Goal: Task Accomplishment & Management: Complete application form

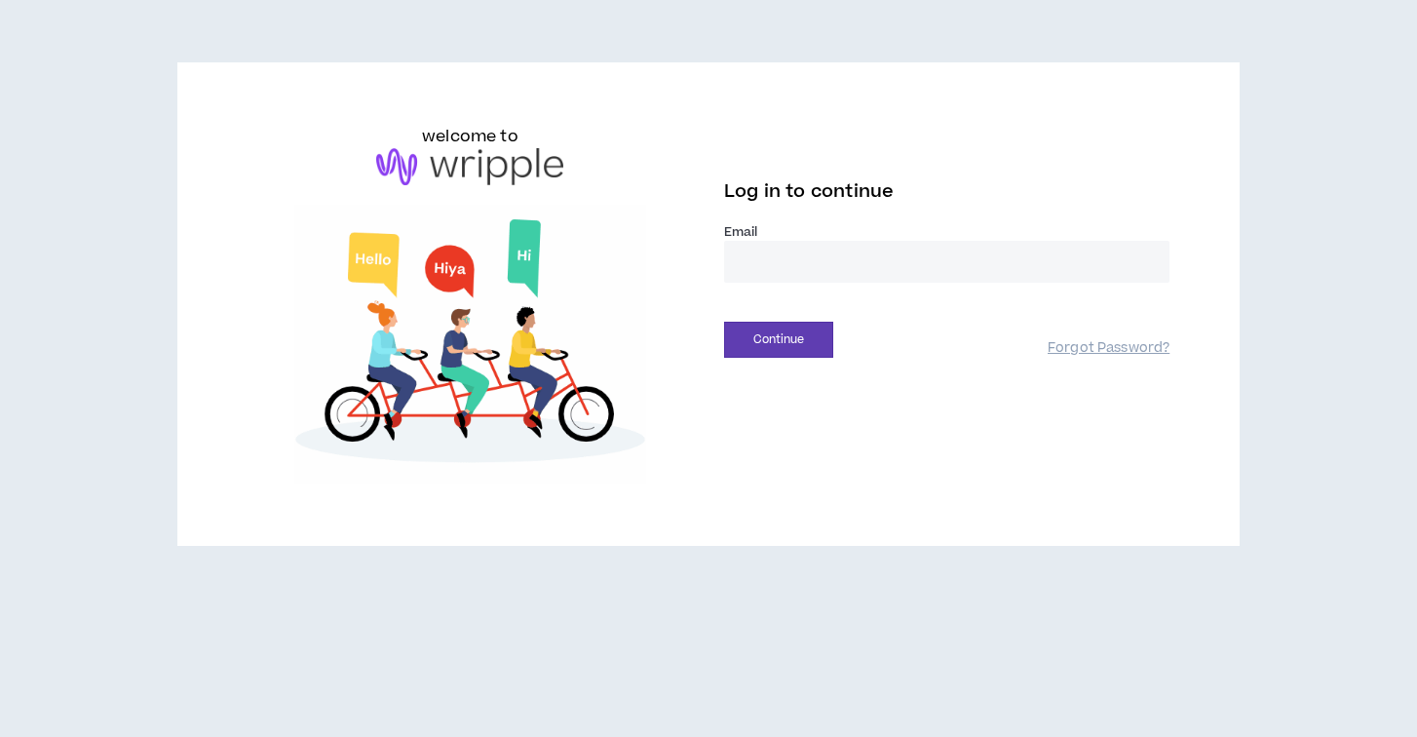
type input "**********"
click at [783, 336] on button "Continue" at bounding box center [778, 340] width 109 height 36
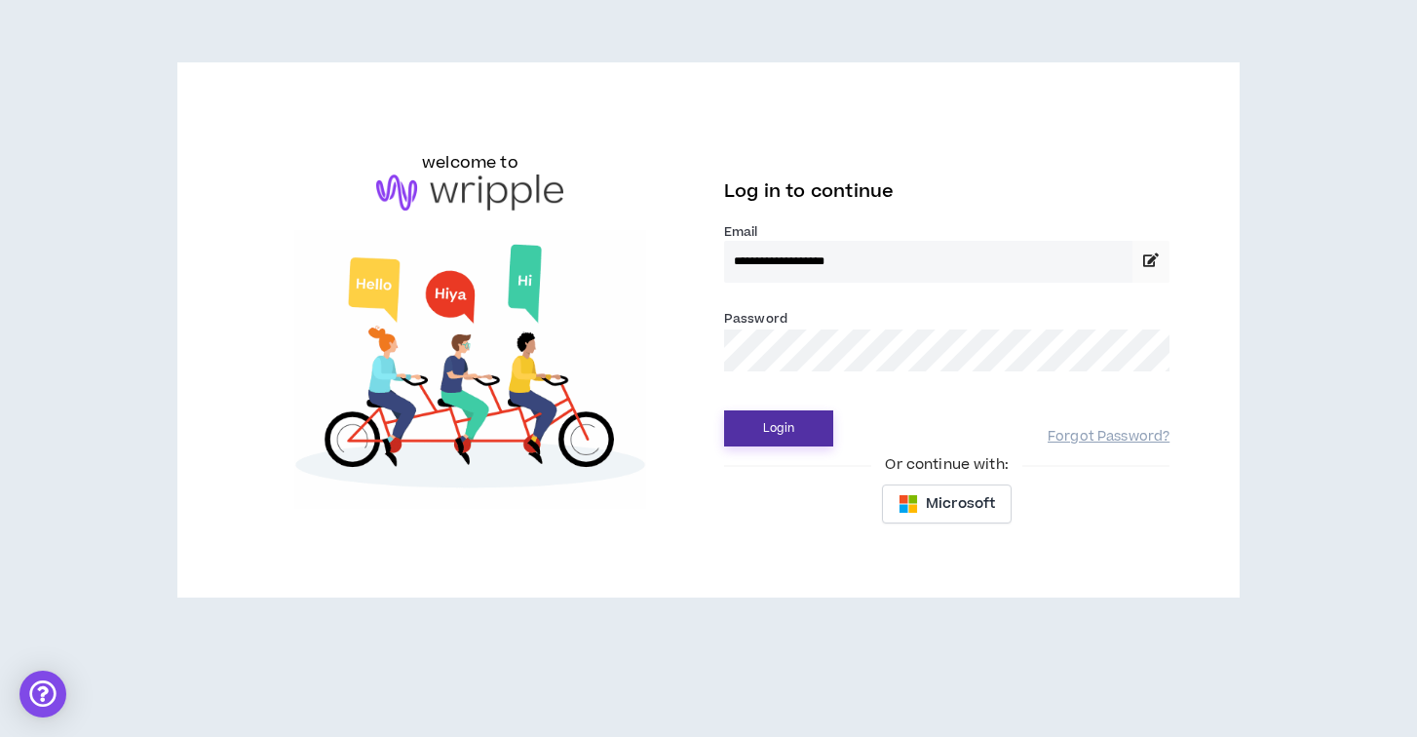
click at [782, 426] on button "Login" at bounding box center [778, 428] width 109 height 36
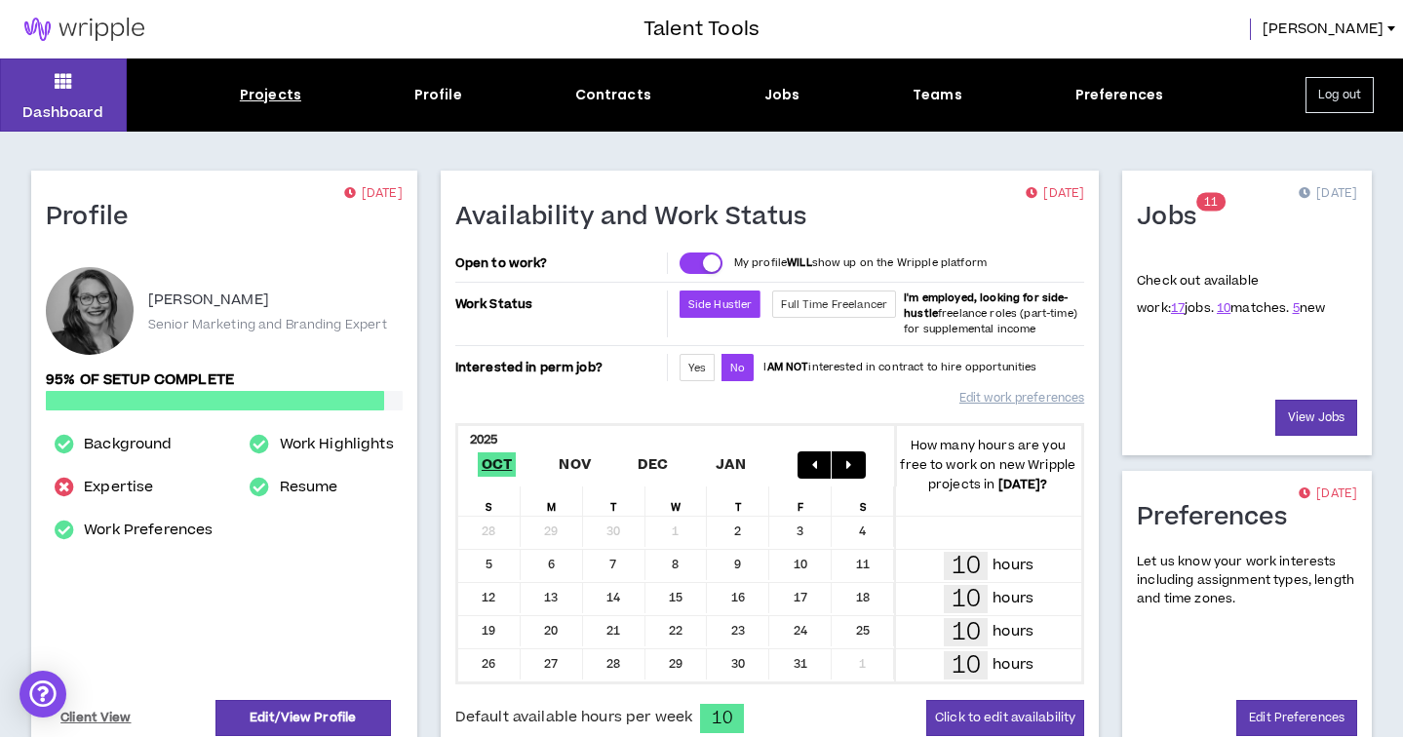
click at [275, 93] on div "Projects" at bounding box center [270, 95] width 61 height 20
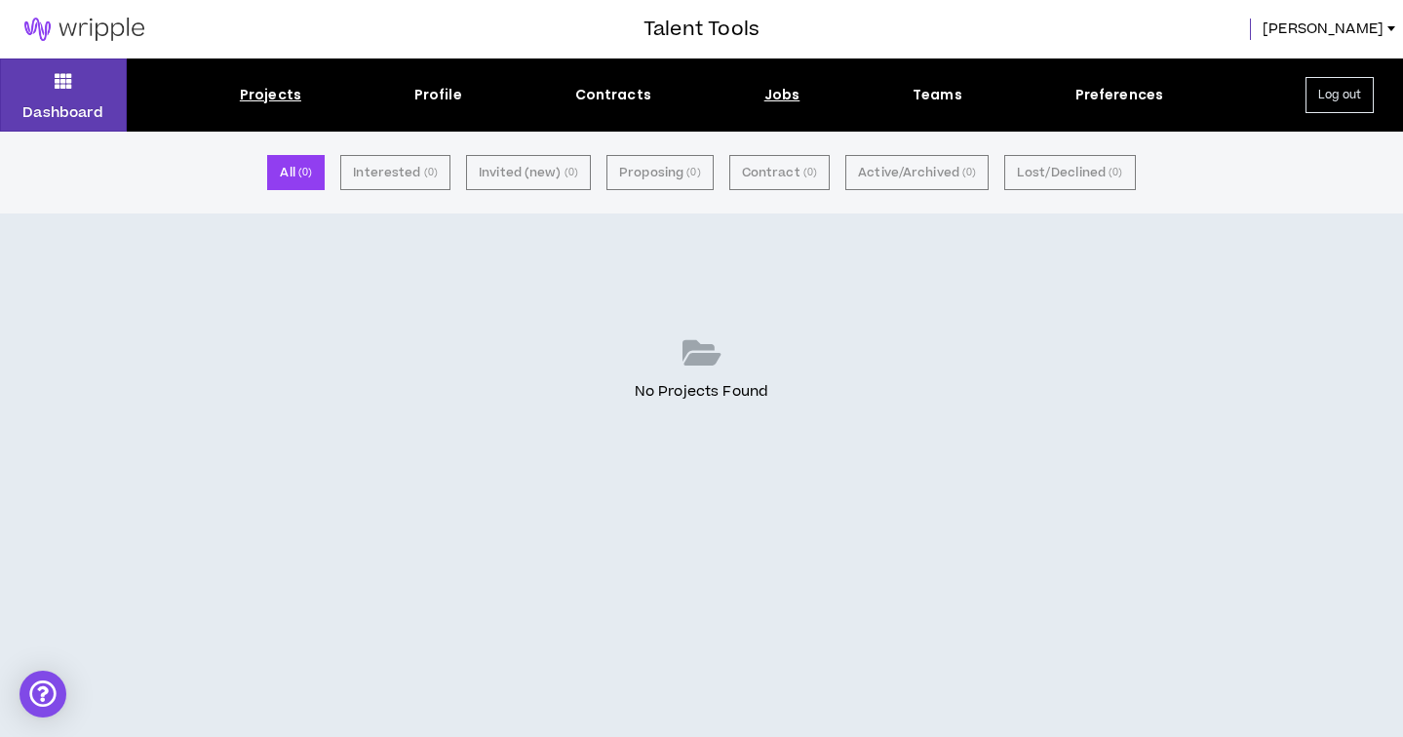
click at [786, 94] on div "Jobs" at bounding box center [782, 95] width 36 height 20
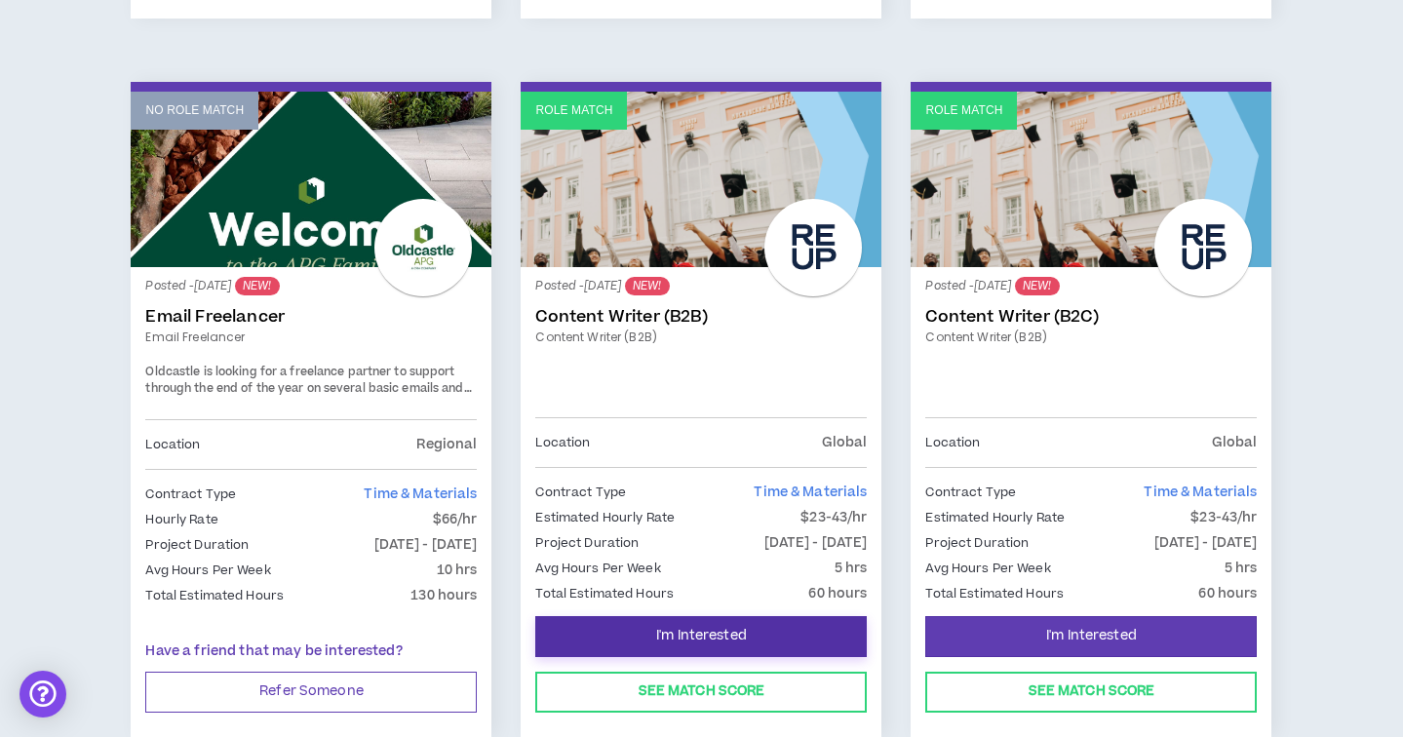
scroll to position [1761, 0]
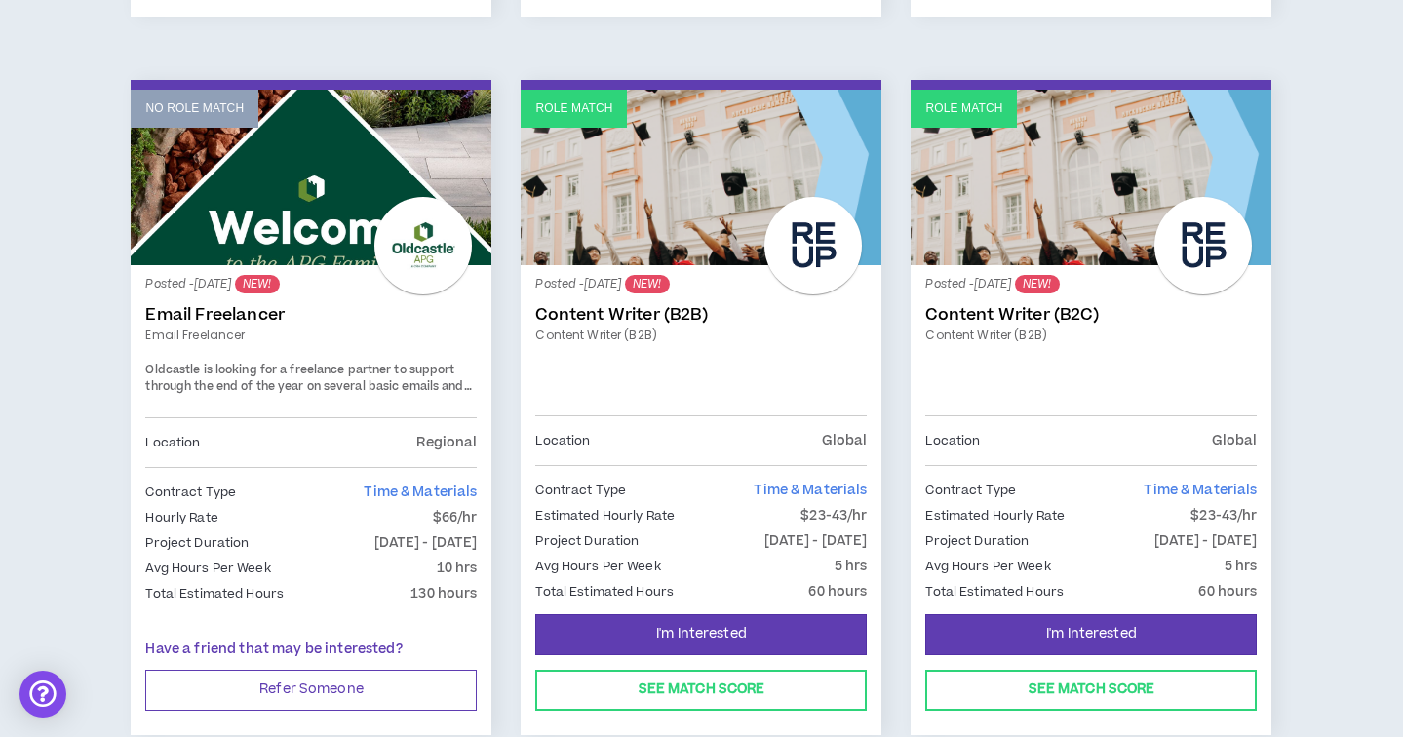
click at [667, 214] on link "Role Match" at bounding box center [701, 177] width 361 height 175
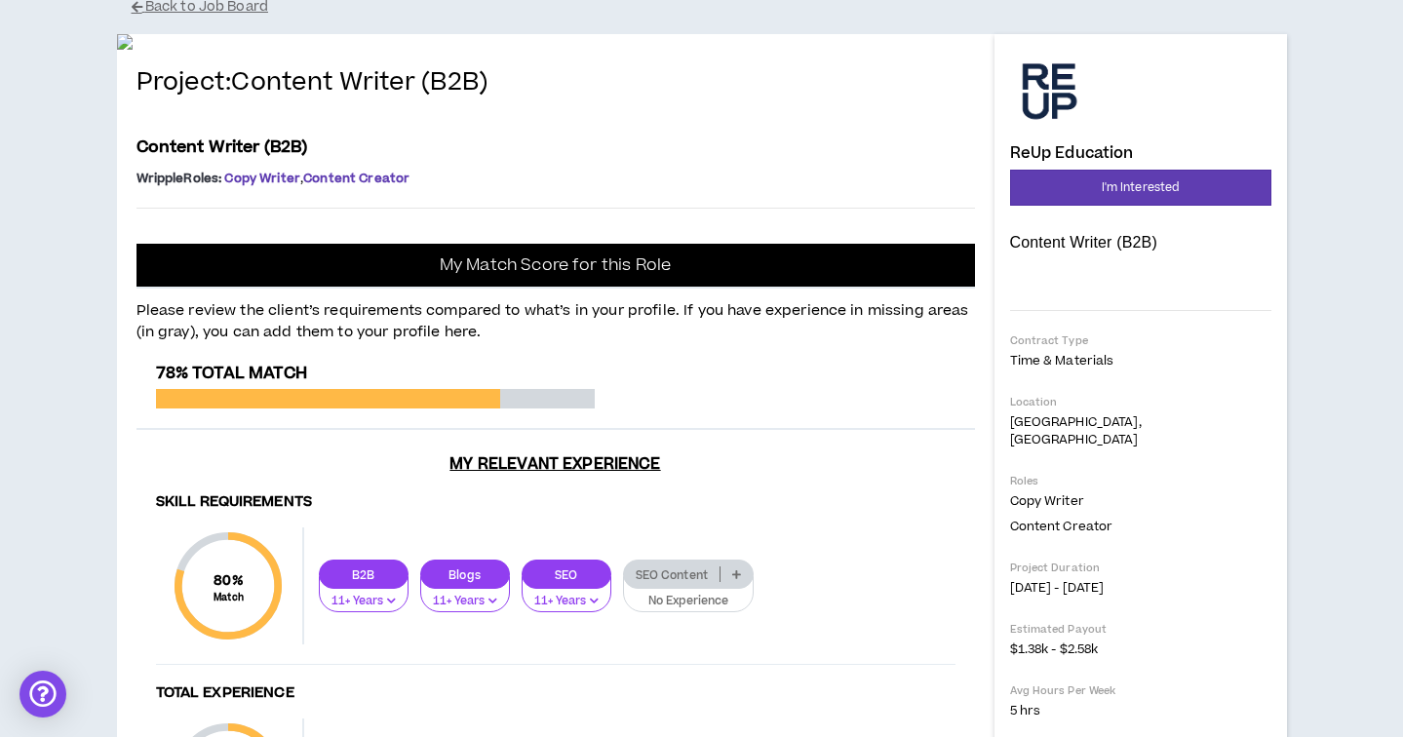
scroll to position [145, 0]
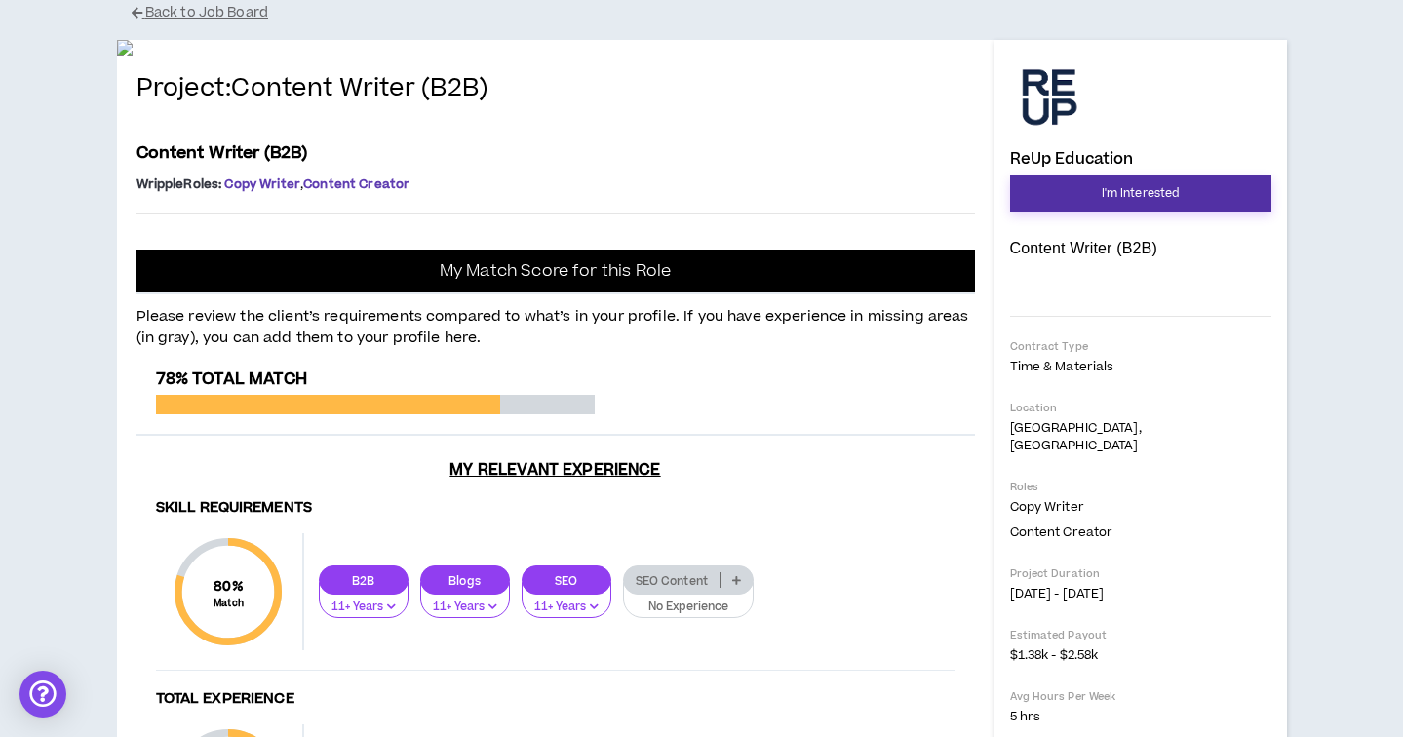
click at [1130, 195] on span "I'm Interested" at bounding box center [1140, 193] width 78 height 19
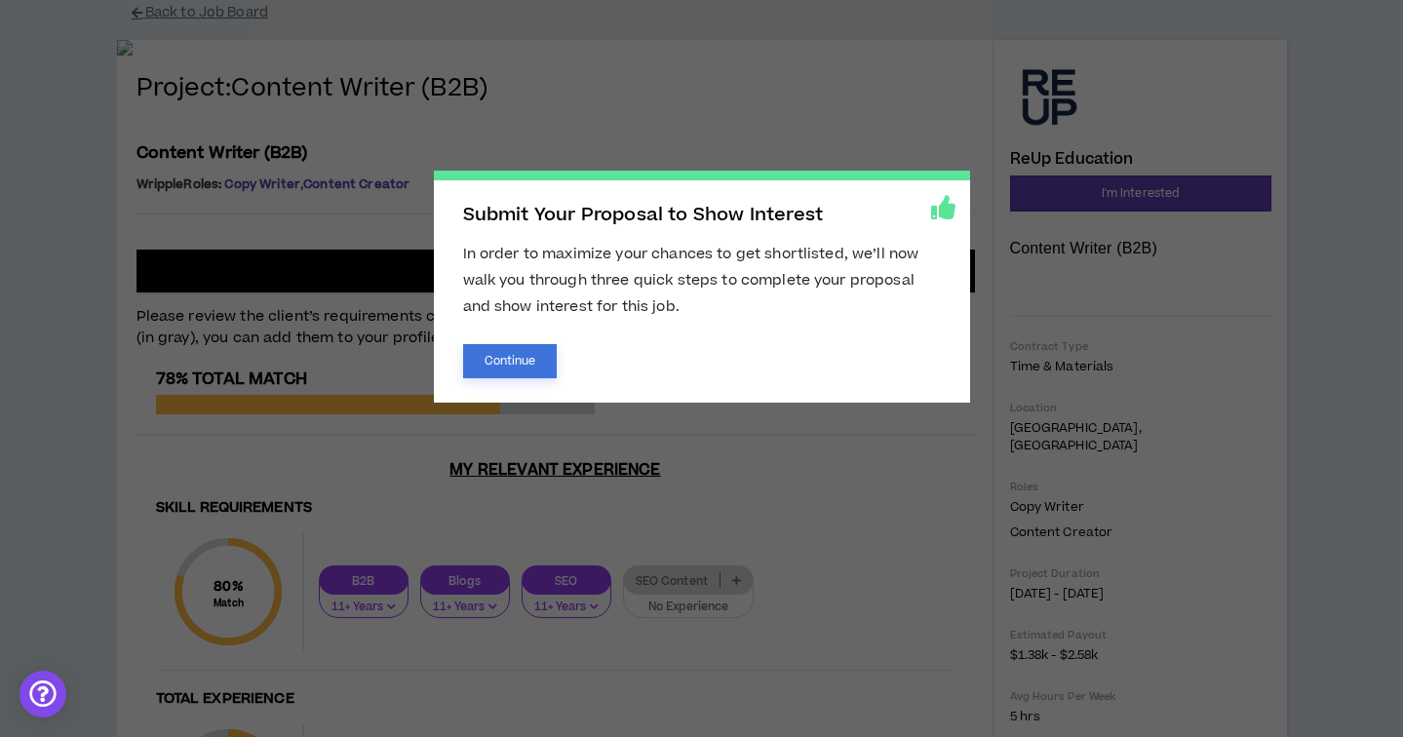
click at [526, 357] on button "Continue" at bounding box center [510, 361] width 95 height 34
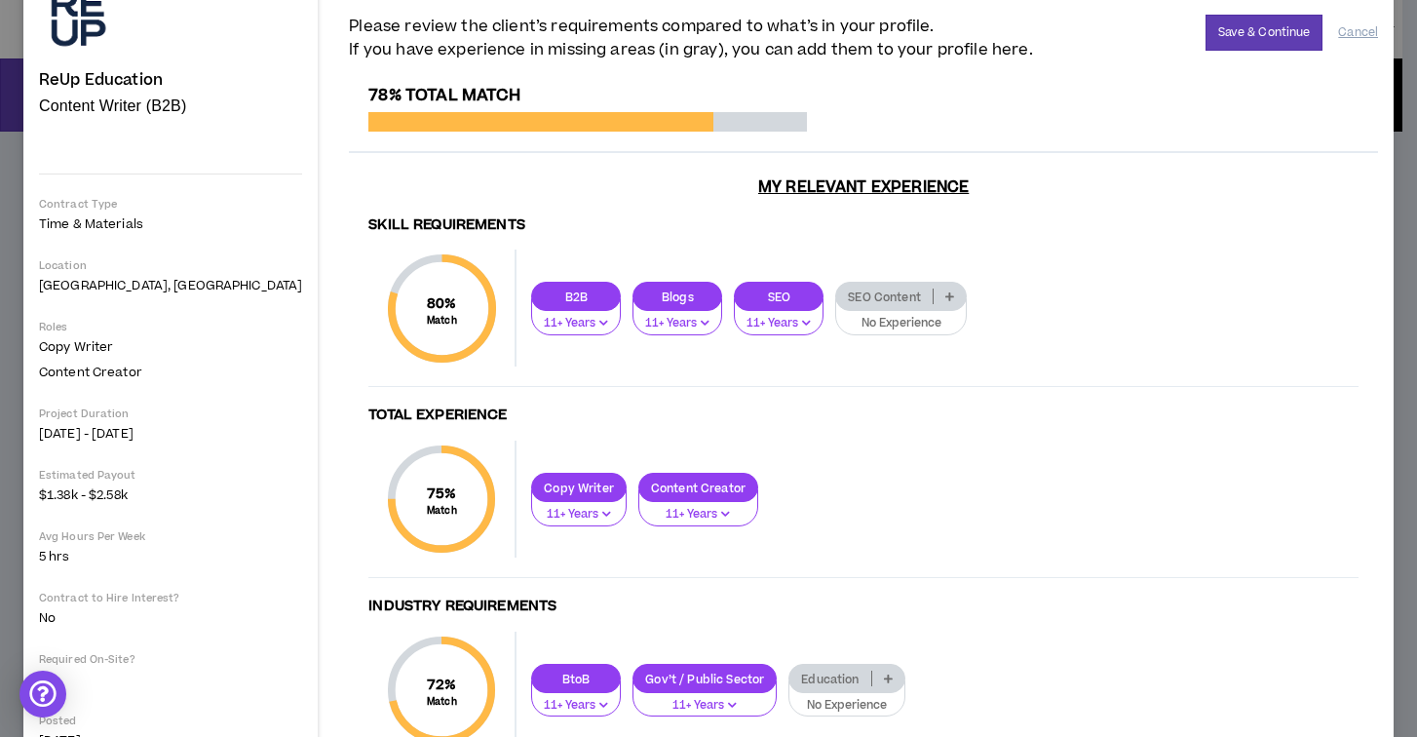
scroll to position [116, 0]
click at [836, 291] on p "SEO Content" at bounding box center [884, 296] width 96 height 15
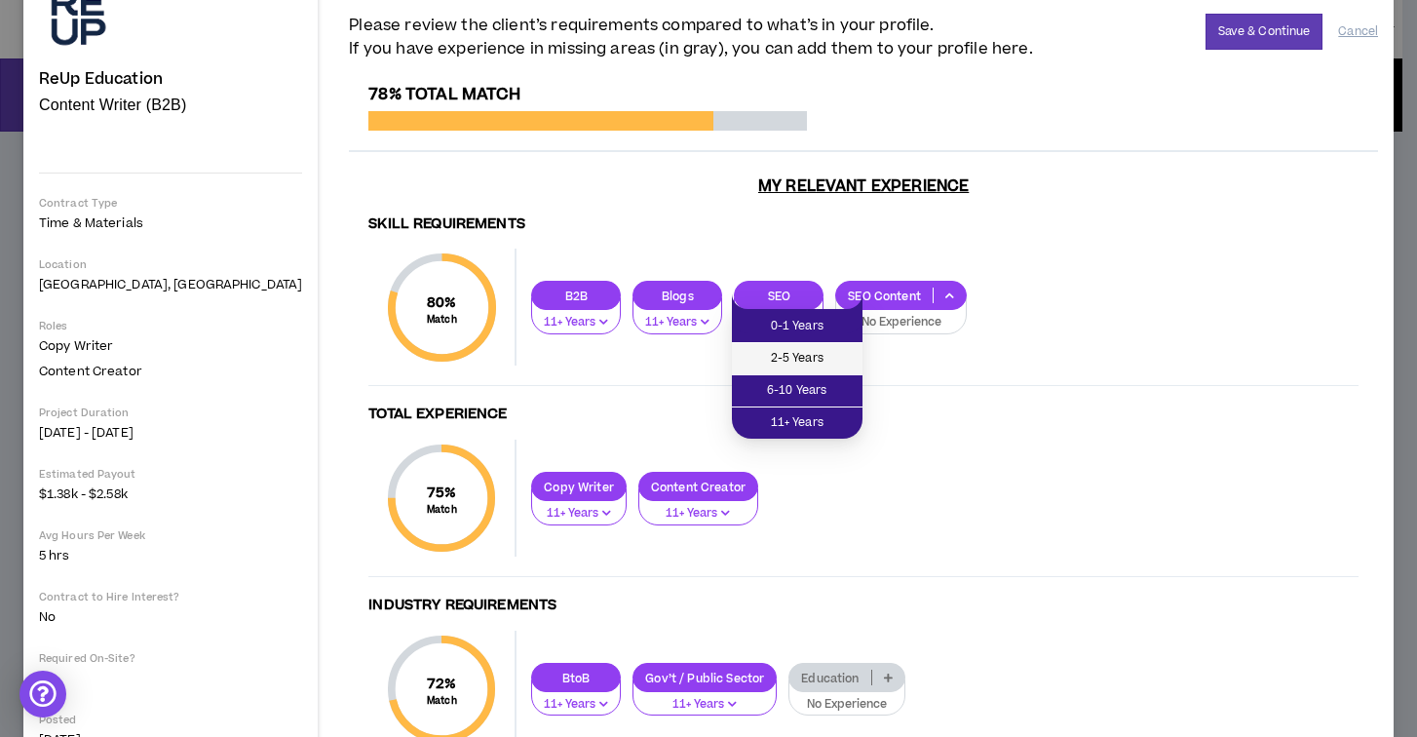
click at [794, 355] on span "2-5 Years" at bounding box center [797, 358] width 107 height 21
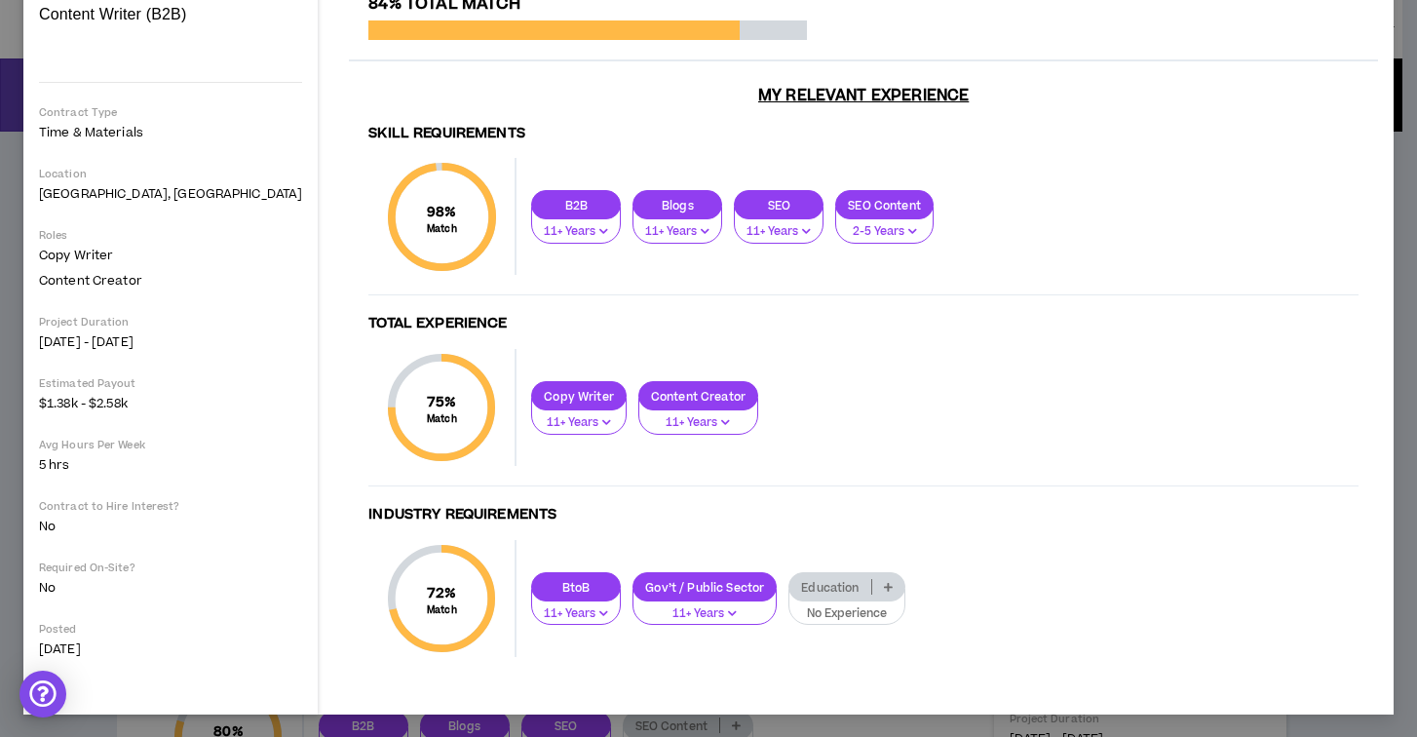
scroll to position [208, 0]
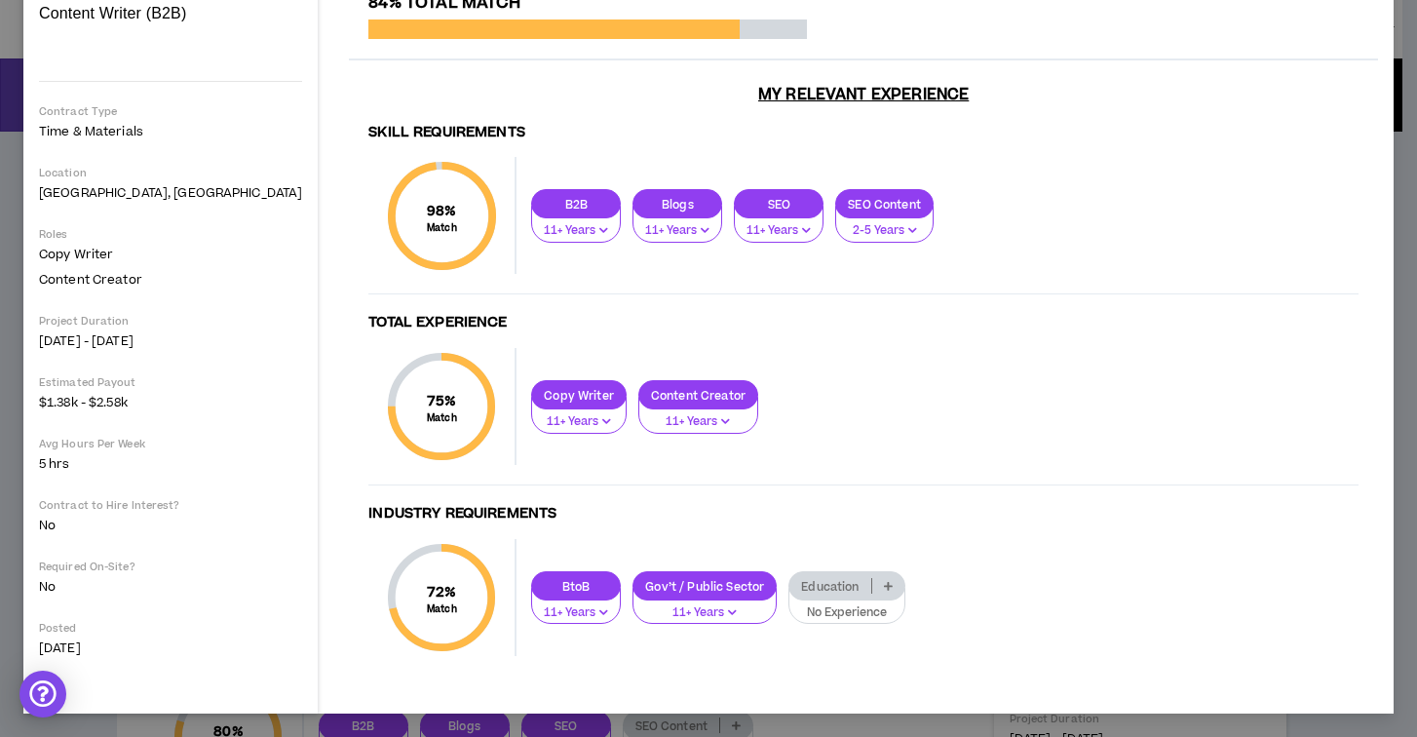
click at [790, 583] on p "Education" at bounding box center [830, 586] width 81 height 15
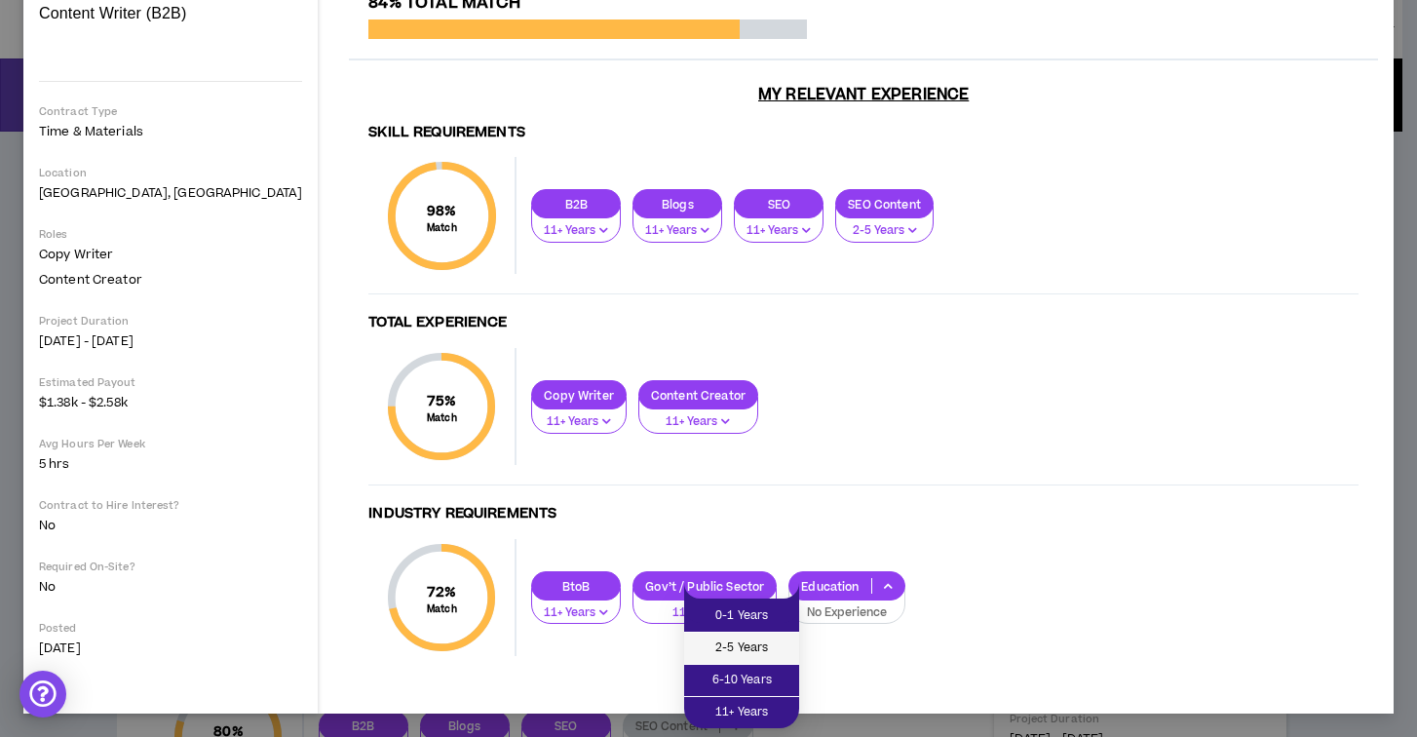
click at [741, 644] on span "2-5 Years" at bounding box center [742, 647] width 92 height 21
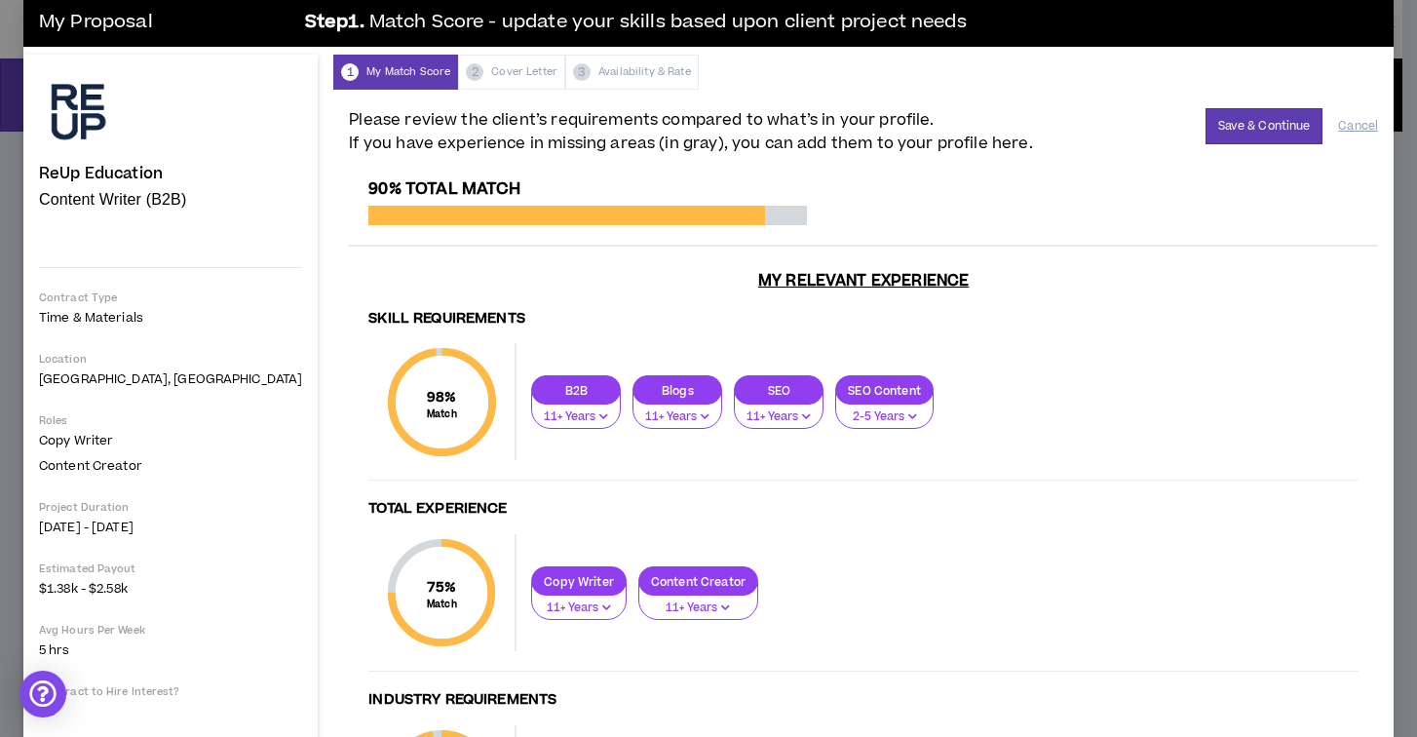
scroll to position [0, 0]
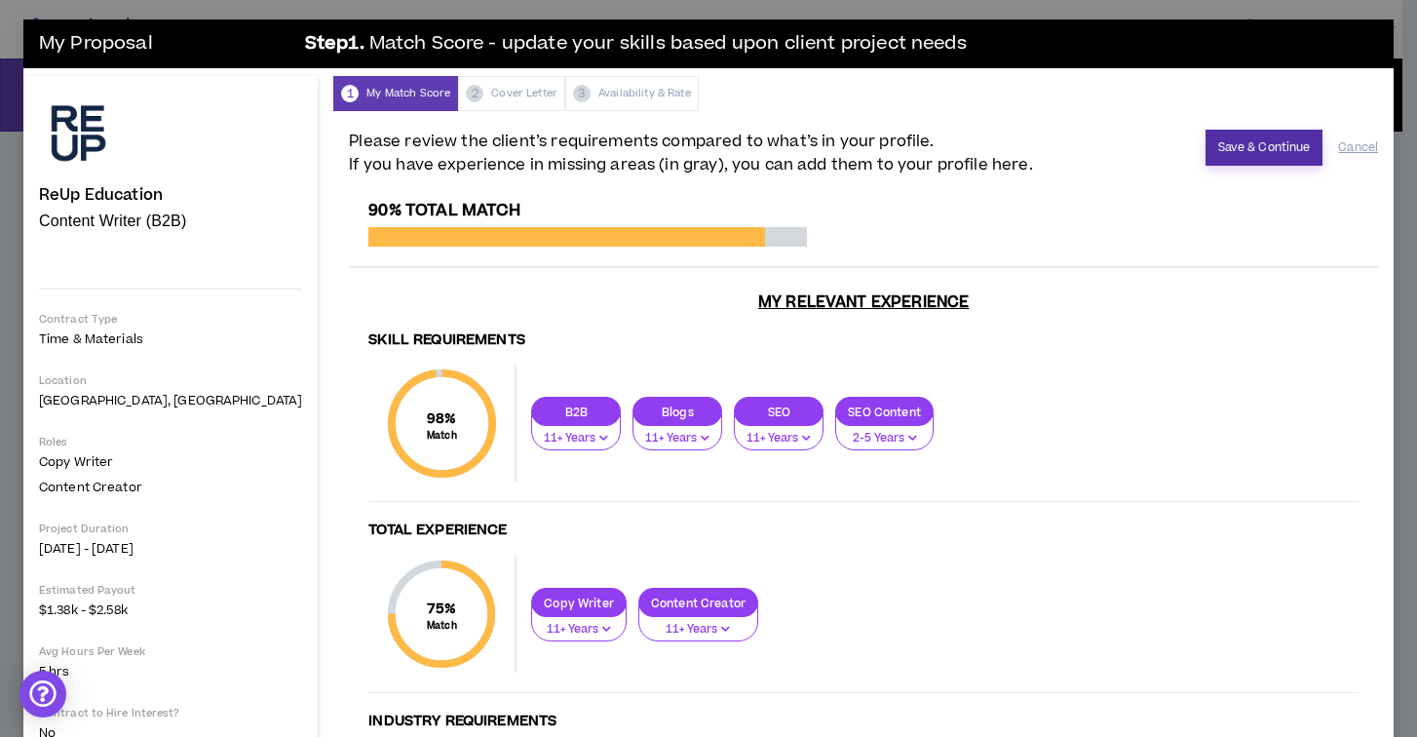
click at [1286, 140] on button "Save & Continue" at bounding box center [1265, 148] width 118 height 36
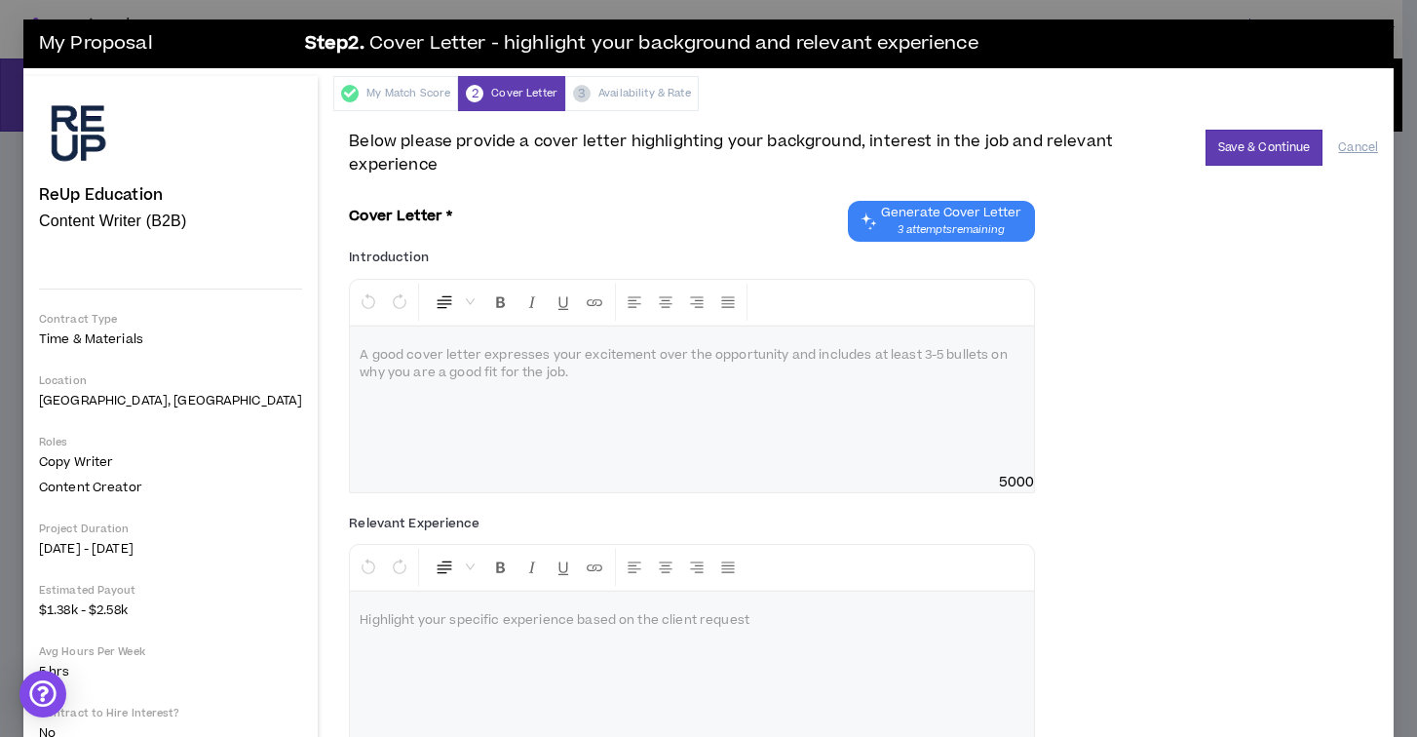
click at [910, 206] on span "Generate Cover Letter" at bounding box center [951, 213] width 140 height 16
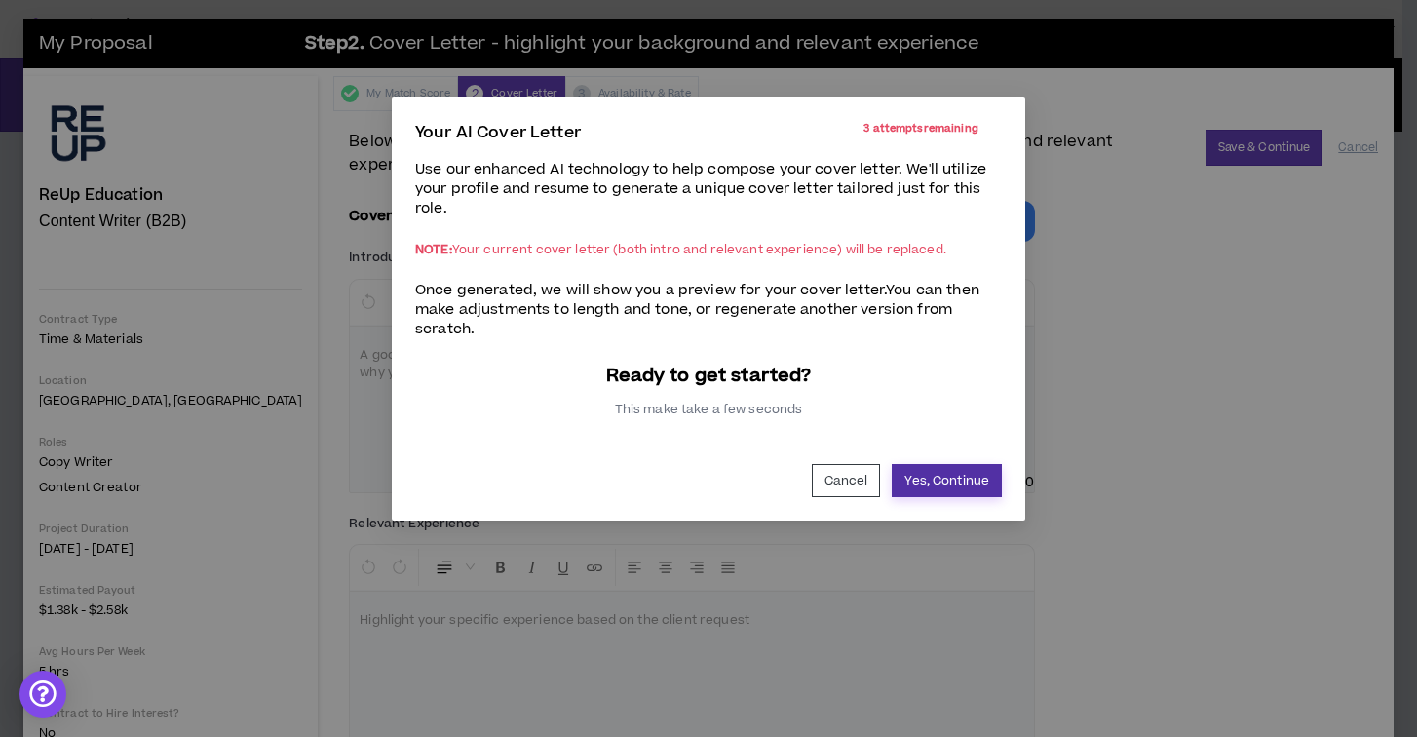
click at [956, 480] on button "Yes, Continue" at bounding box center [947, 480] width 110 height 33
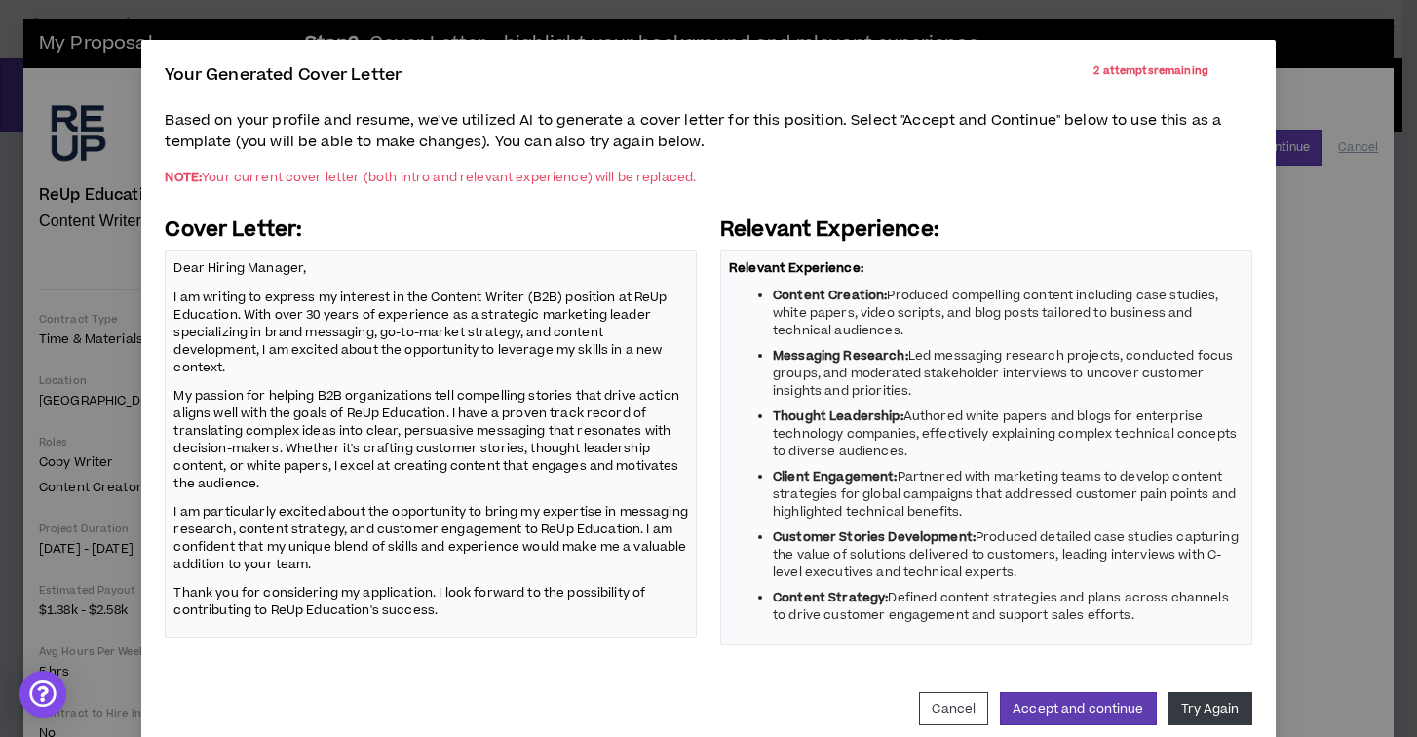
scroll to position [59, 0]
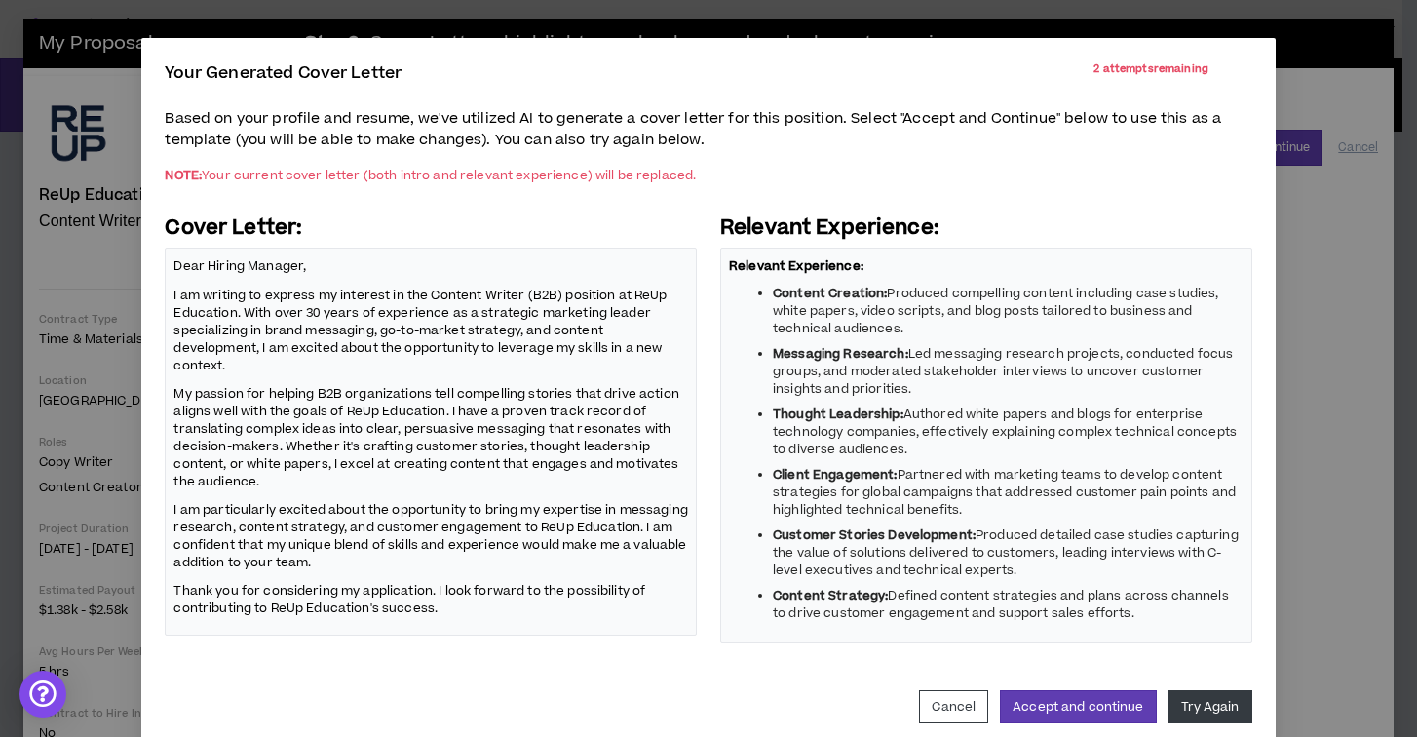
click at [478, 310] on p "I am writing to express my interest in the Content Writer (B2B) position at ReU…" at bounding box center [431, 330] width 515 height 91
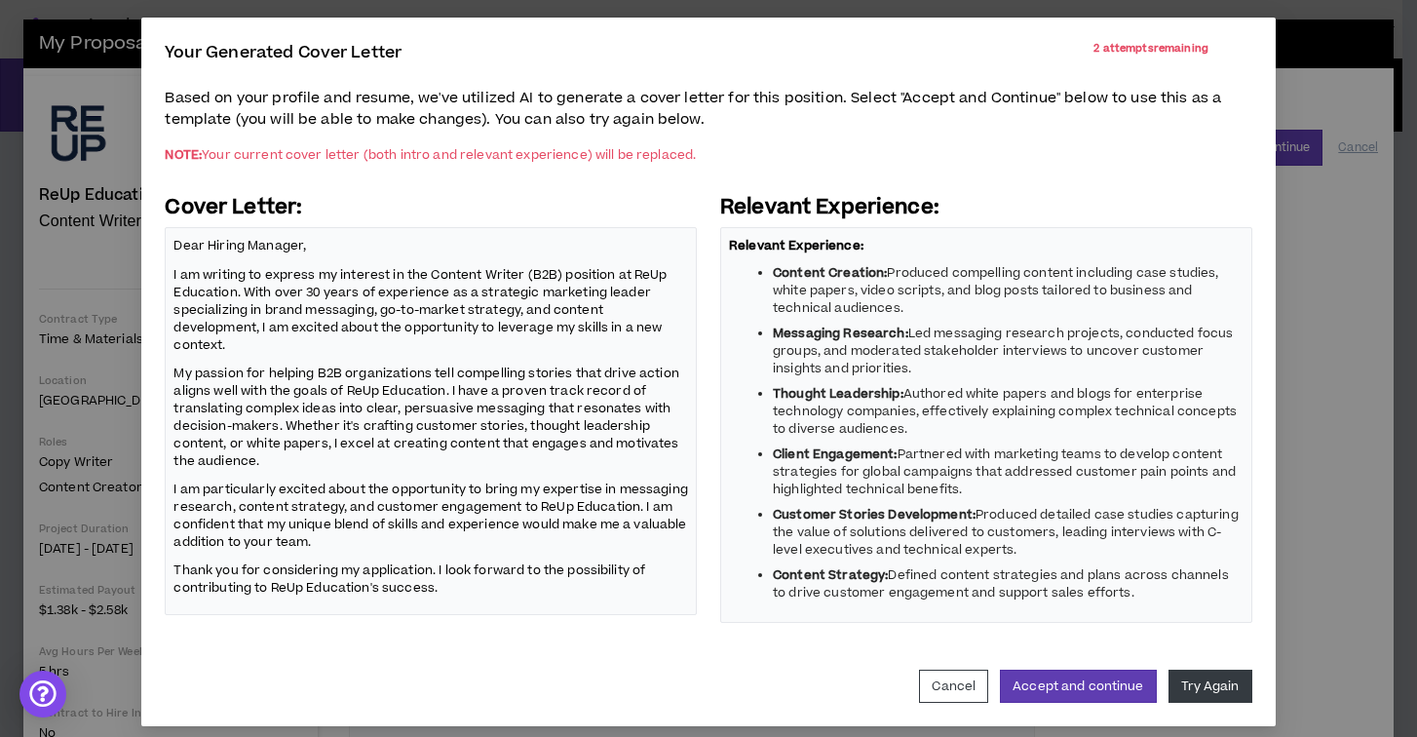
scroll to position [93, 0]
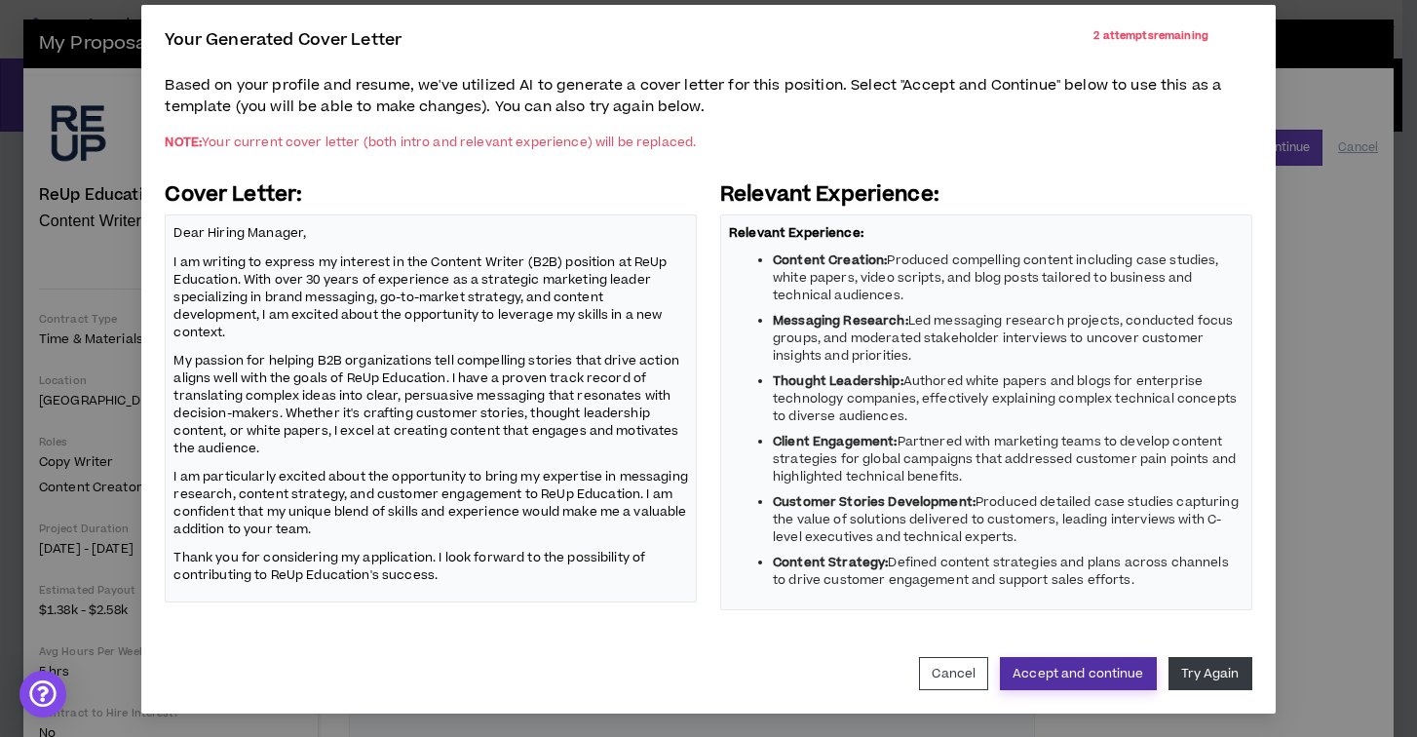
click at [1069, 671] on button "Accept and continue" at bounding box center [1078, 673] width 156 height 33
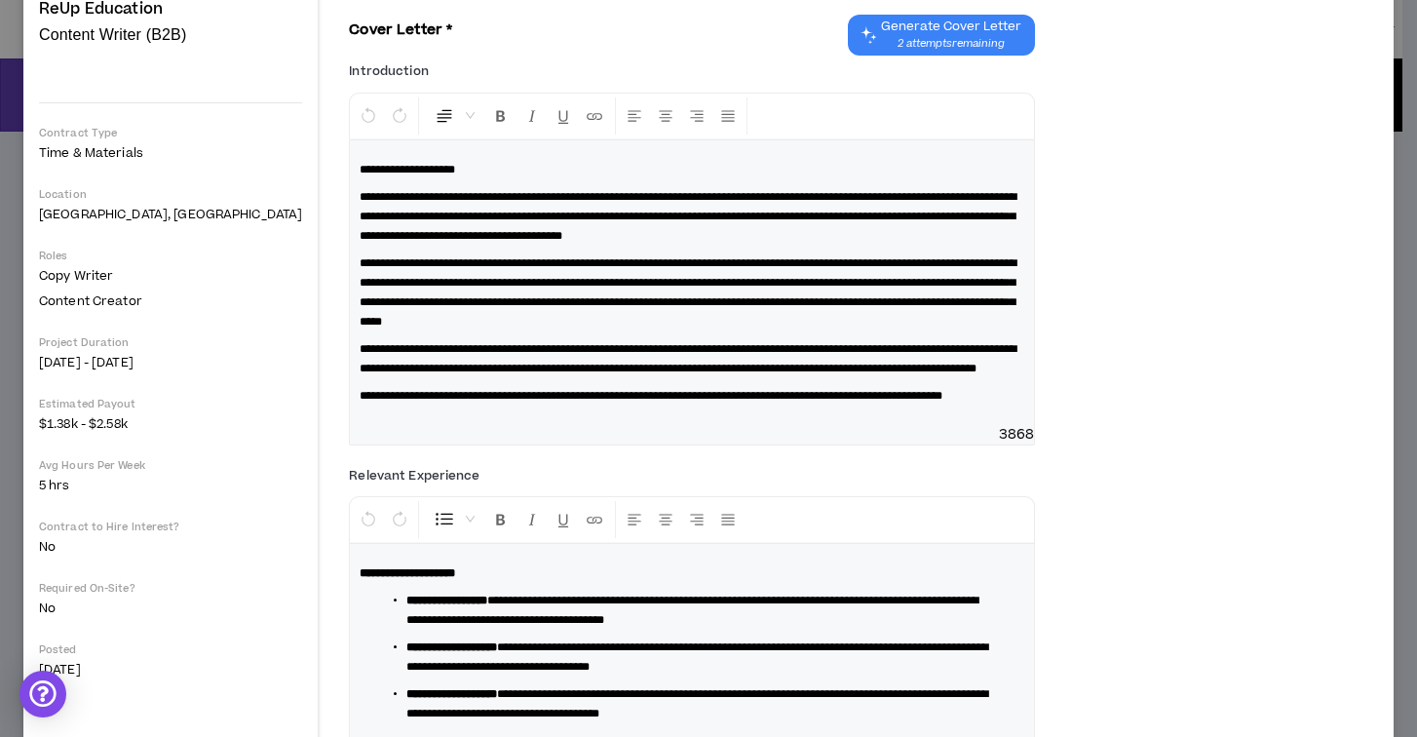
scroll to position [190, 0]
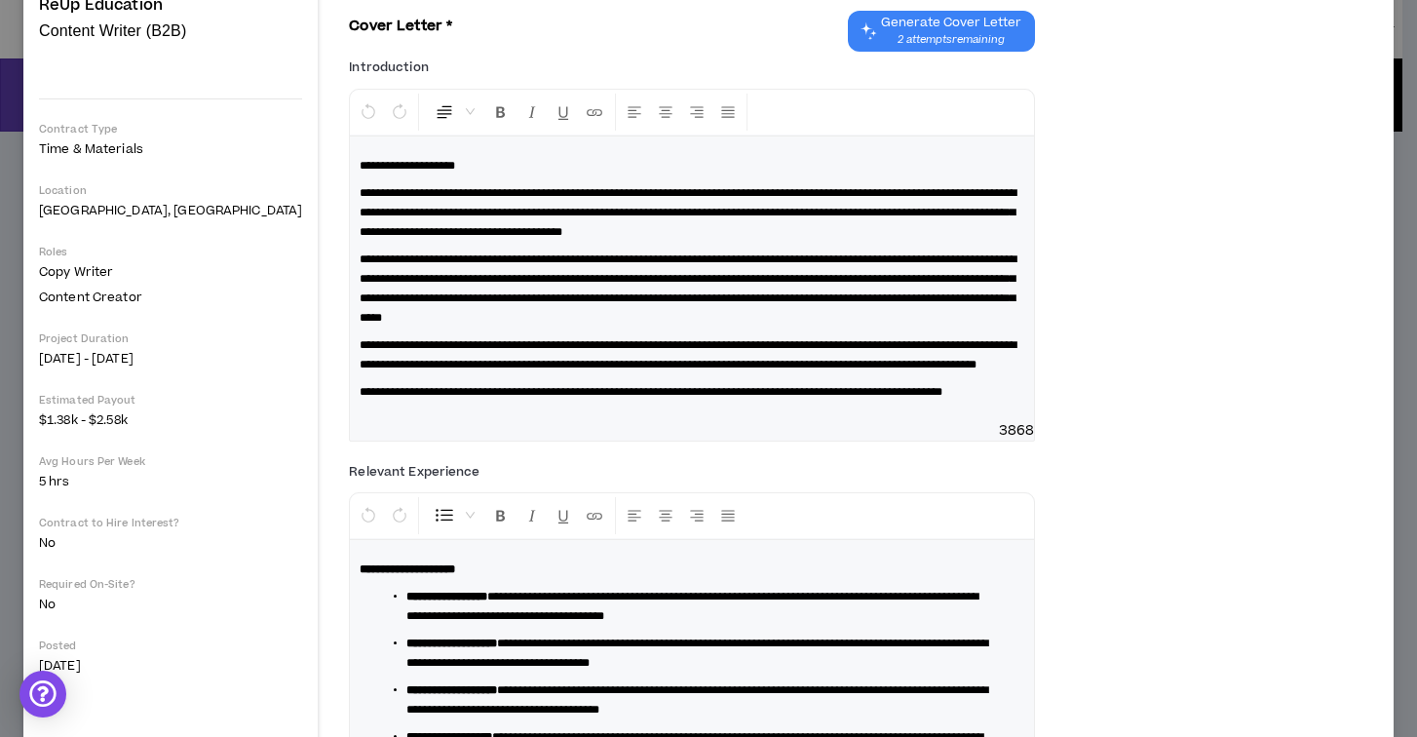
click at [360, 199] on span "**********" at bounding box center [688, 212] width 657 height 51
drag, startPoint x: 346, startPoint y: 199, endPoint x: 400, endPoint y: 205, distance: 53.9
click at [400, 205] on span "**********" at bounding box center [688, 212] width 657 height 51
click at [833, 187] on span "**********" at bounding box center [688, 212] width 657 height 51
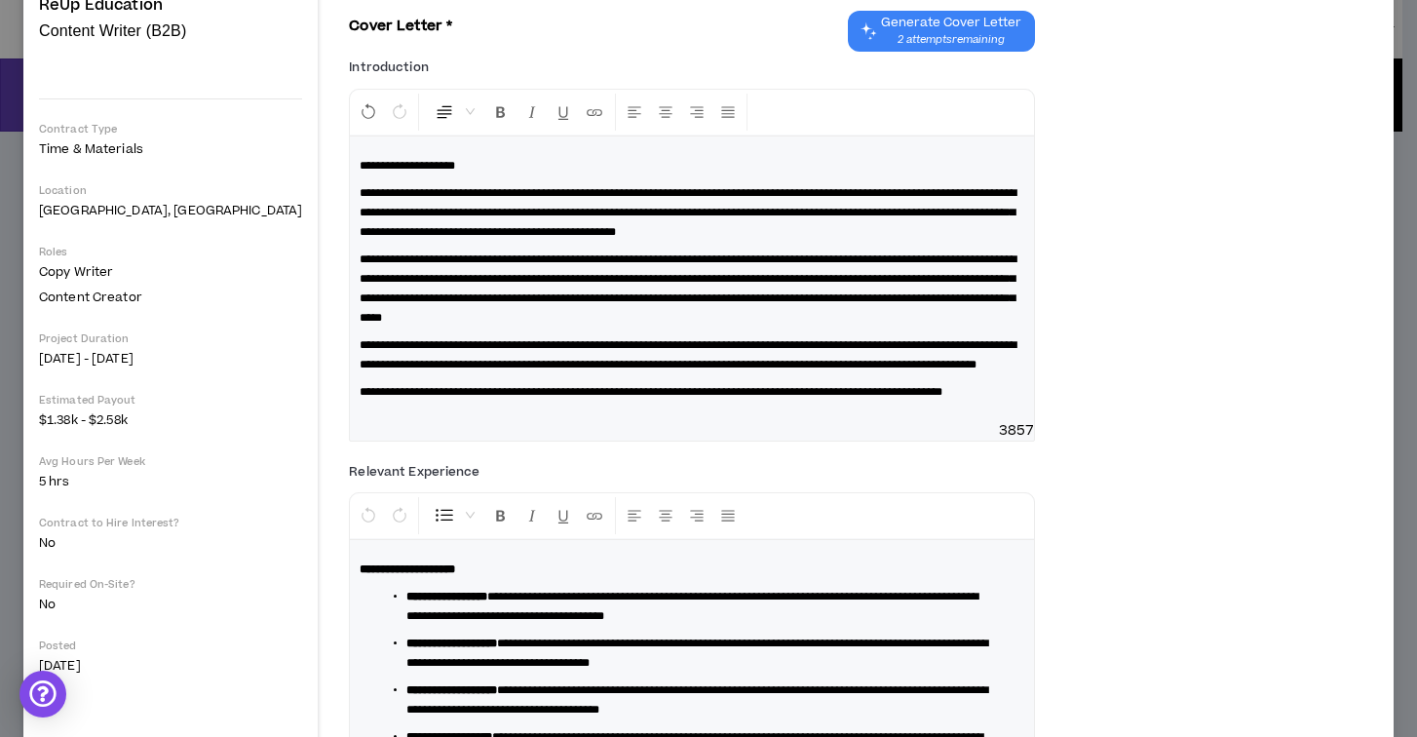
click at [381, 221] on span "**********" at bounding box center [688, 212] width 657 height 51
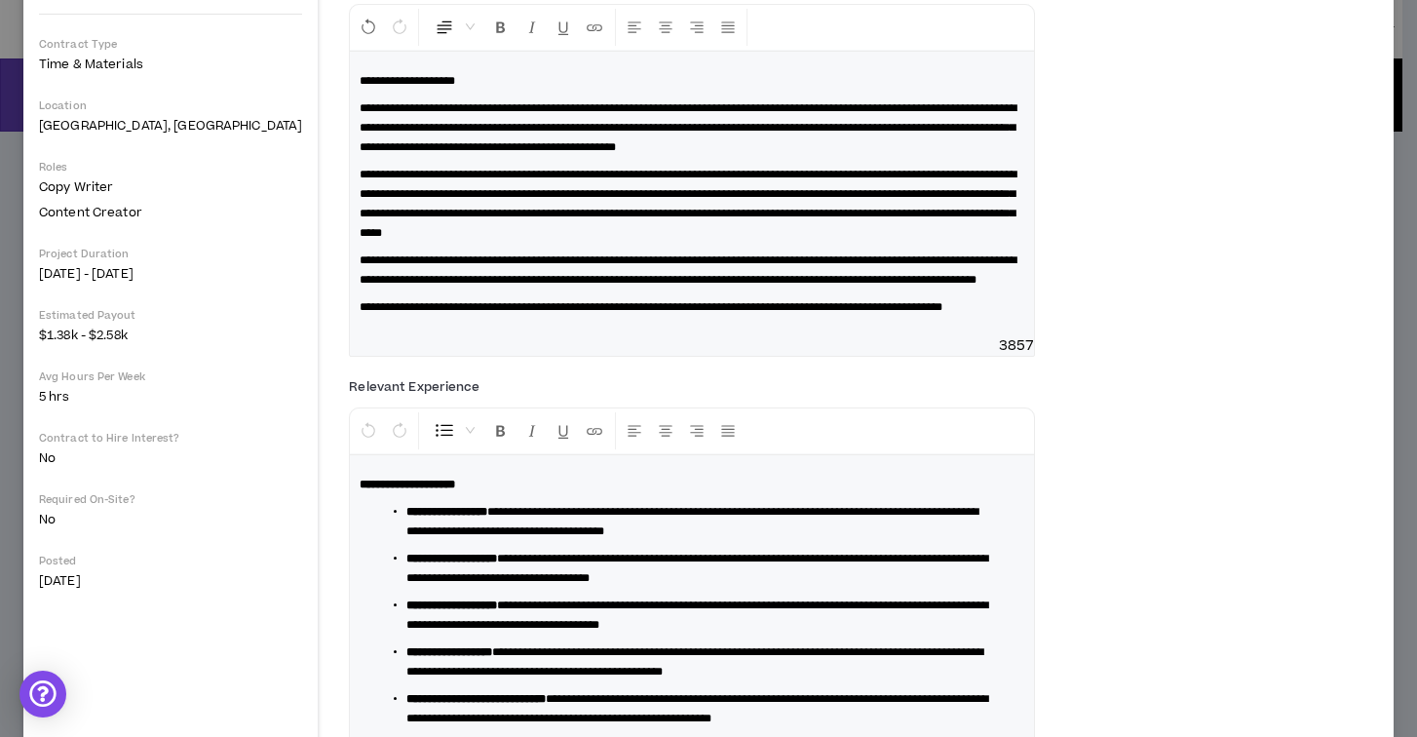
scroll to position [278, 0]
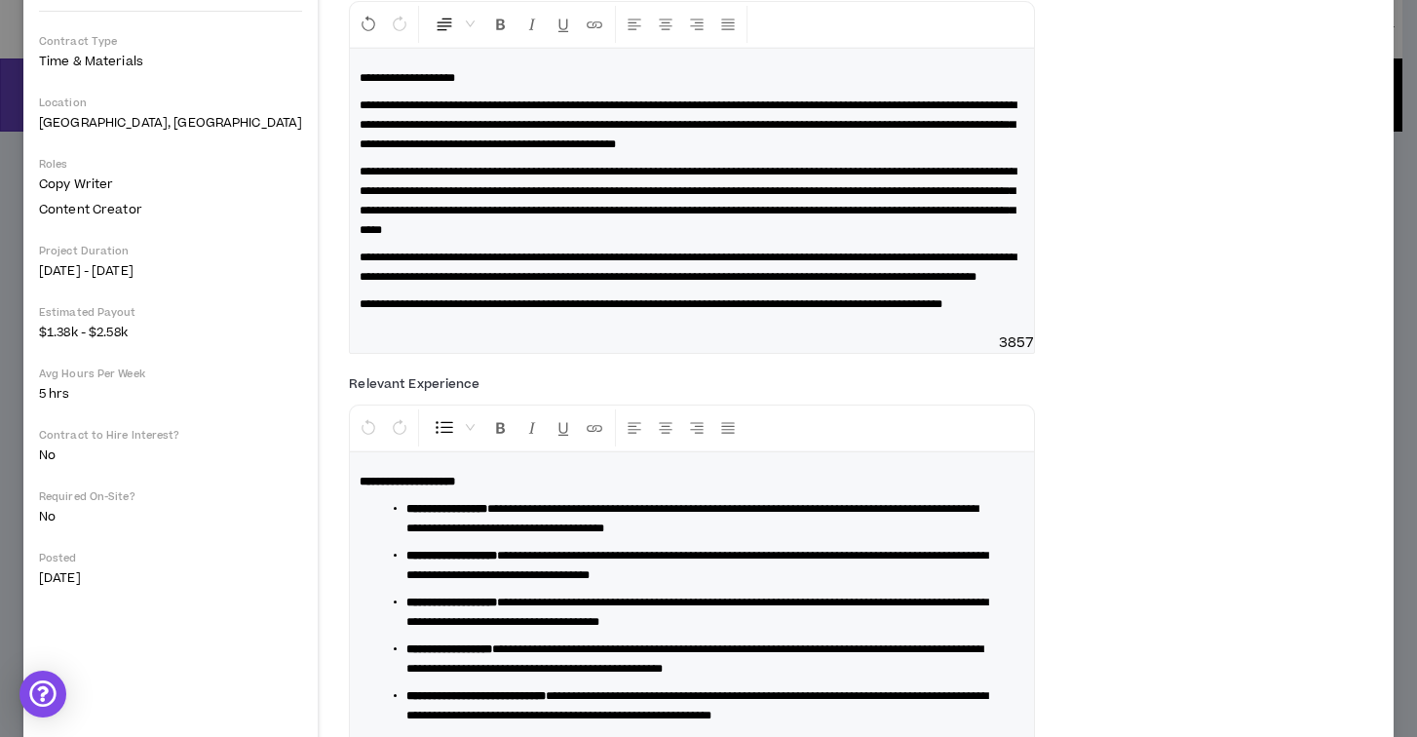
click at [563, 314] on p "**********" at bounding box center [692, 303] width 665 height 19
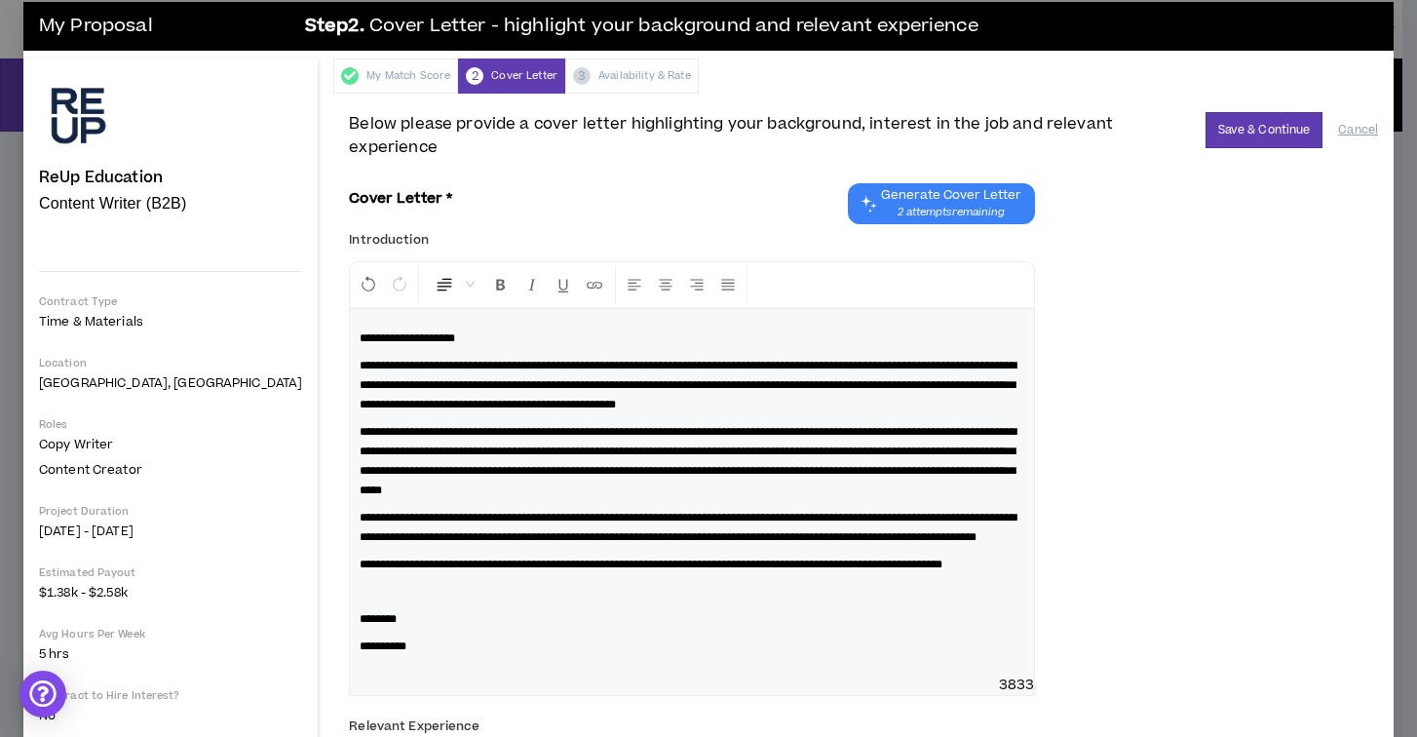
scroll to position [0, 0]
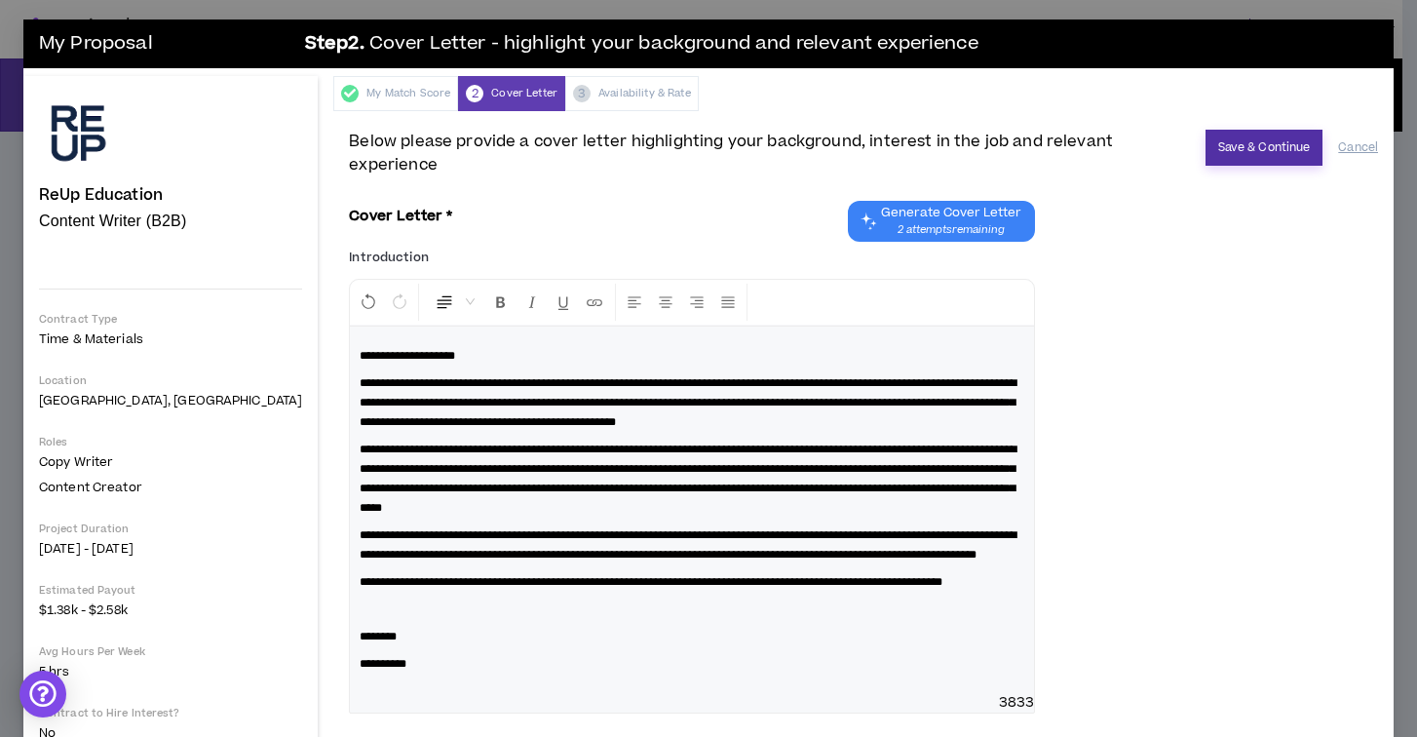
click at [1239, 147] on button "Save & Continue" at bounding box center [1265, 148] width 118 height 36
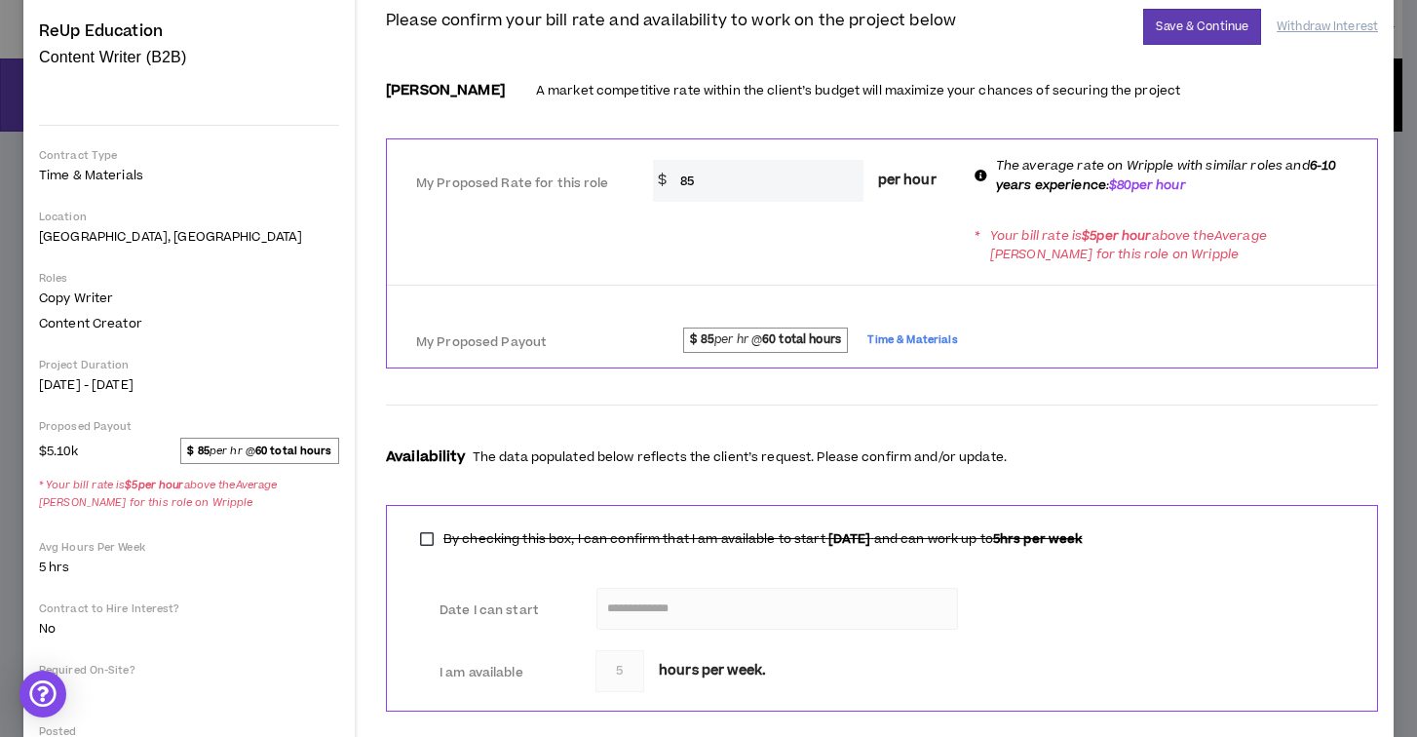
scroll to position [160, 0]
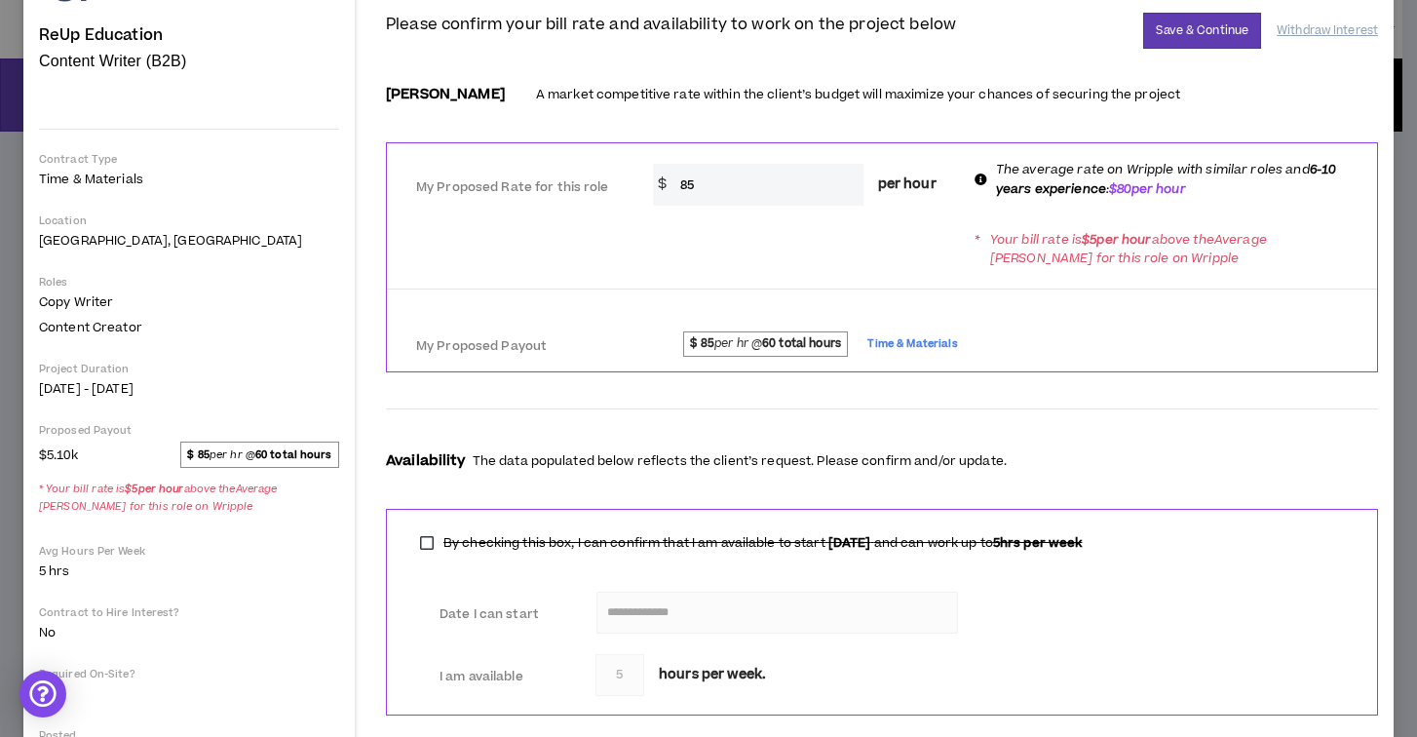
click at [691, 181] on input "85" at bounding box center [767, 185] width 193 height 42
type input "8"
type input "65"
click at [869, 236] on div "* Your bill rate is $ 5 per hour above the Average Bill Rate for this role on W…" at bounding box center [882, 248] width 990 height 55
click at [829, 344] on strong "60 total hours" at bounding box center [801, 343] width 79 height 17
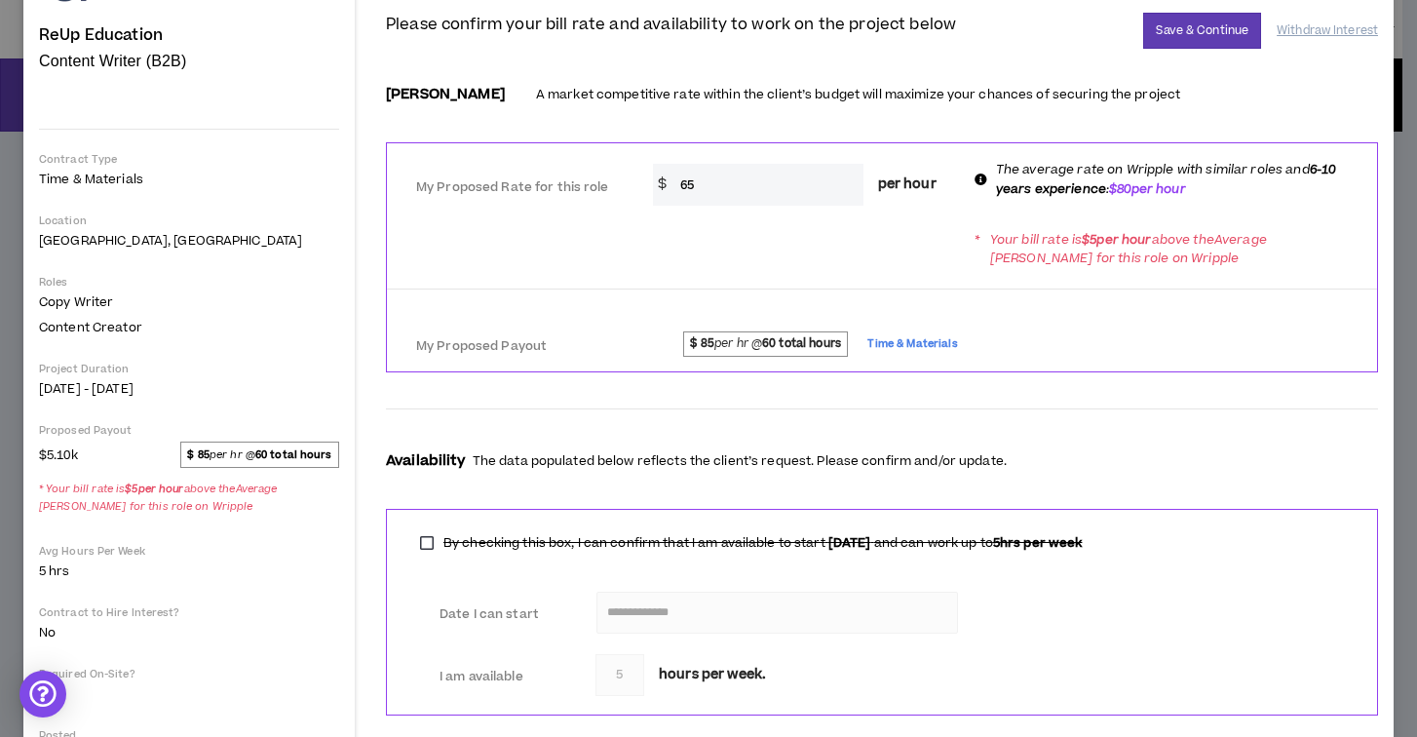
click at [907, 343] on span "Time & Materials" at bounding box center [913, 343] width 90 height 21
click at [752, 338] on span "$ 85 per hr @ 60 total hours" at bounding box center [765, 343] width 165 height 25
click at [710, 343] on strong "$ 85" at bounding box center [702, 343] width 24 height 17
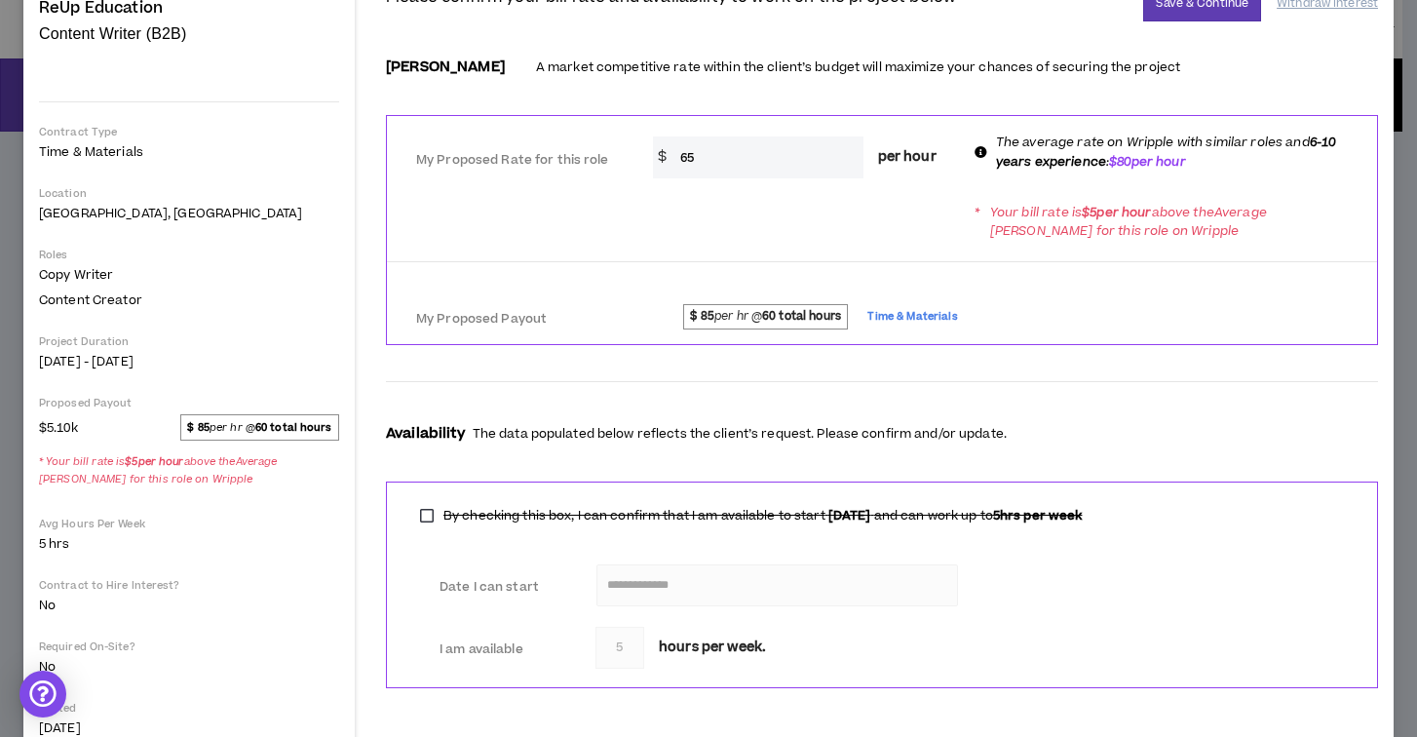
scroll to position [186, 0]
click at [898, 205] on div "* Your bill rate is $ 5 per hour above the Average Bill Rate for this role on W…" at bounding box center [882, 222] width 990 height 55
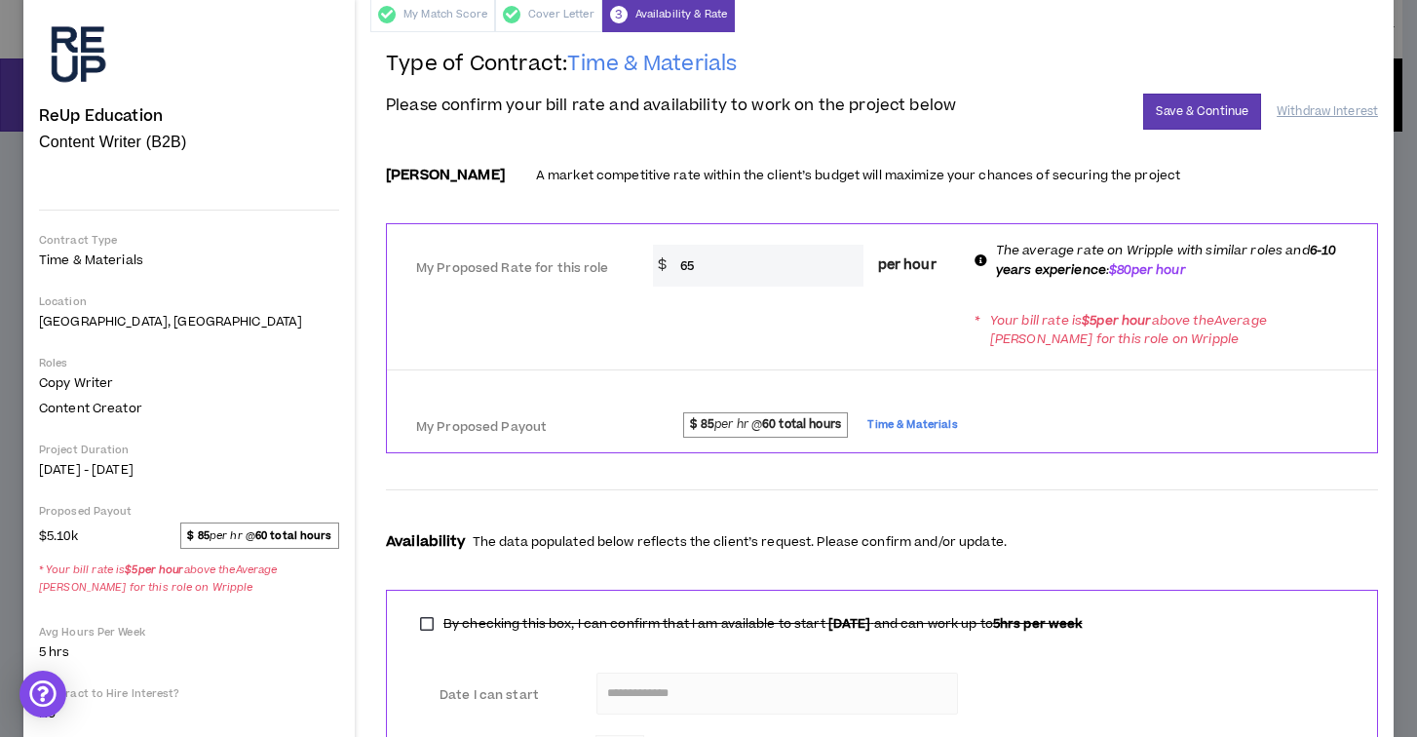
scroll to position [52, 0]
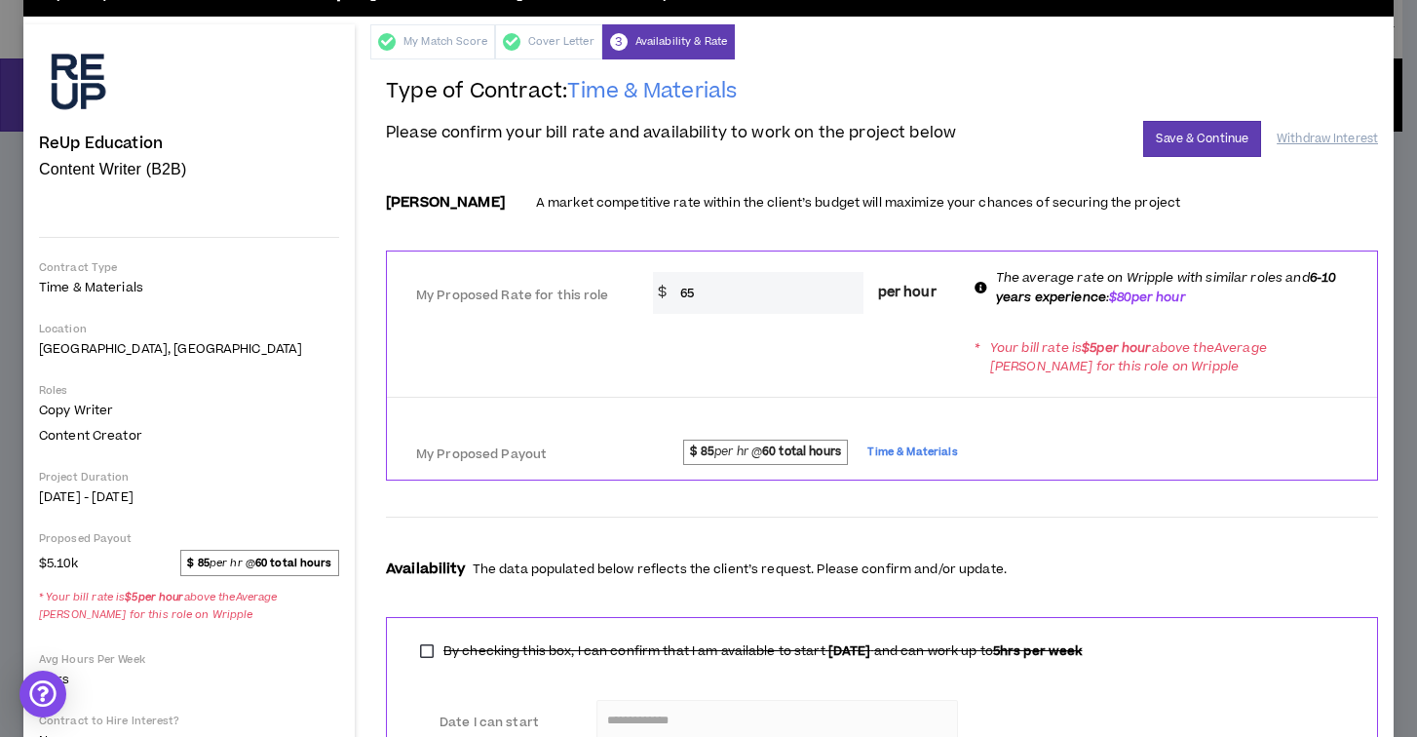
click at [906, 454] on span "Time & Materials" at bounding box center [913, 452] width 90 height 21
click at [1193, 135] on button "Save & Continue" at bounding box center [1202, 139] width 118 height 36
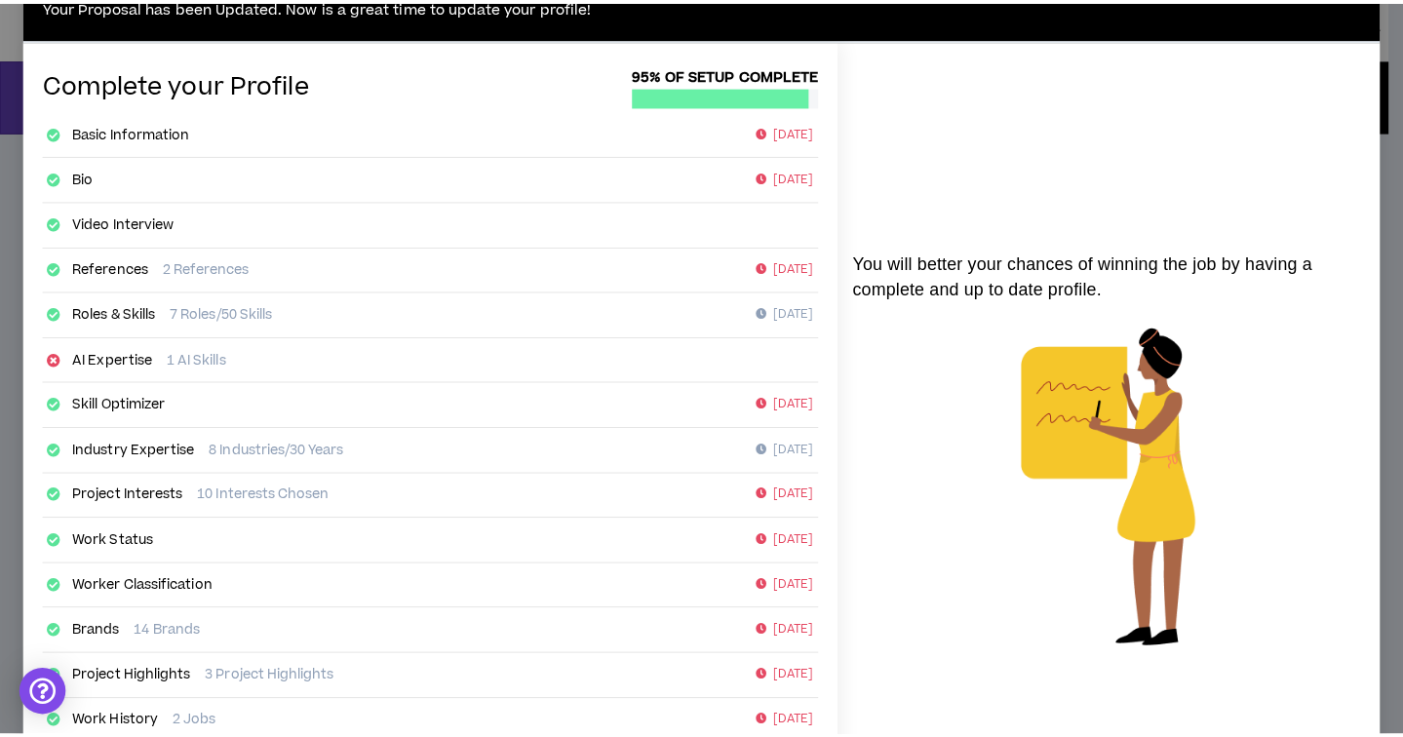
scroll to position [43, 0]
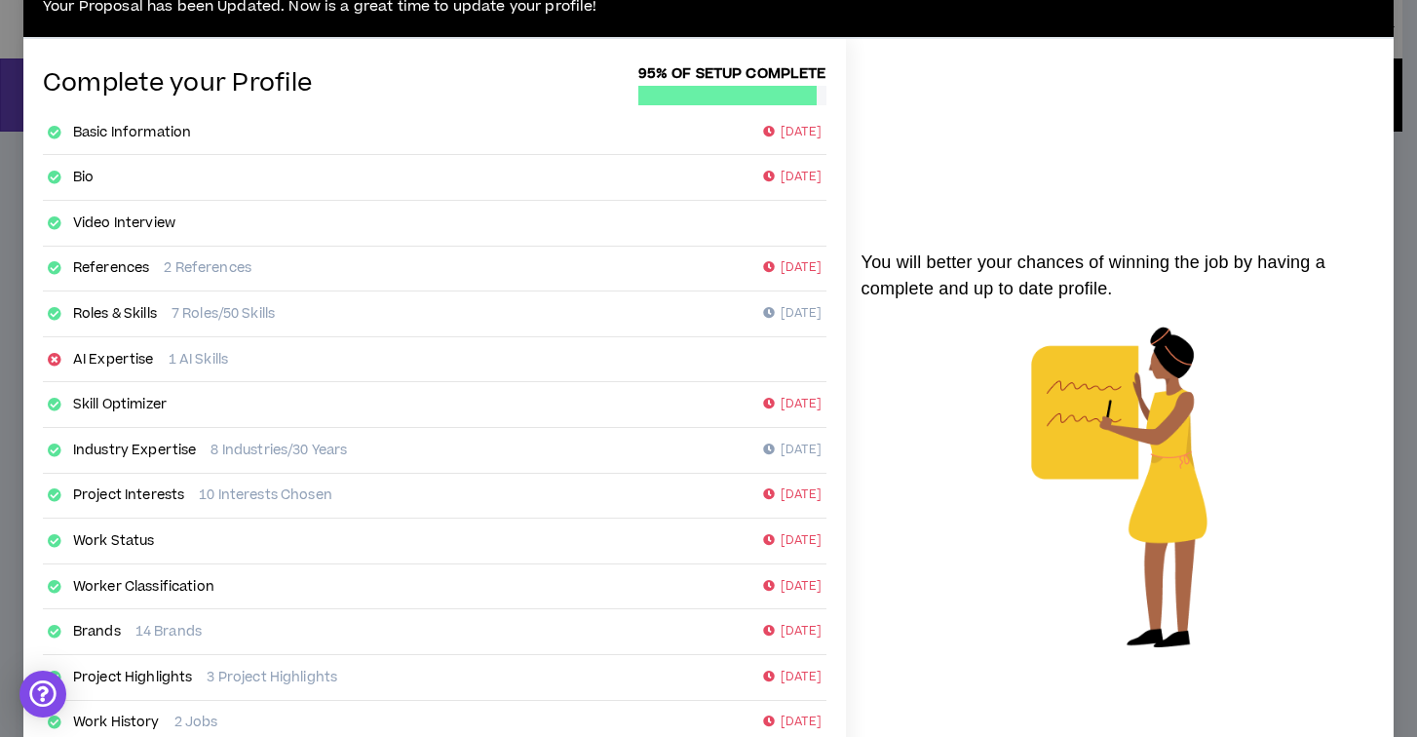
click at [194, 360] on p "1 AI Skills" at bounding box center [198, 359] width 59 height 19
click at [120, 354] on link "AI Expertise" at bounding box center [113, 359] width 81 height 19
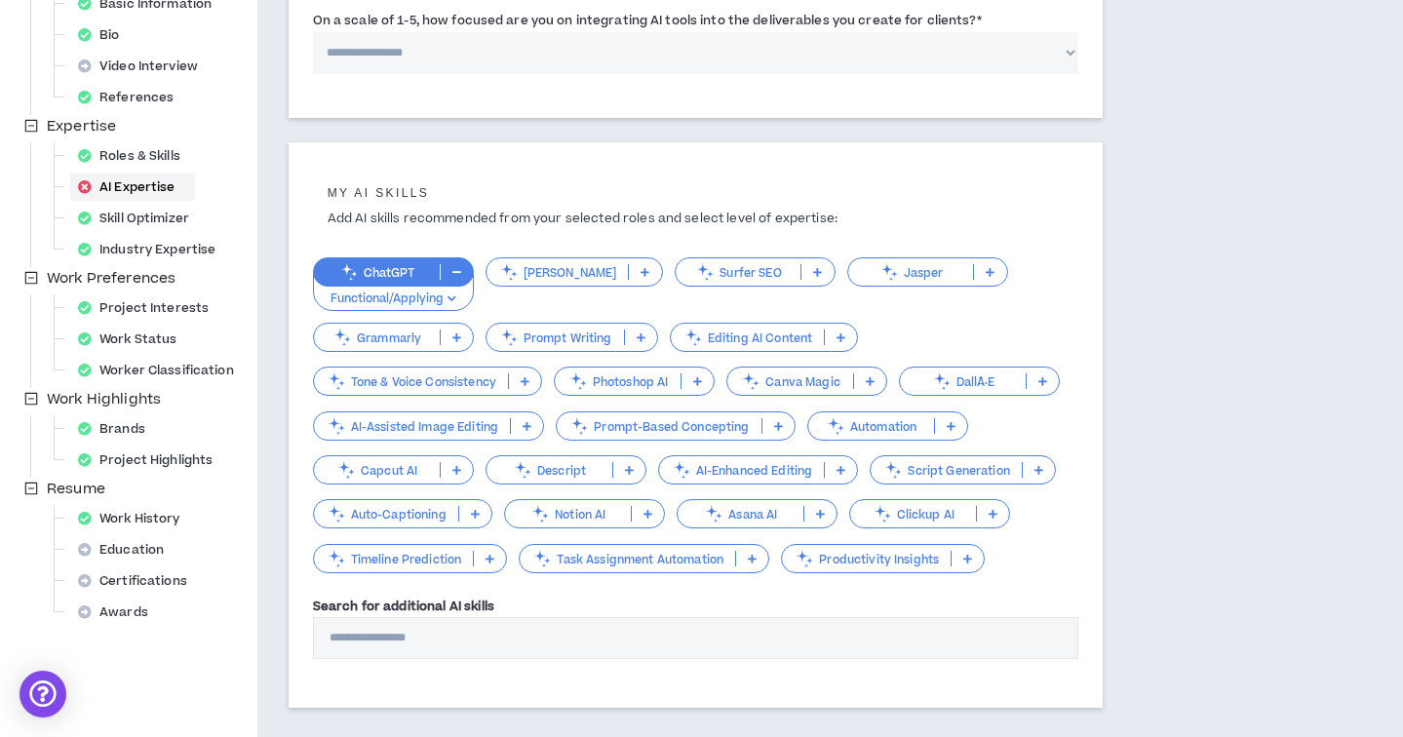
scroll to position [298, 0]
click at [403, 333] on p "Grammarly" at bounding box center [377, 335] width 126 height 15
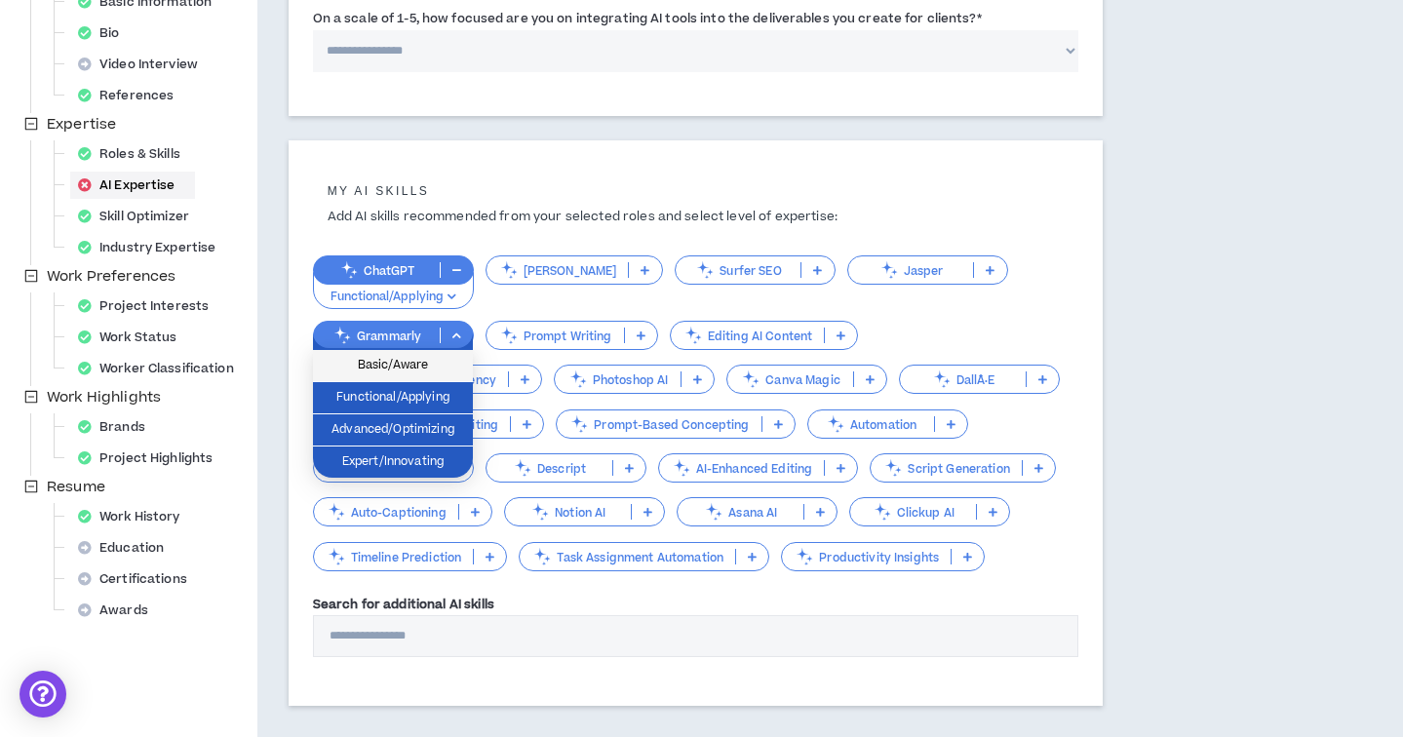
click at [407, 360] on span "Basic/Aware" at bounding box center [393, 365] width 136 height 21
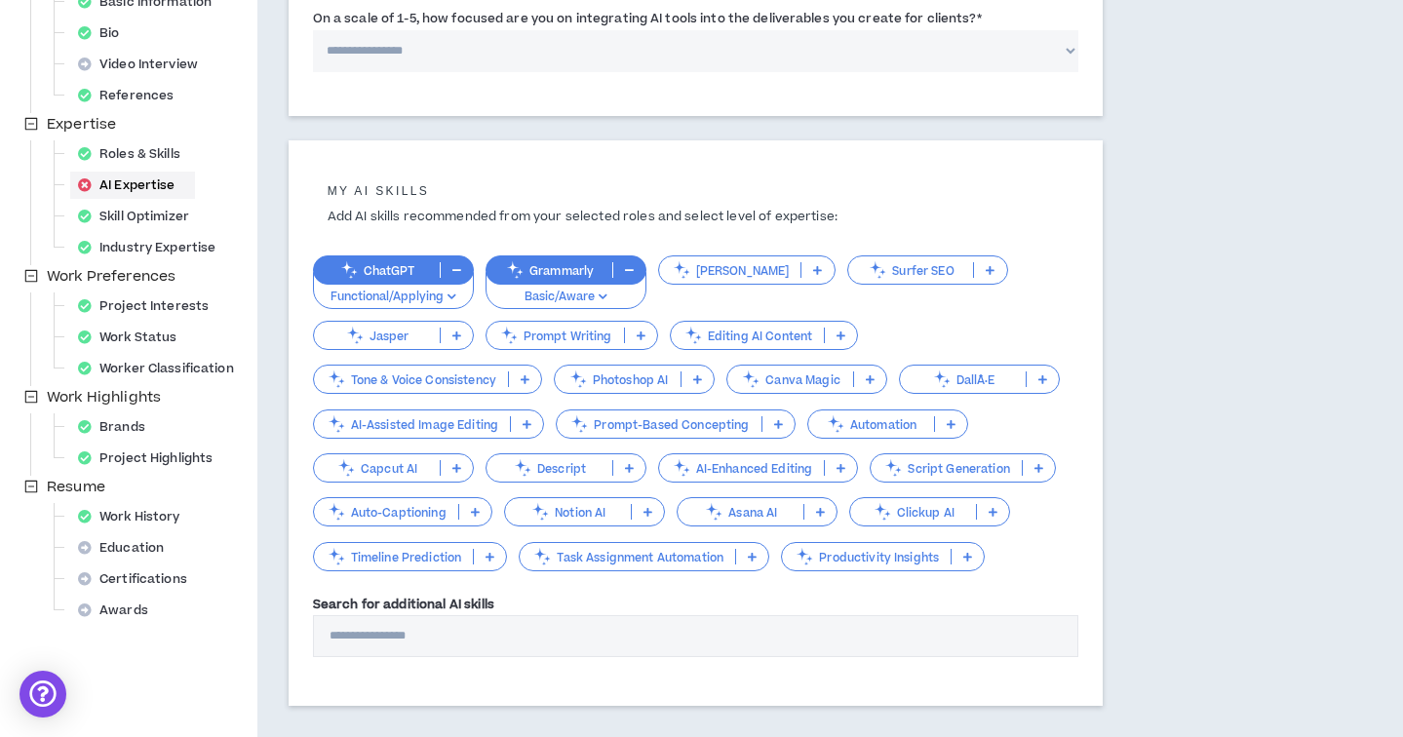
click at [557, 333] on p "Prompt Writing" at bounding box center [554, 335] width 137 height 15
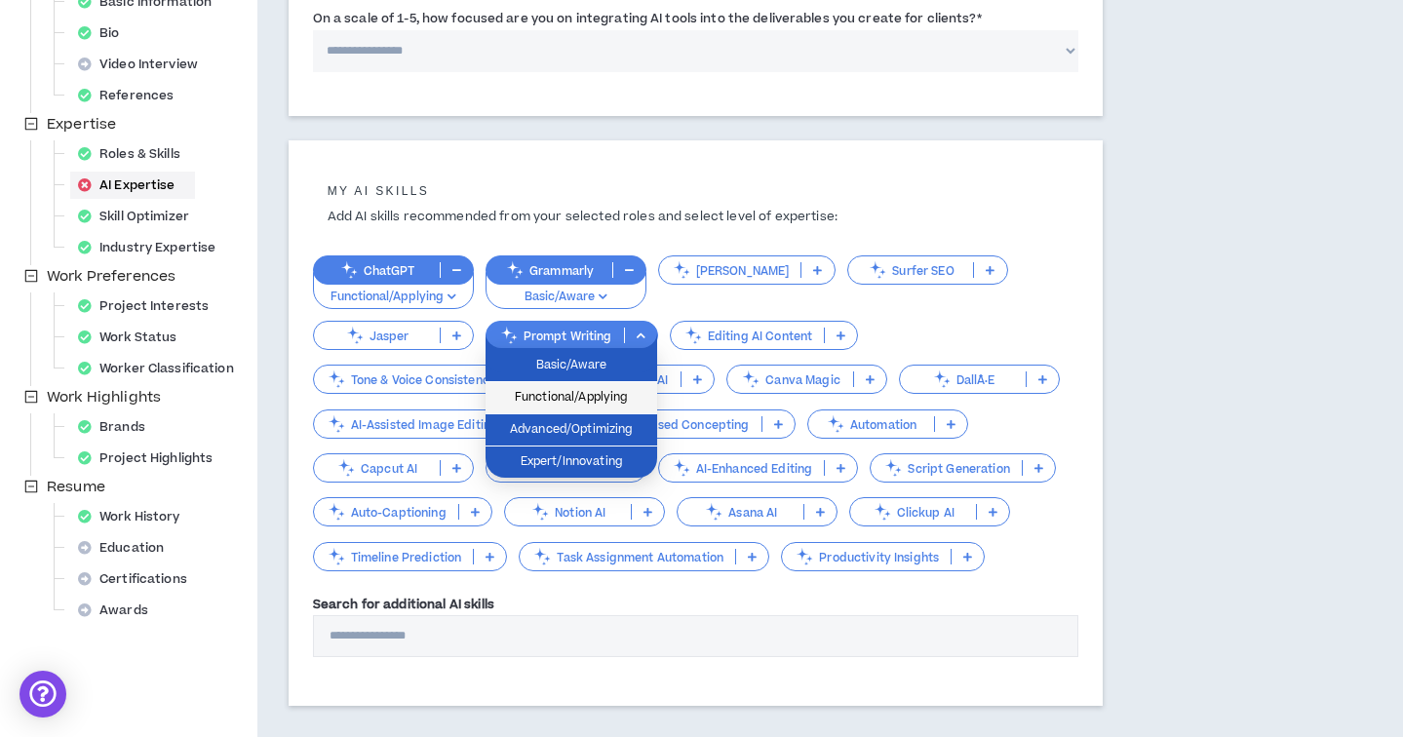
click at [562, 394] on span "Functional/Applying" at bounding box center [571, 397] width 148 height 21
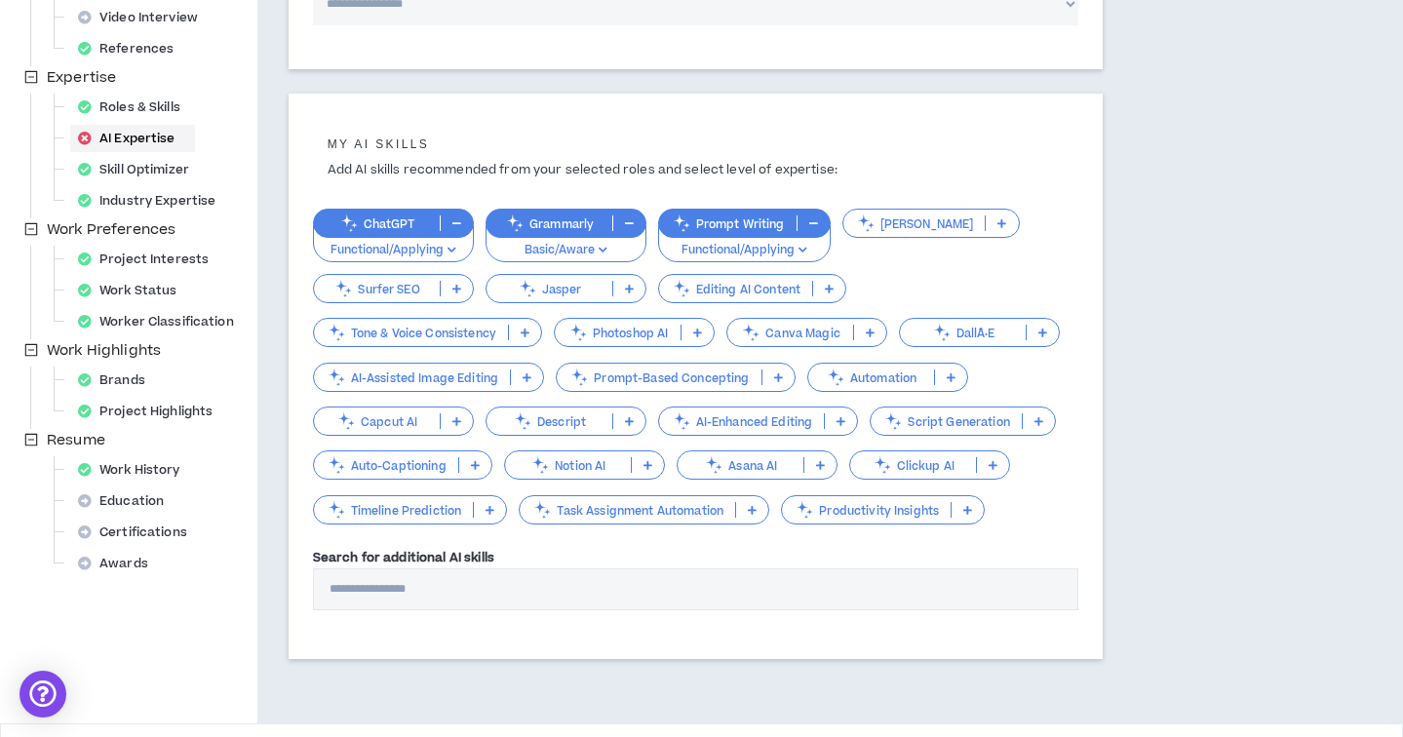
scroll to position [346, 0]
click at [766, 281] on p "Editing AI Content" at bounding box center [736, 288] width 154 height 15
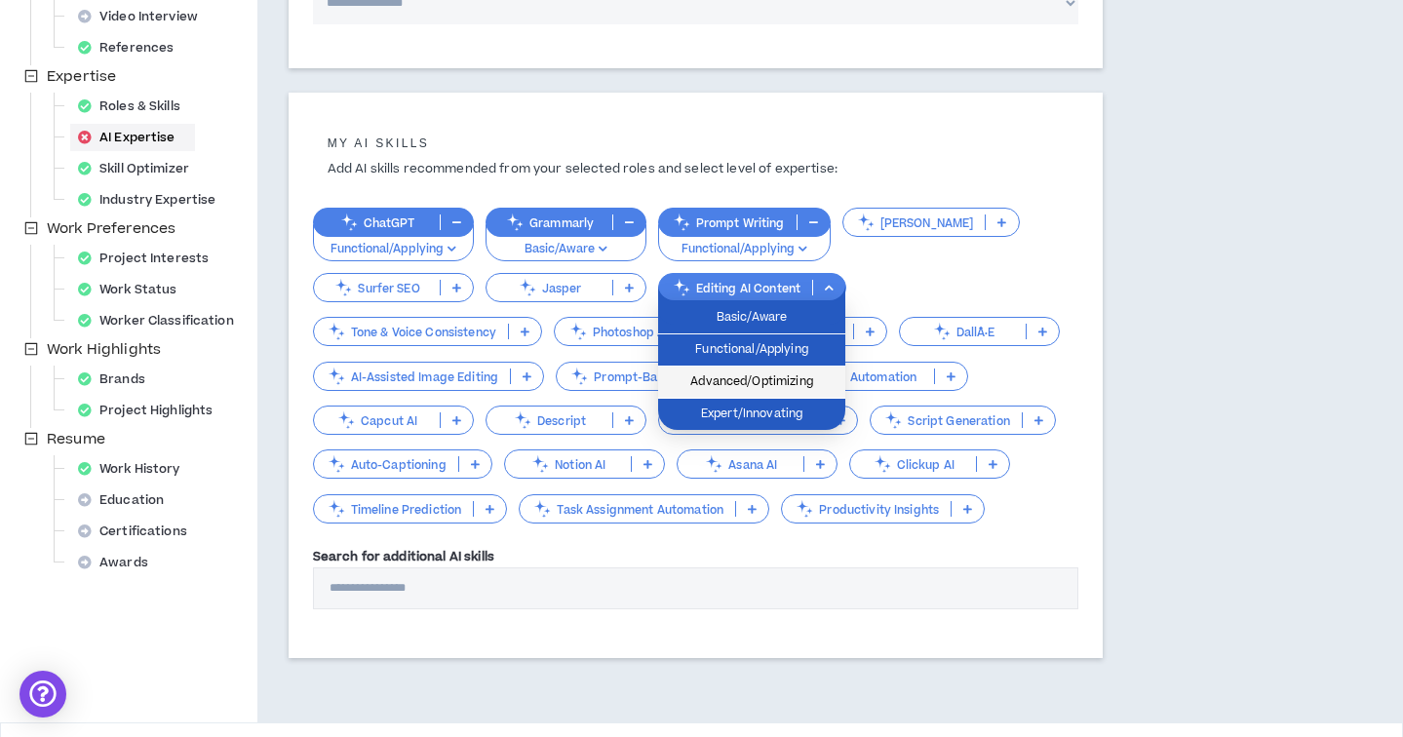
click at [750, 380] on span "Advanced/Optimizing" at bounding box center [752, 381] width 164 height 21
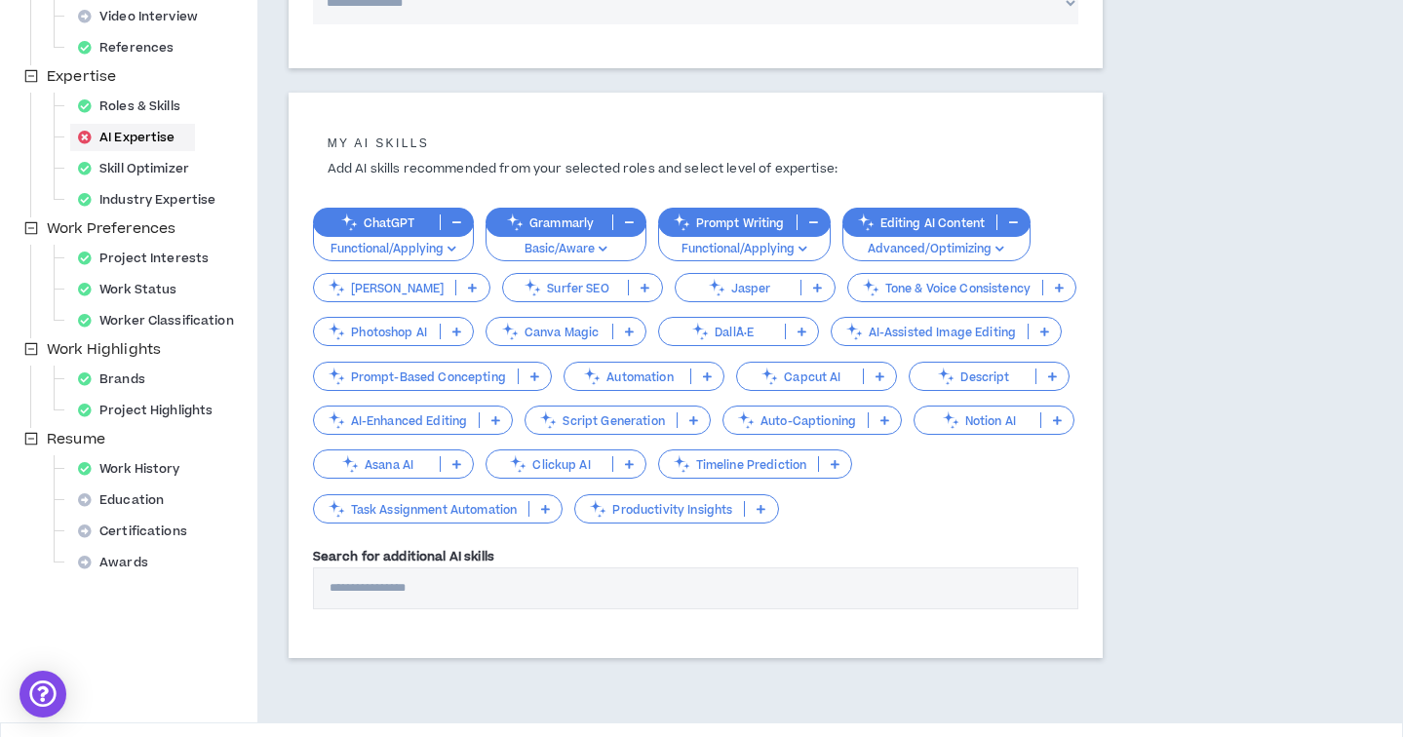
click at [569, 328] on p "Canva Magic" at bounding box center [549, 332] width 126 height 15
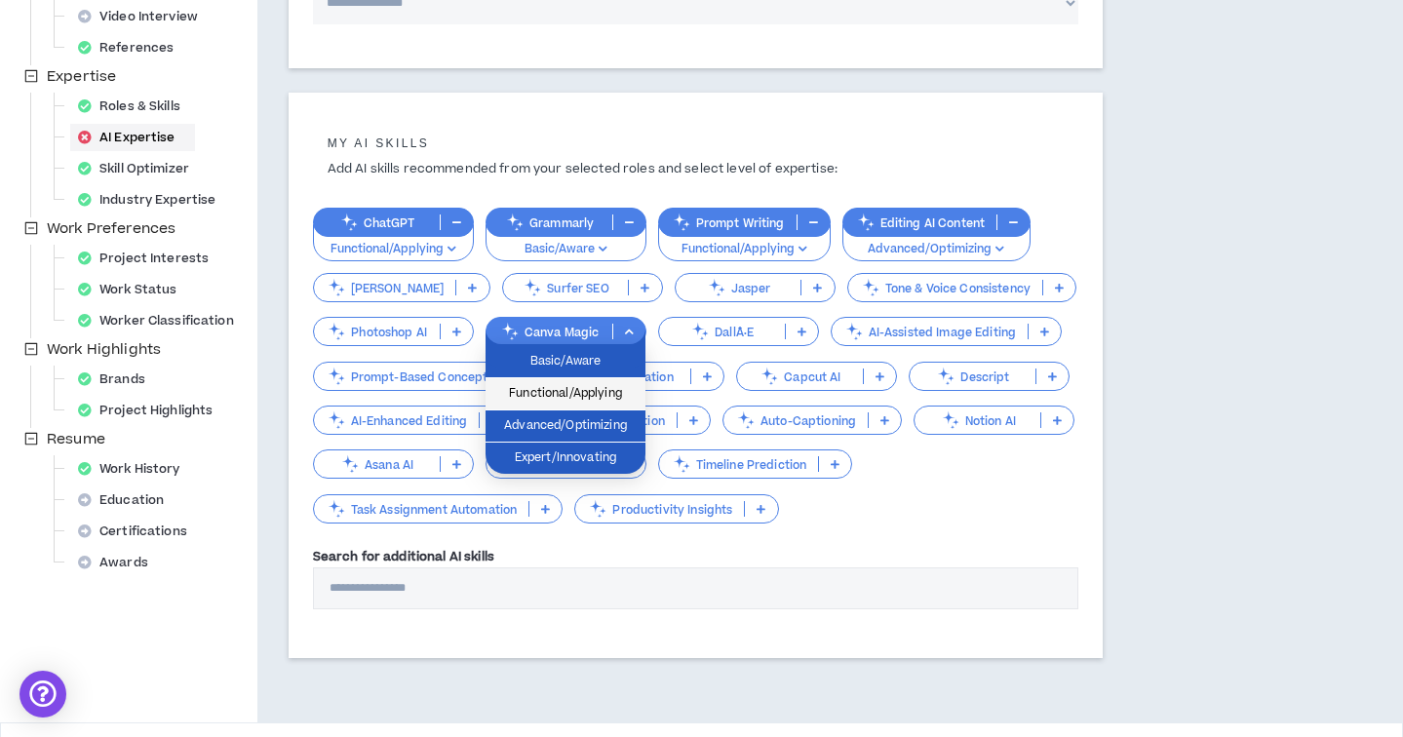
click at [564, 394] on span "Functional/Applying" at bounding box center [565, 393] width 136 height 21
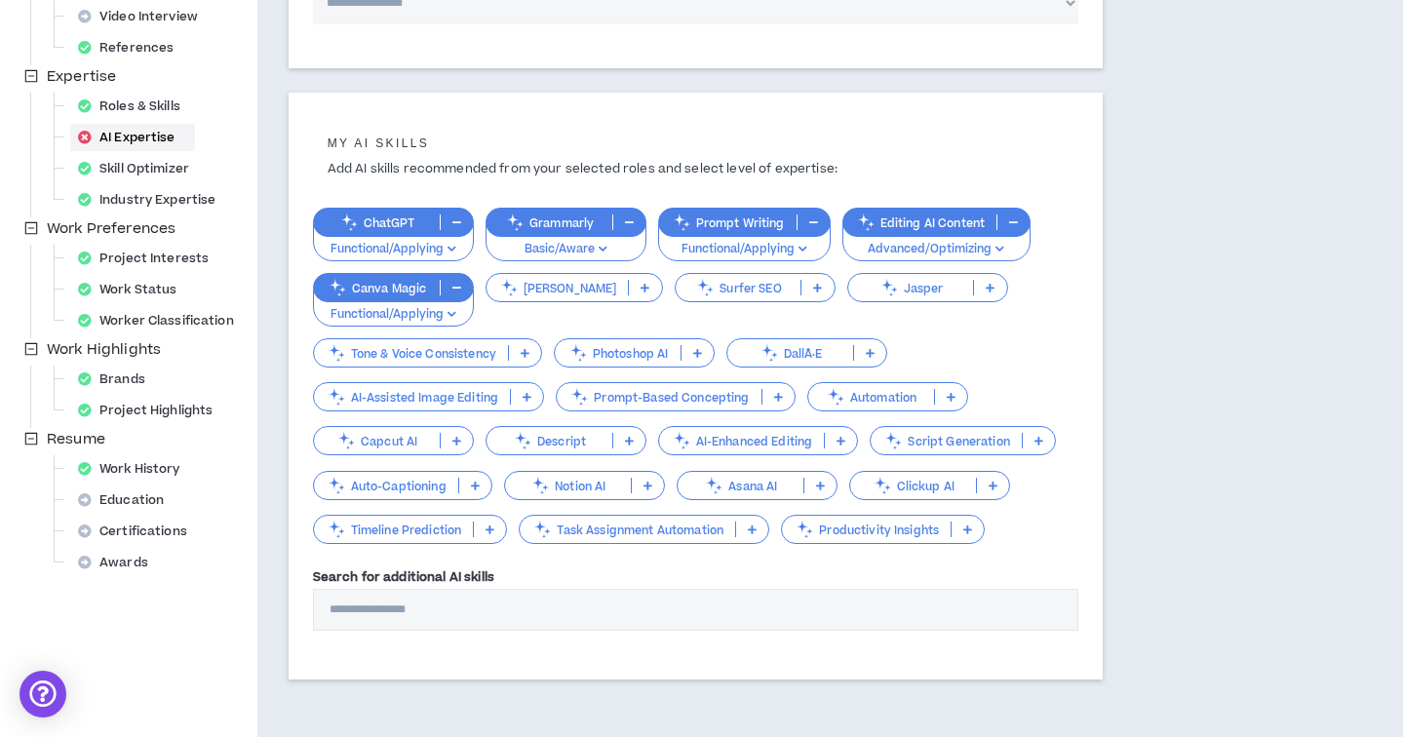
scroll to position [427, 0]
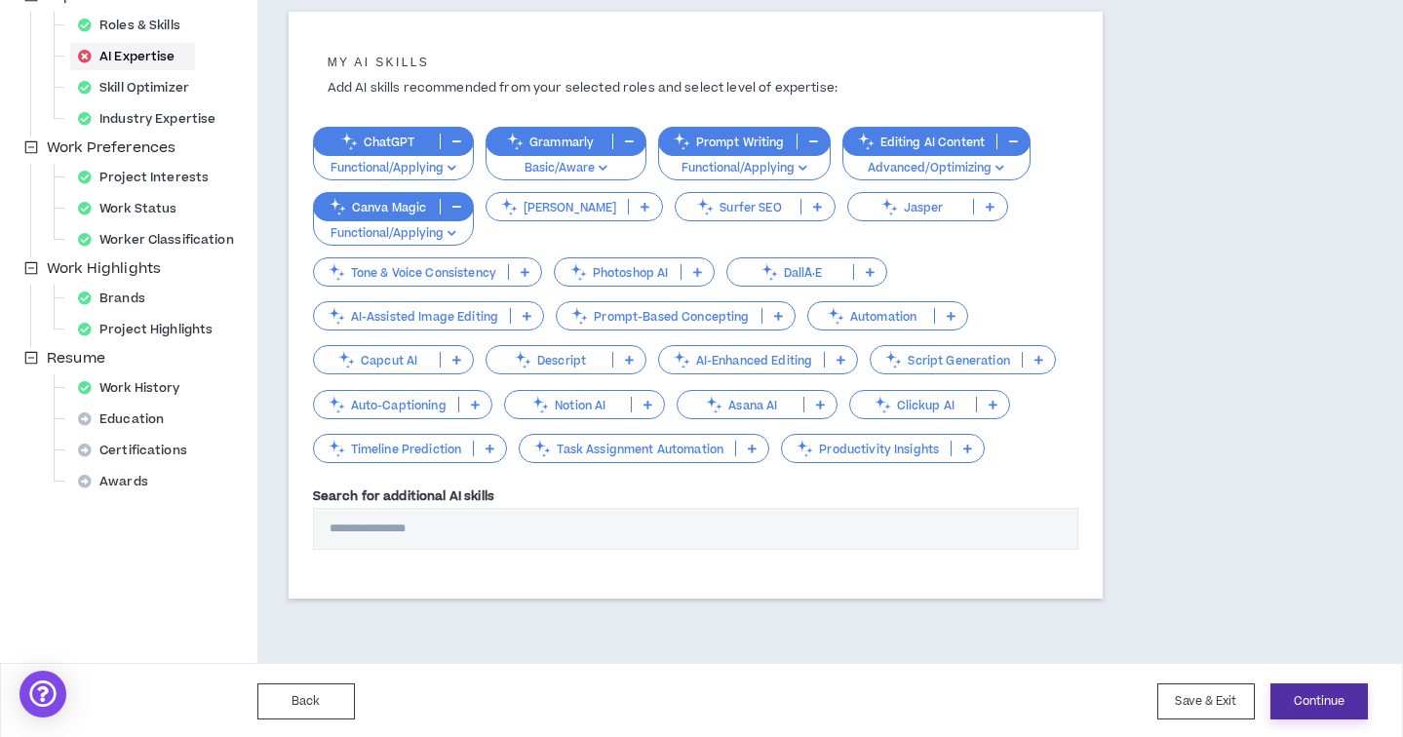
click at [1330, 690] on button "Continue" at bounding box center [1318, 701] width 97 height 36
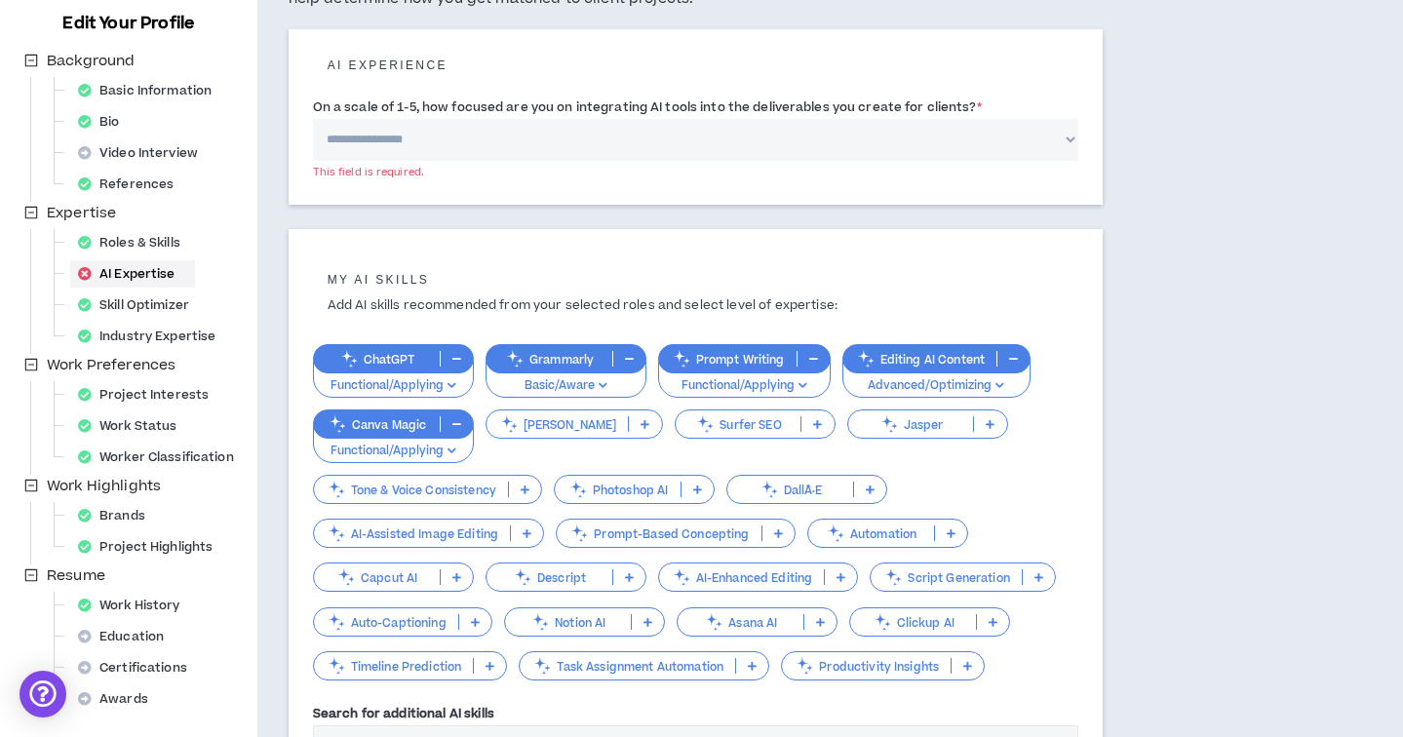
scroll to position [209, 0]
click at [383, 135] on select "**********" at bounding box center [695, 141] width 765 height 42
select select "*"
click at [313, 120] on select "**********" at bounding box center [695, 141] width 765 height 42
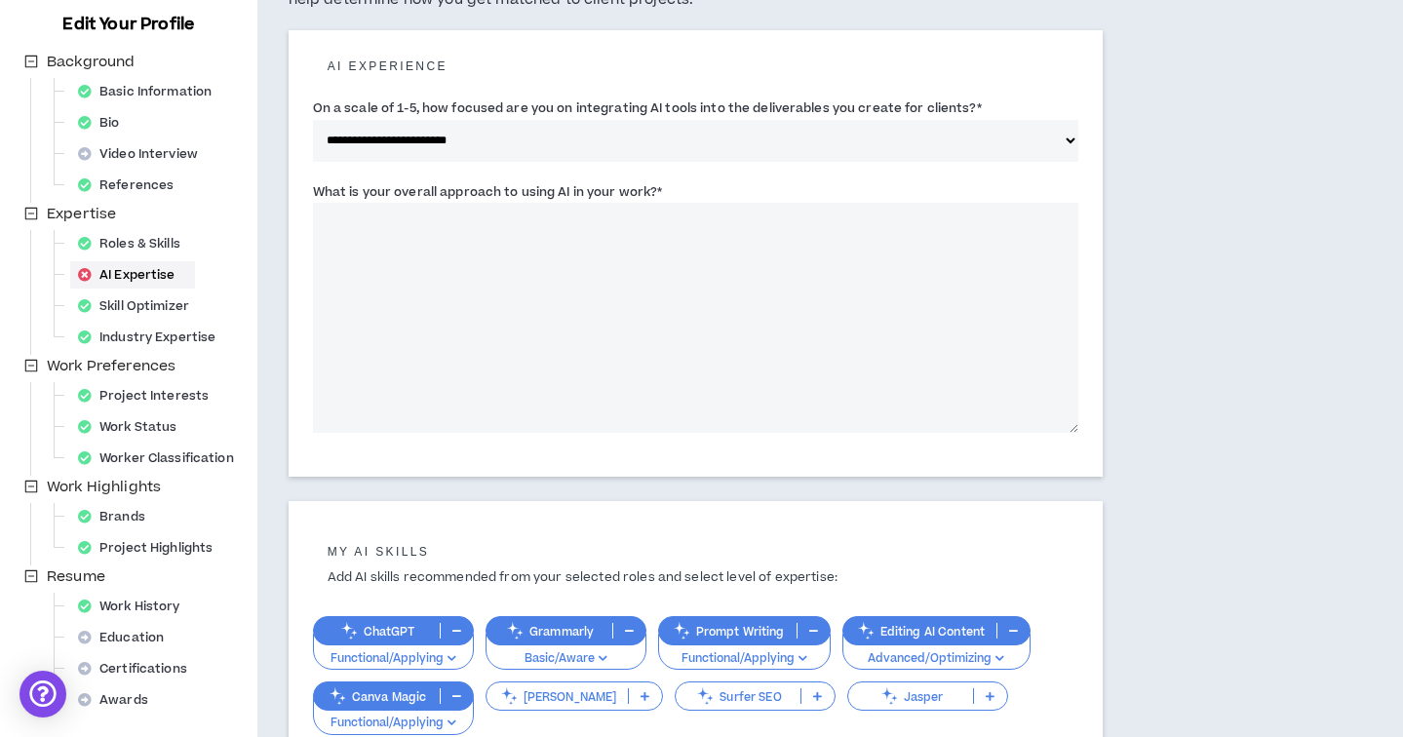
click at [498, 217] on textarea "What is your overall approach to using AI in your work? *" at bounding box center [695, 318] width 765 height 230
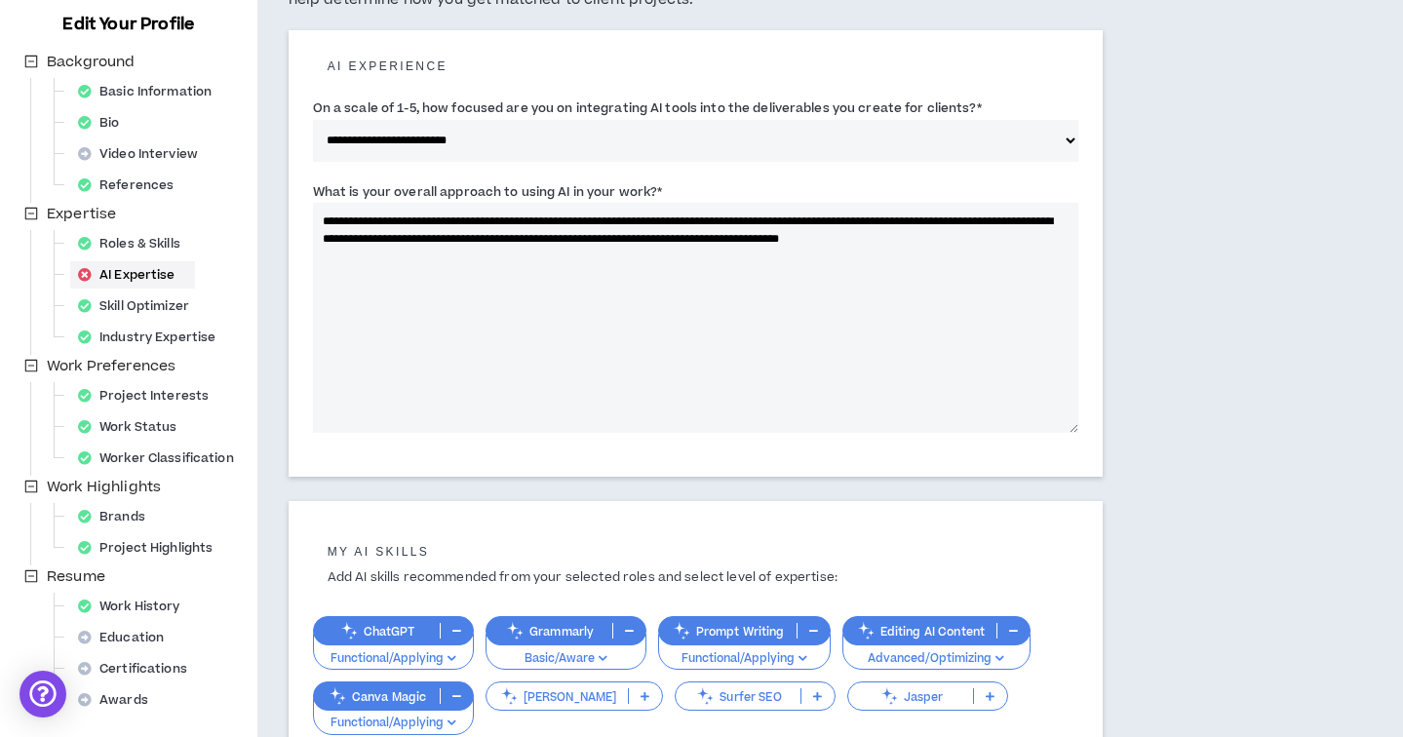
drag, startPoint x: 725, startPoint y: 238, endPoint x: 746, endPoint y: 269, distance: 37.3
click at [746, 269] on textarea "**********" at bounding box center [695, 318] width 765 height 230
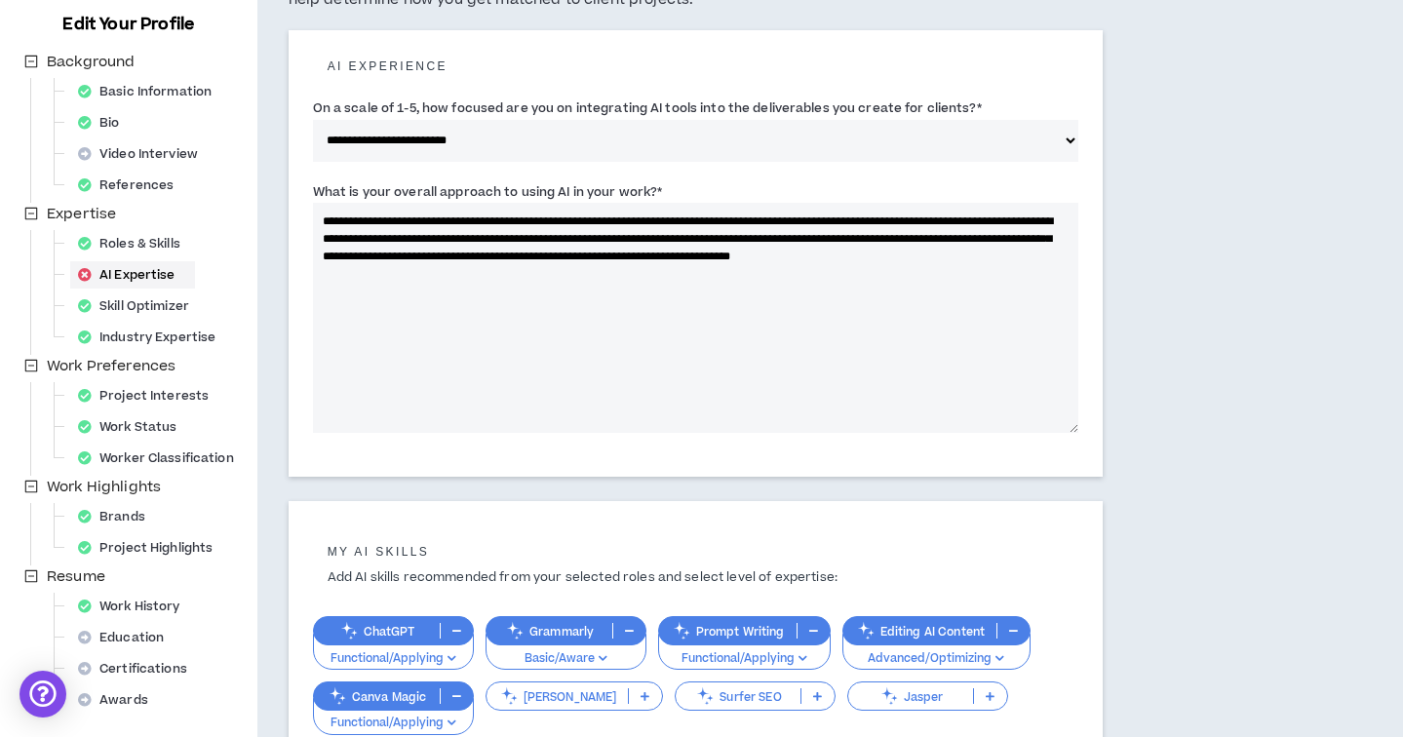
click at [766, 258] on textarea "**********" at bounding box center [695, 318] width 765 height 230
click at [637, 312] on textarea "**********" at bounding box center [695, 318] width 765 height 230
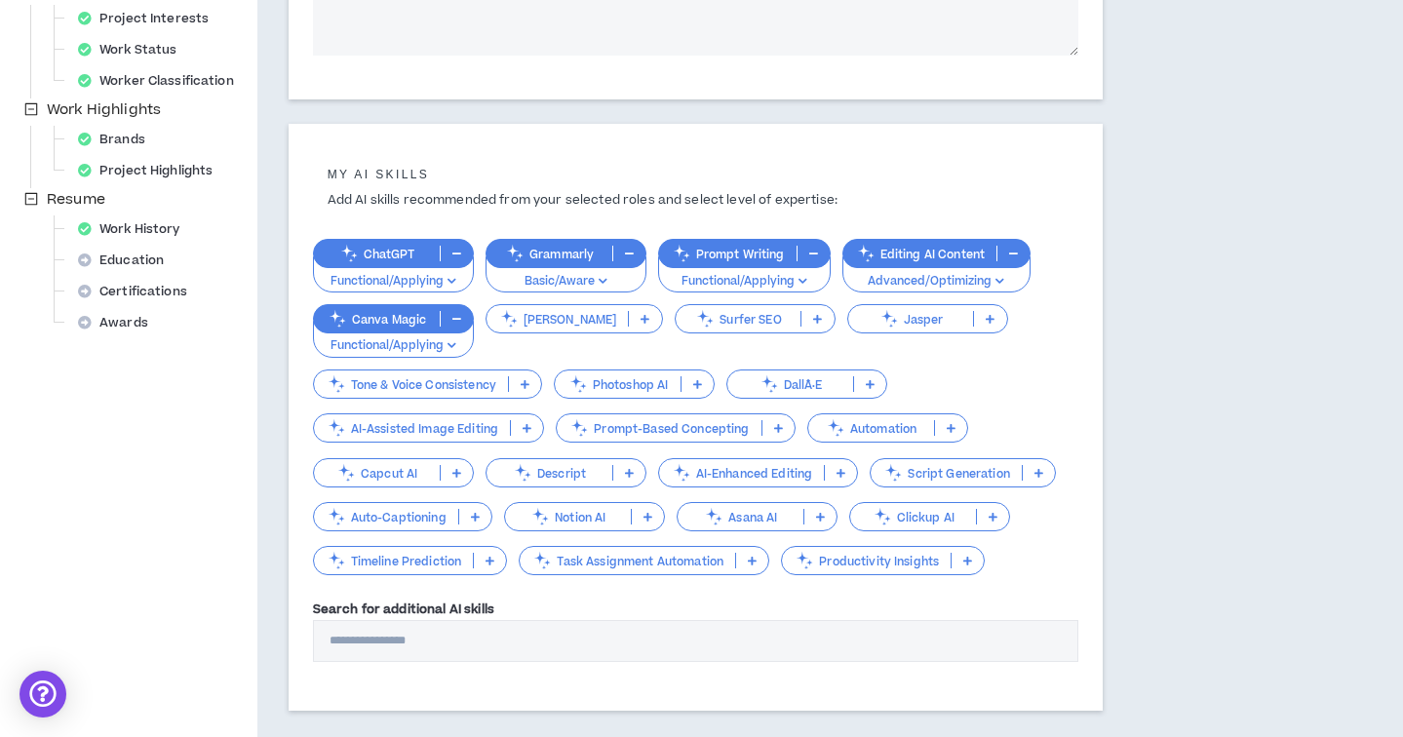
scroll to position [699, 0]
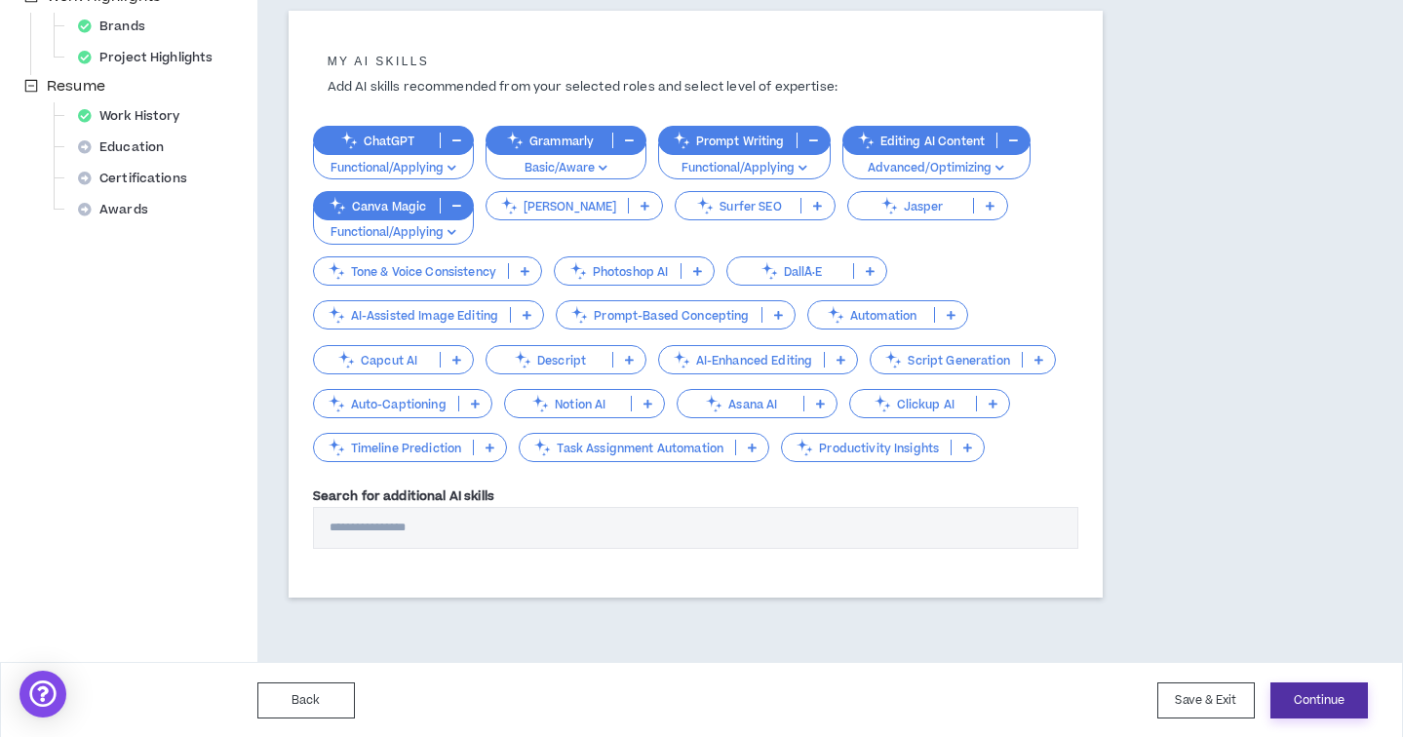
type textarea "**********"
click at [1322, 703] on button "Continue" at bounding box center [1318, 700] width 97 height 36
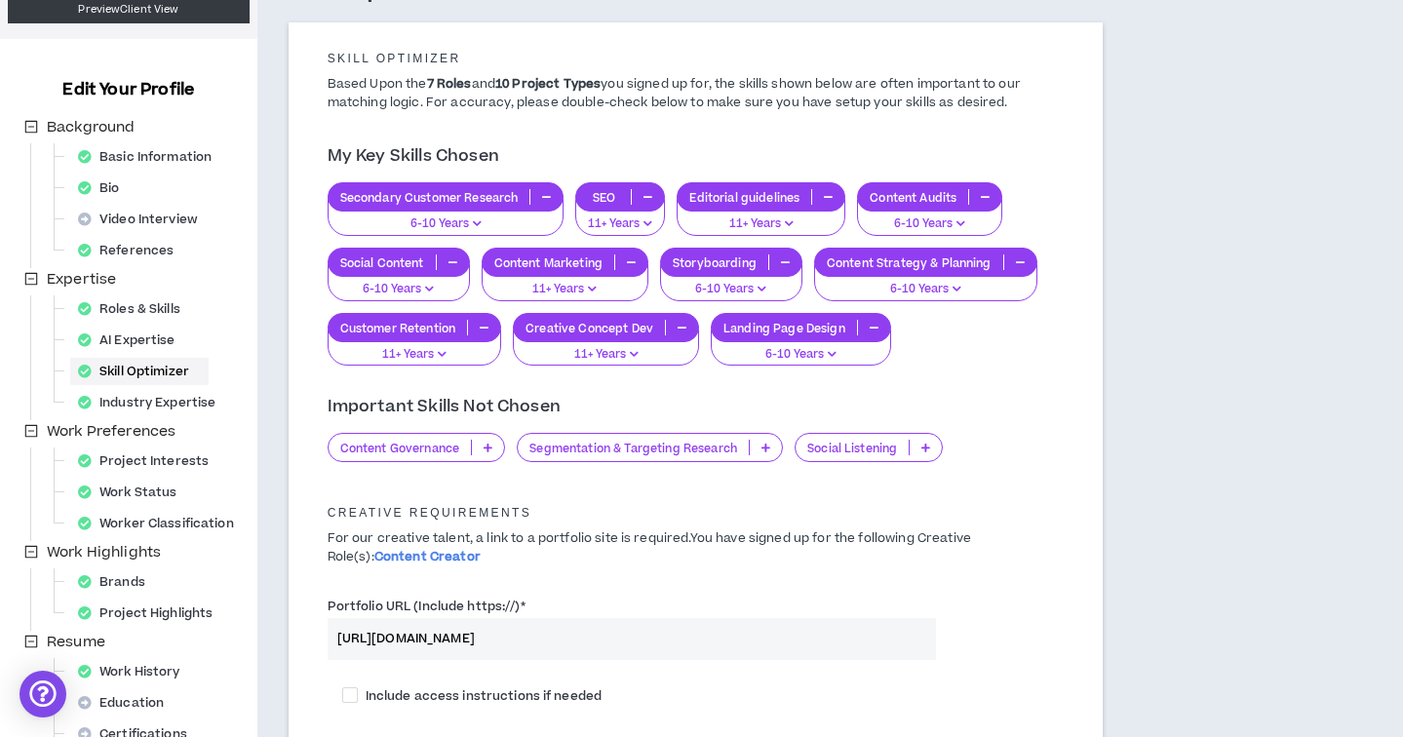
scroll to position [315, 0]
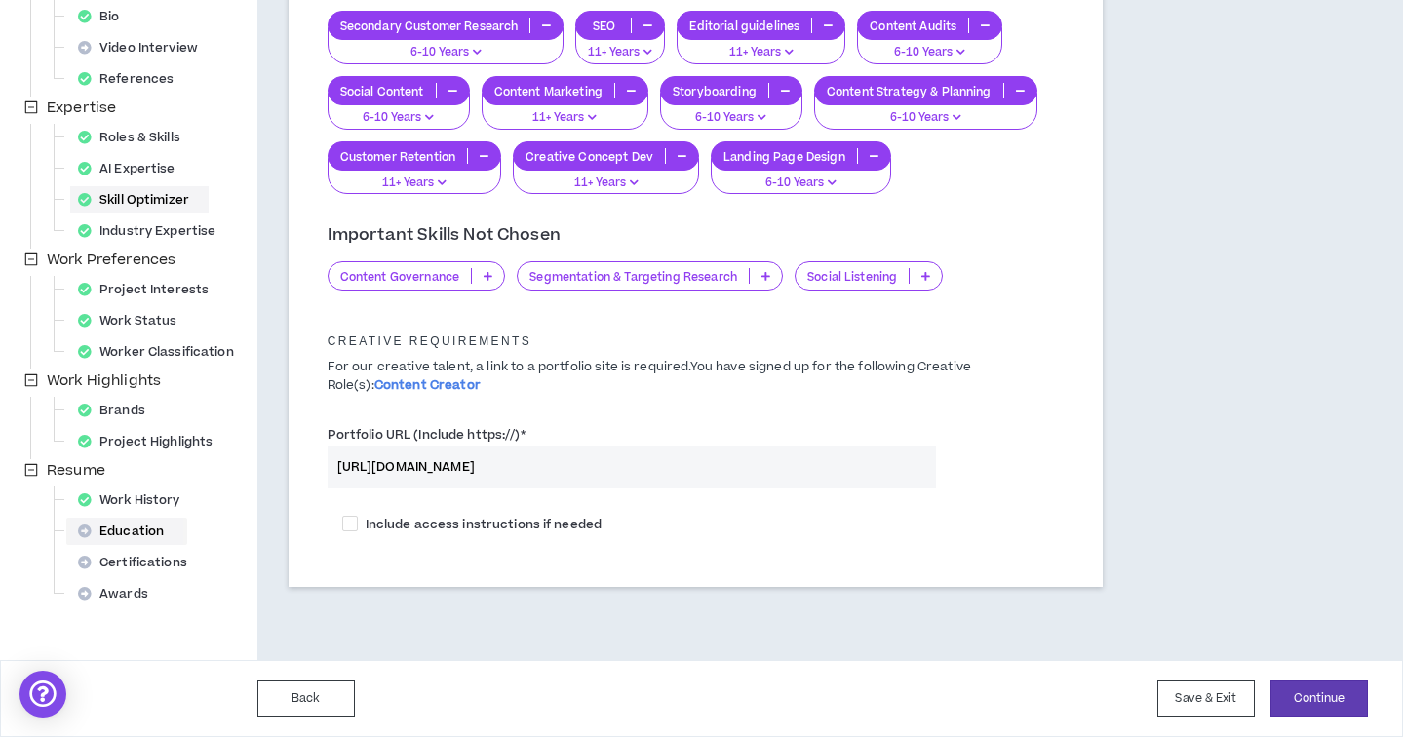
click at [134, 525] on div "Education" at bounding box center [126, 531] width 113 height 27
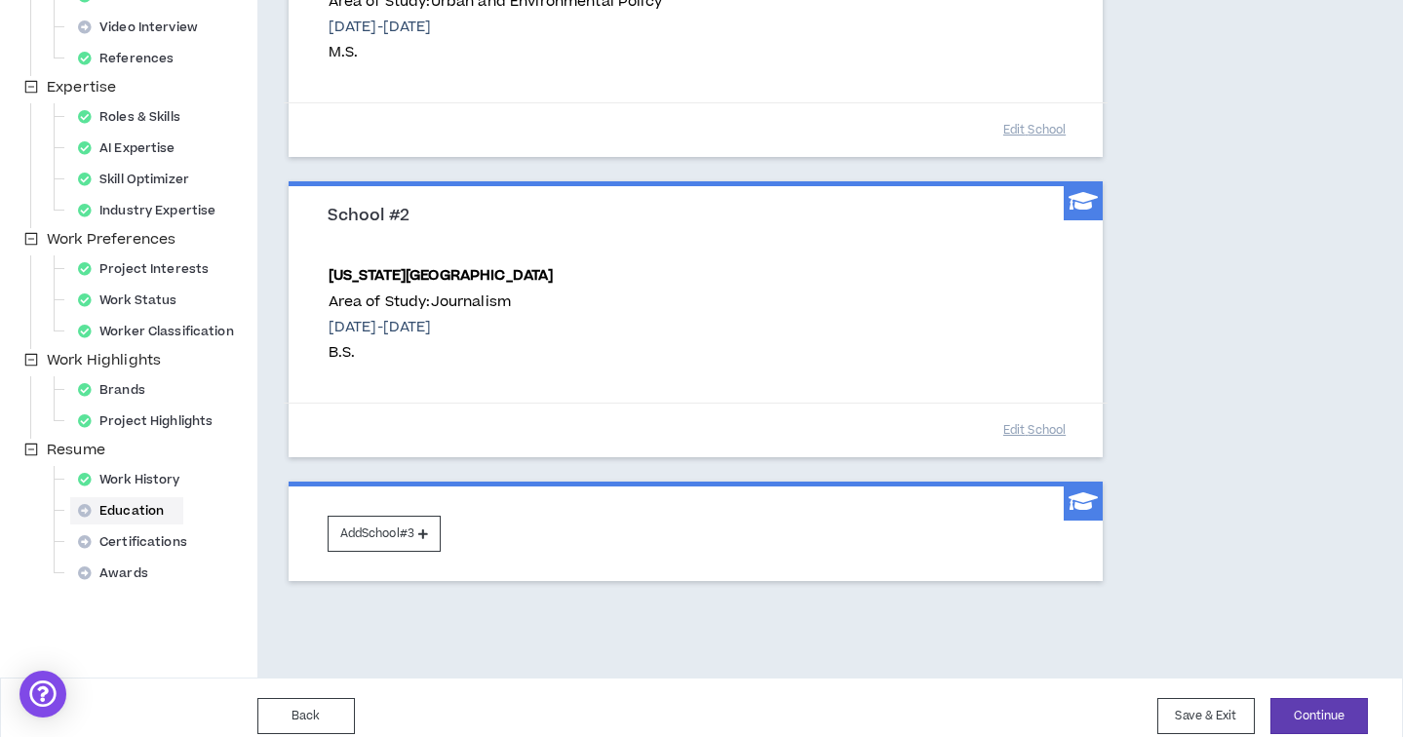
scroll to position [353, 0]
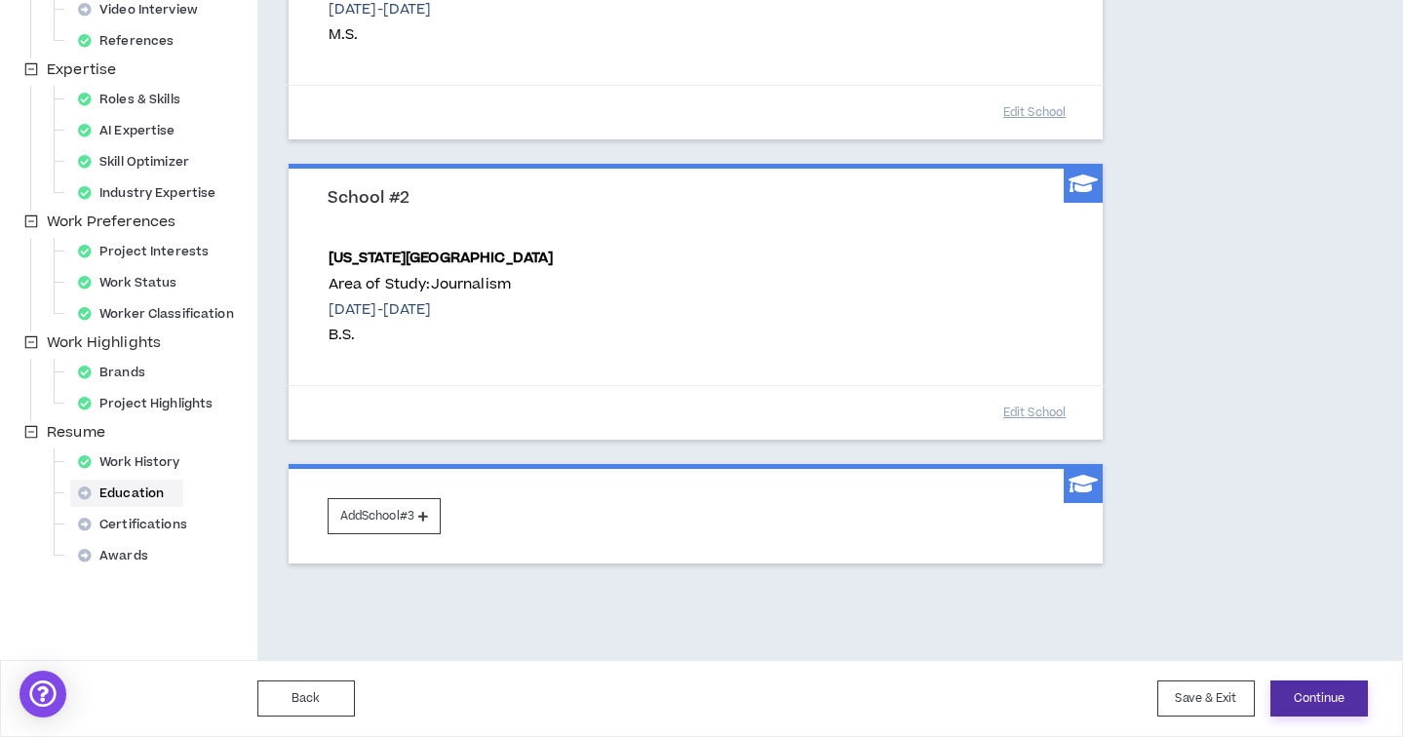
click at [1331, 696] on button "Continue" at bounding box center [1318, 698] width 97 height 36
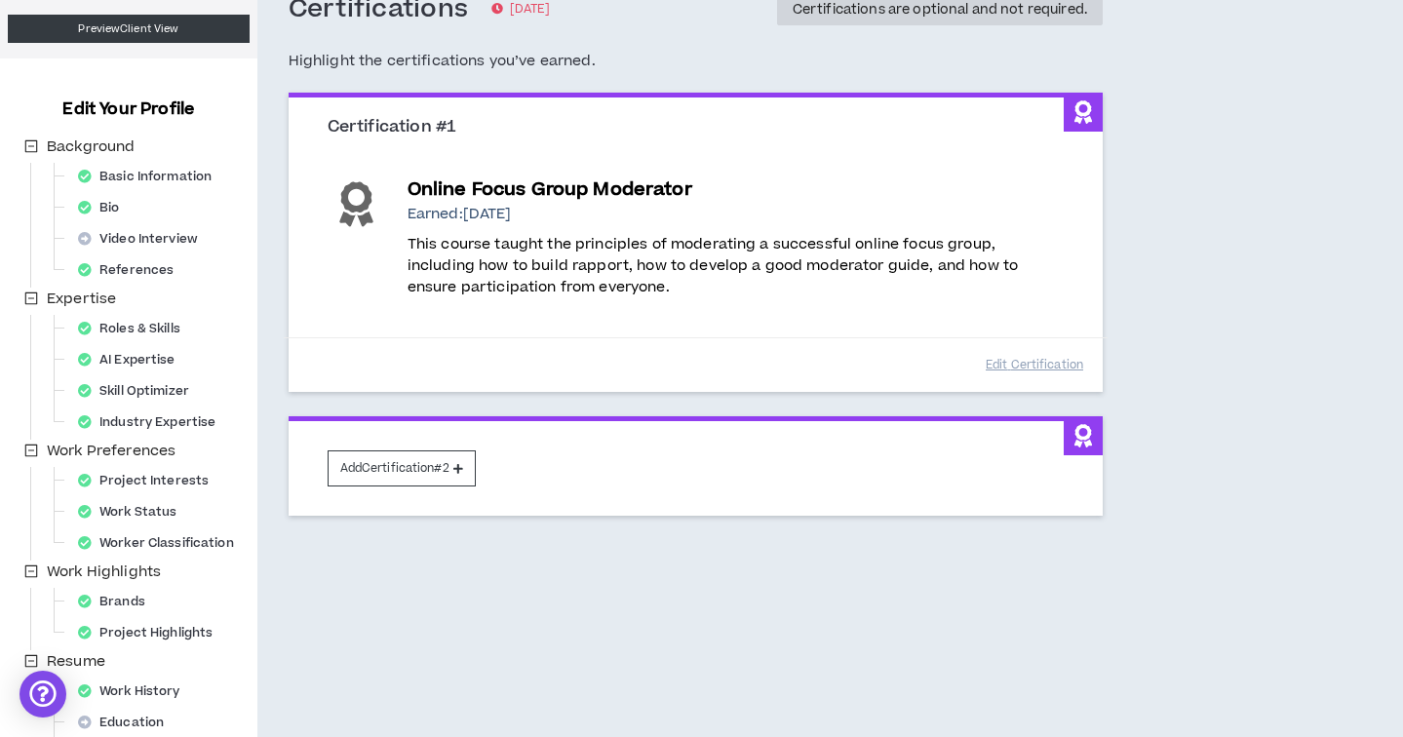
scroll to position [266, 0]
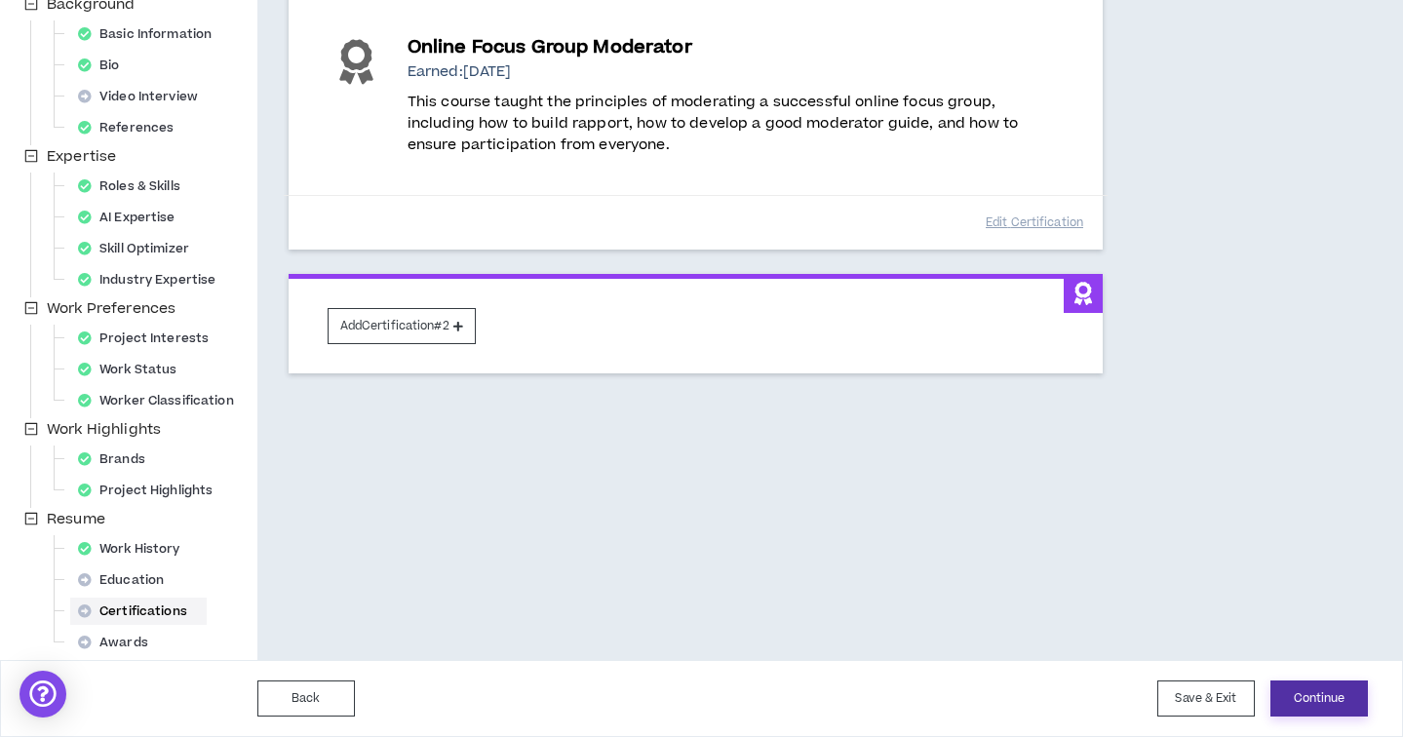
click at [1324, 690] on button "Continue" at bounding box center [1318, 698] width 97 height 36
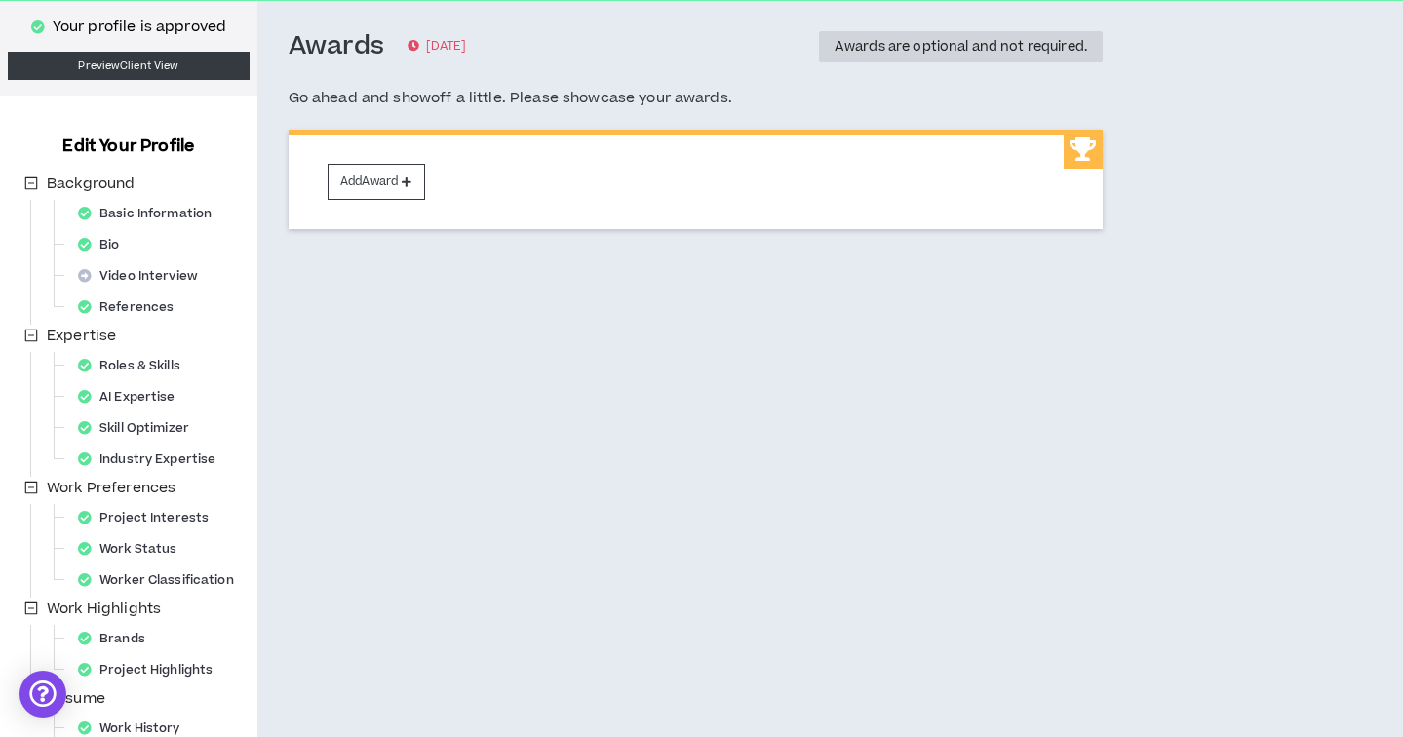
scroll to position [266, 0]
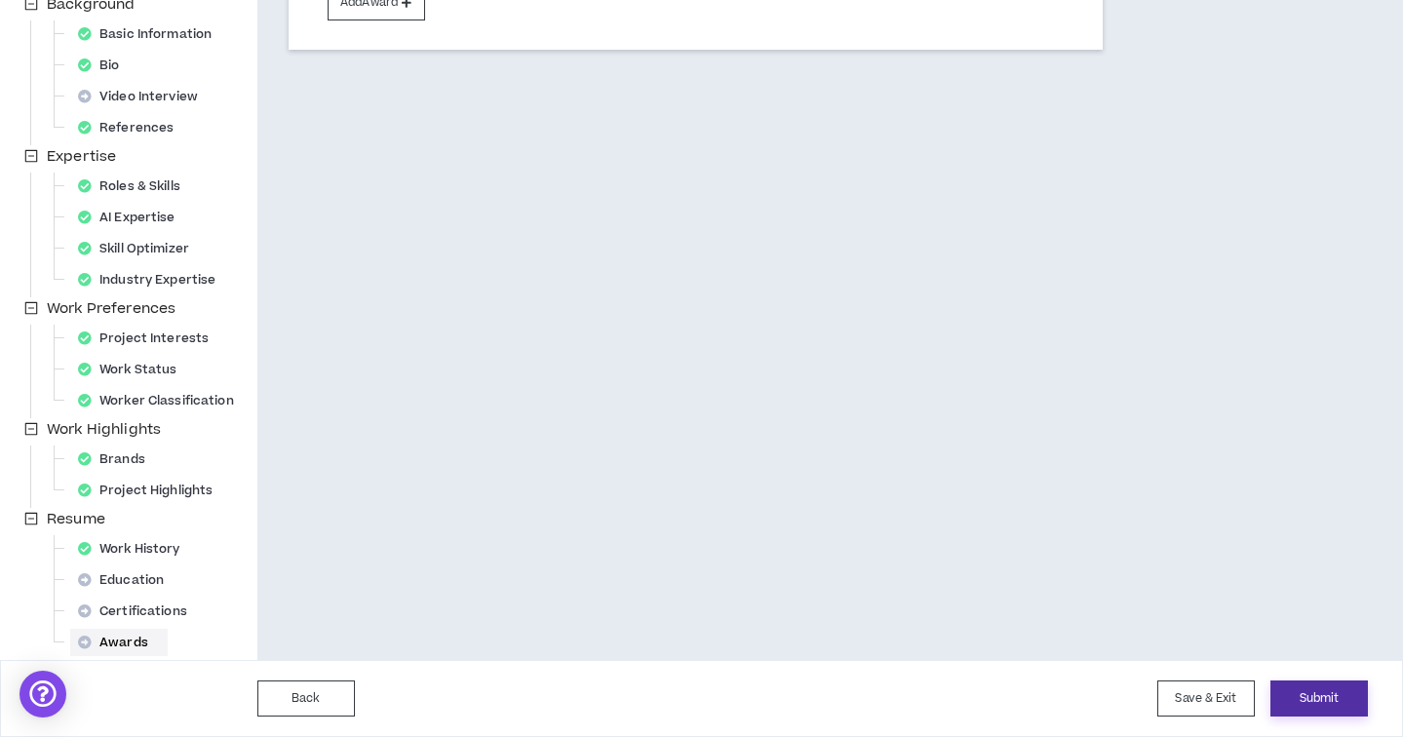
click at [1321, 698] on button "Submit" at bounding box center [1318, 698] width 97 height 36
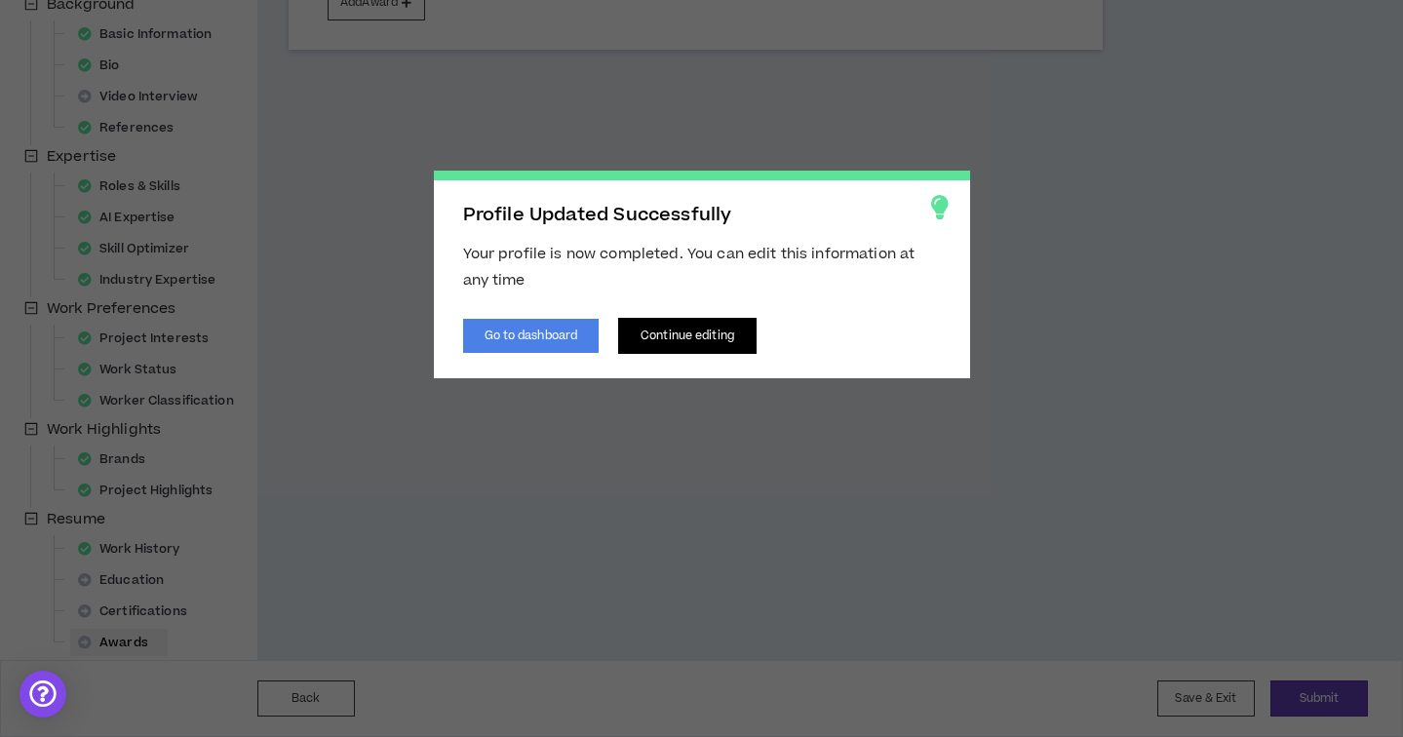
click at [675, 332] on button "Continue editing" at bounding box center [687, 336] width 138 height 36
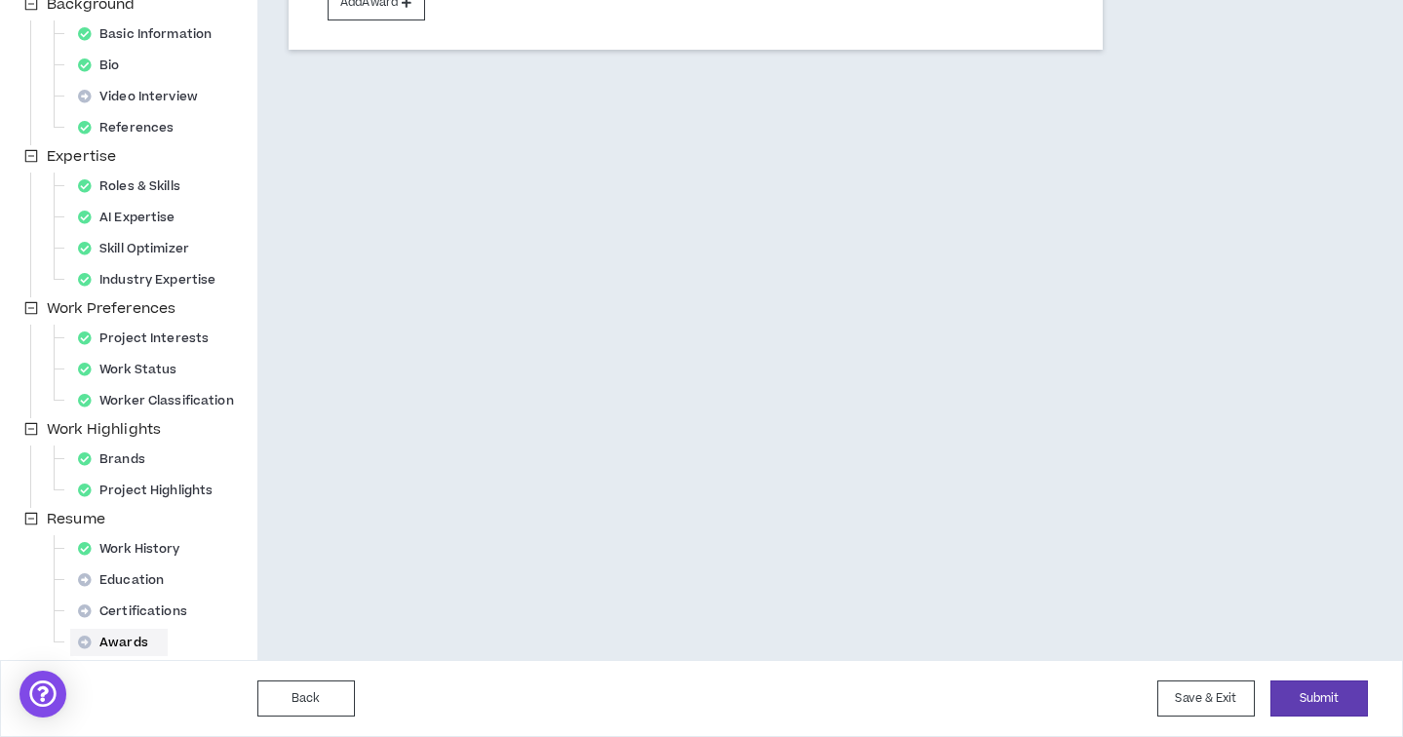
scroll to position [0, 0]
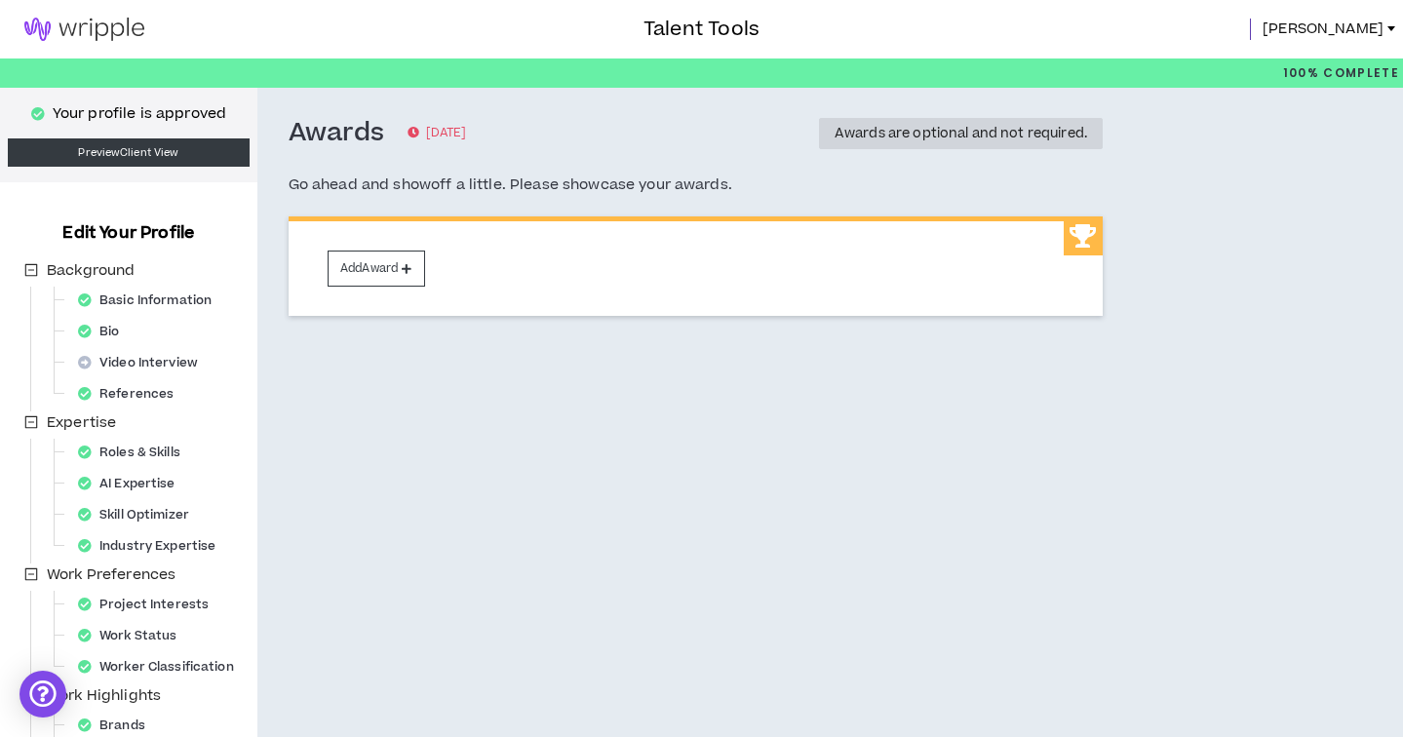
click at [1363, 31] on span "[PERSON_NAME]" at bounding box center [1322, 29] width 121 height 21
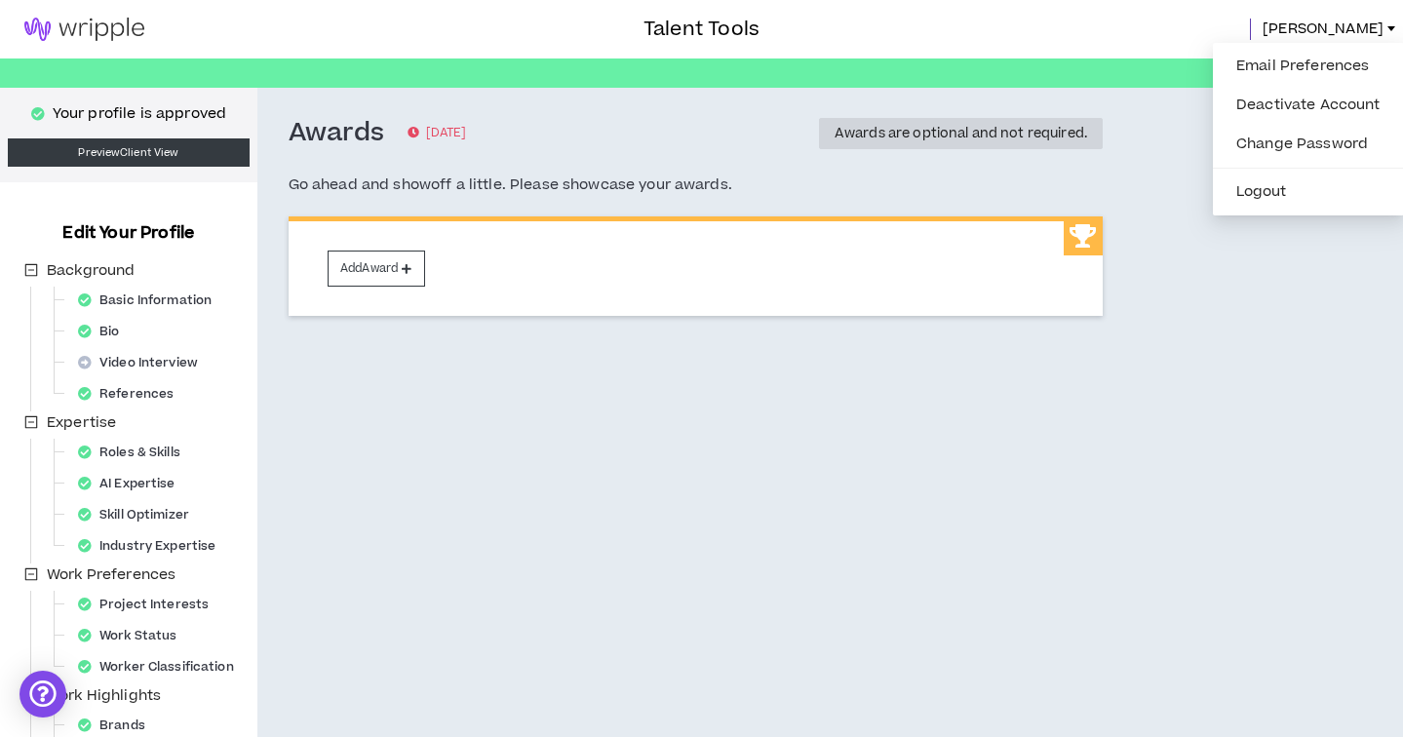
click at [715, 141] on div "Awards [DATE] Awards are optional and not required." at bounding box center [696, 133] width 814 height 33
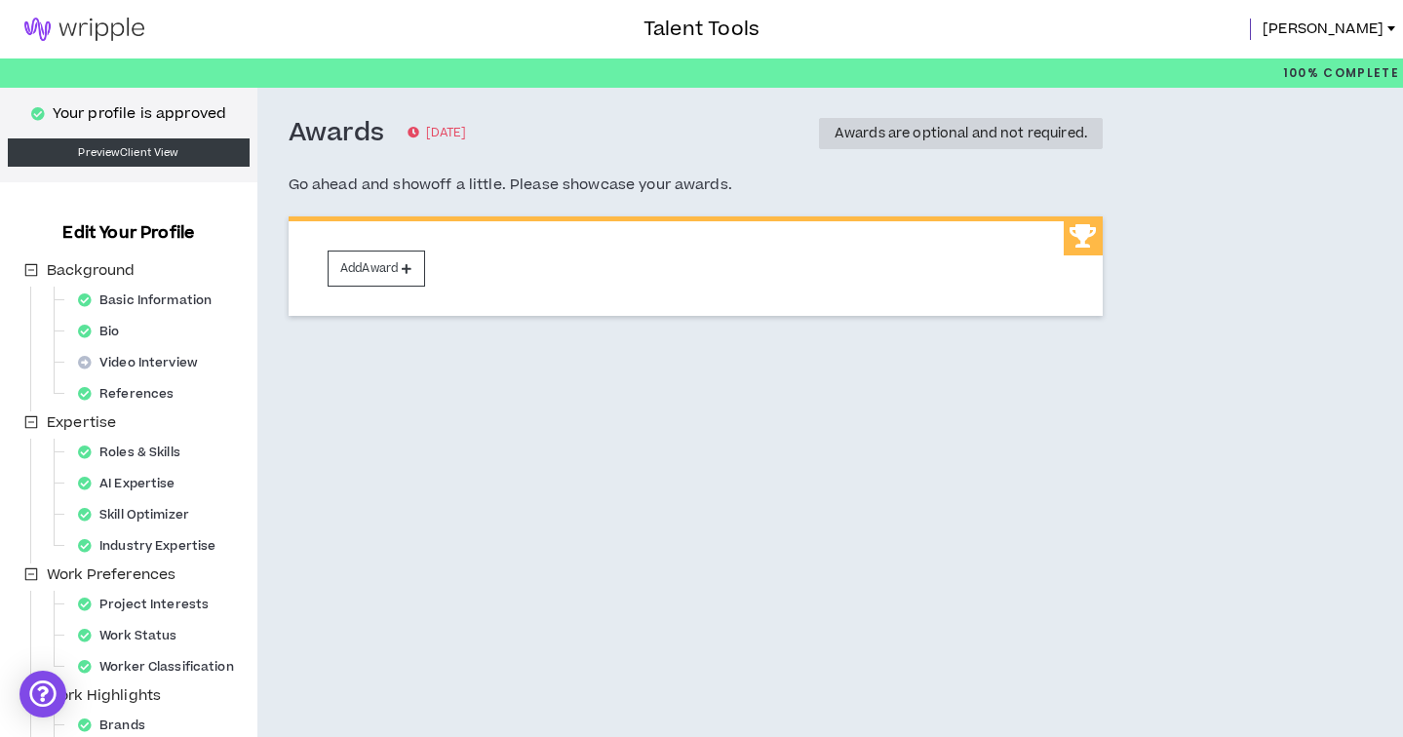
click at [86, 29] on img at bounding box center [84, 29] width 169 height 23
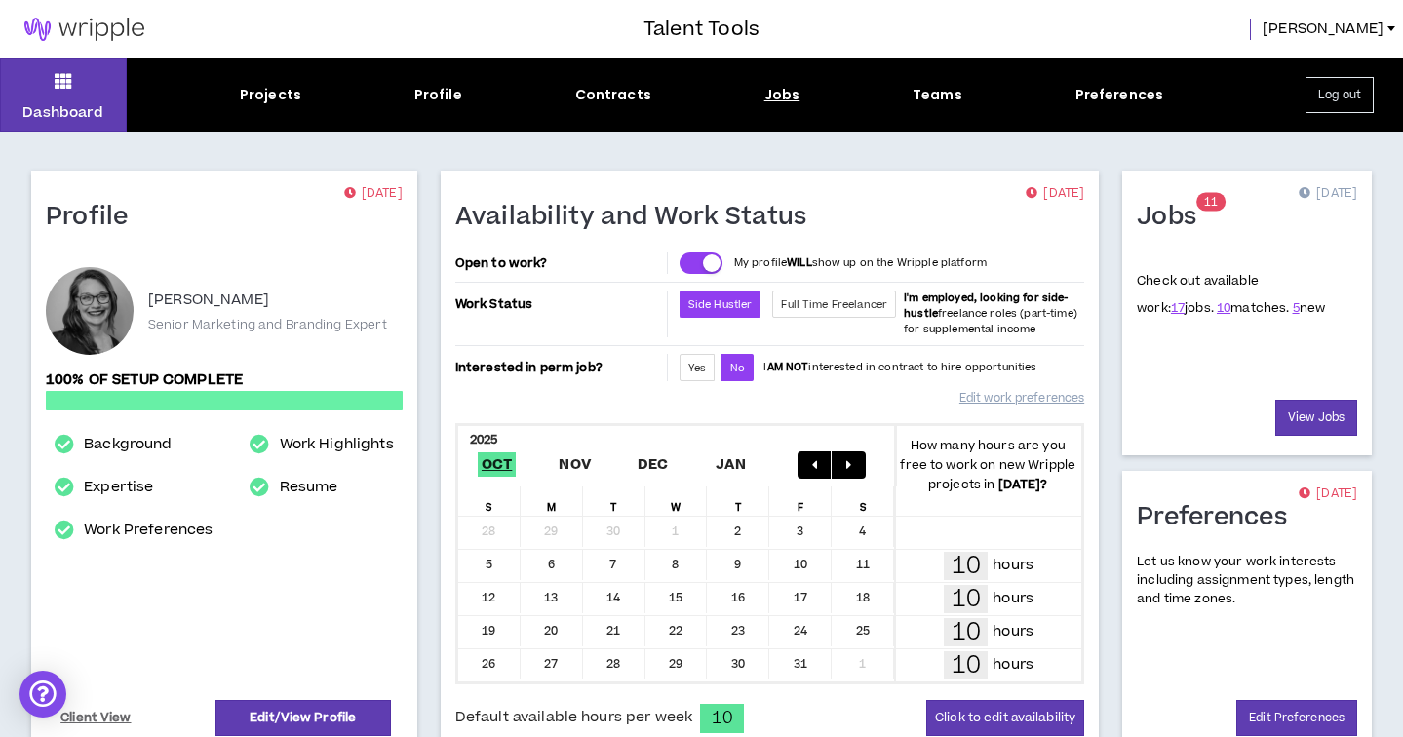
click at [783, 94] on div "Jobs" at bounding box center [782, 95] width 36 height 20
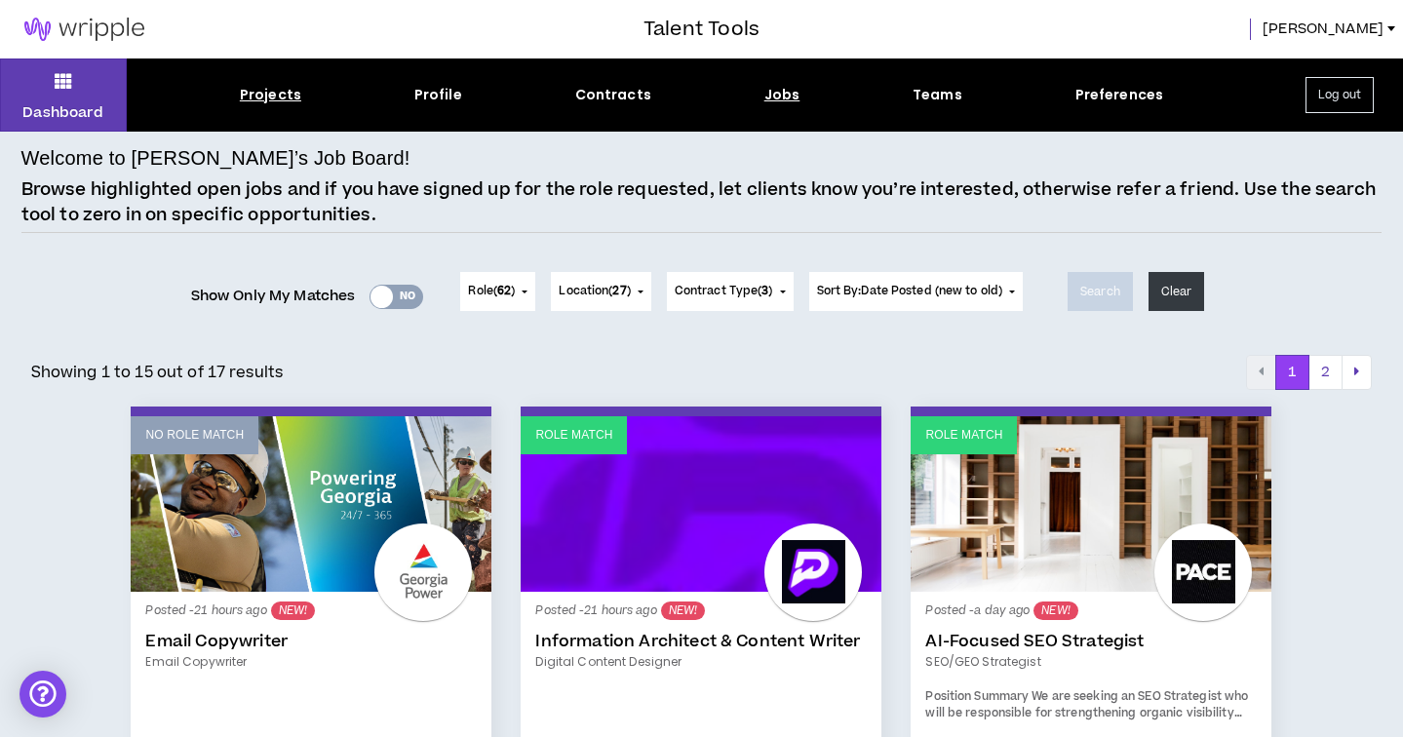
click at [276, 95] on div "Projects" at bounding box center [270, 95] width 61 height 20
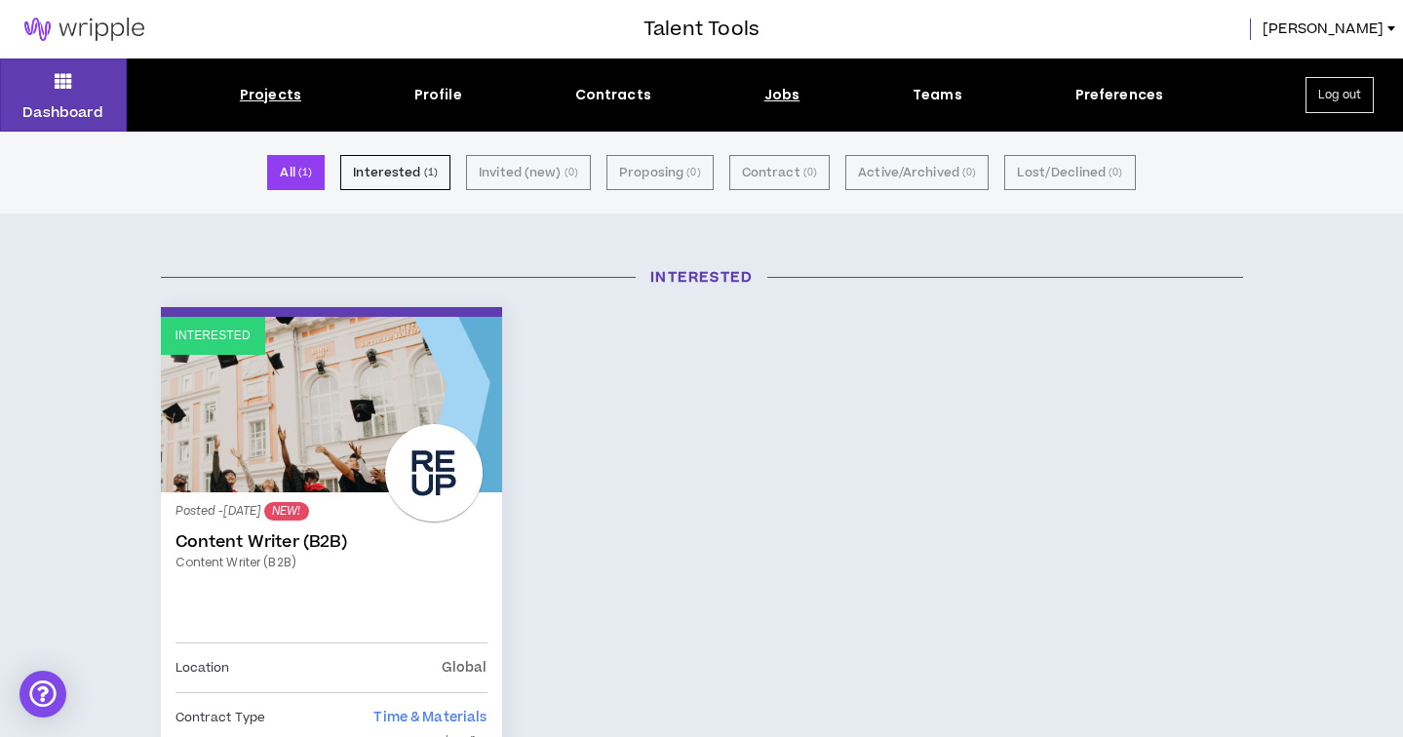
click at [780, 92] on div "Jobs" at bounding box center [782, 95] width 36 height 20
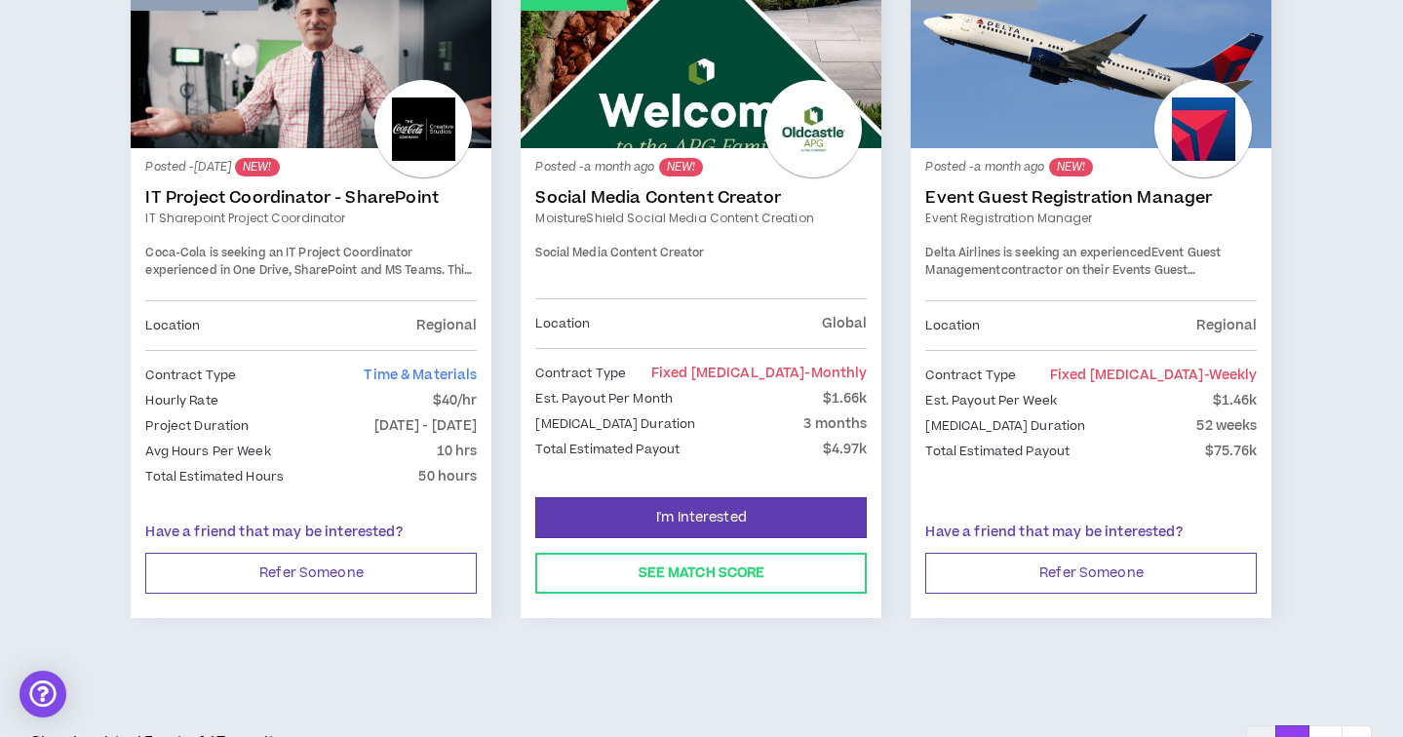
scroll to position [3303, 0]
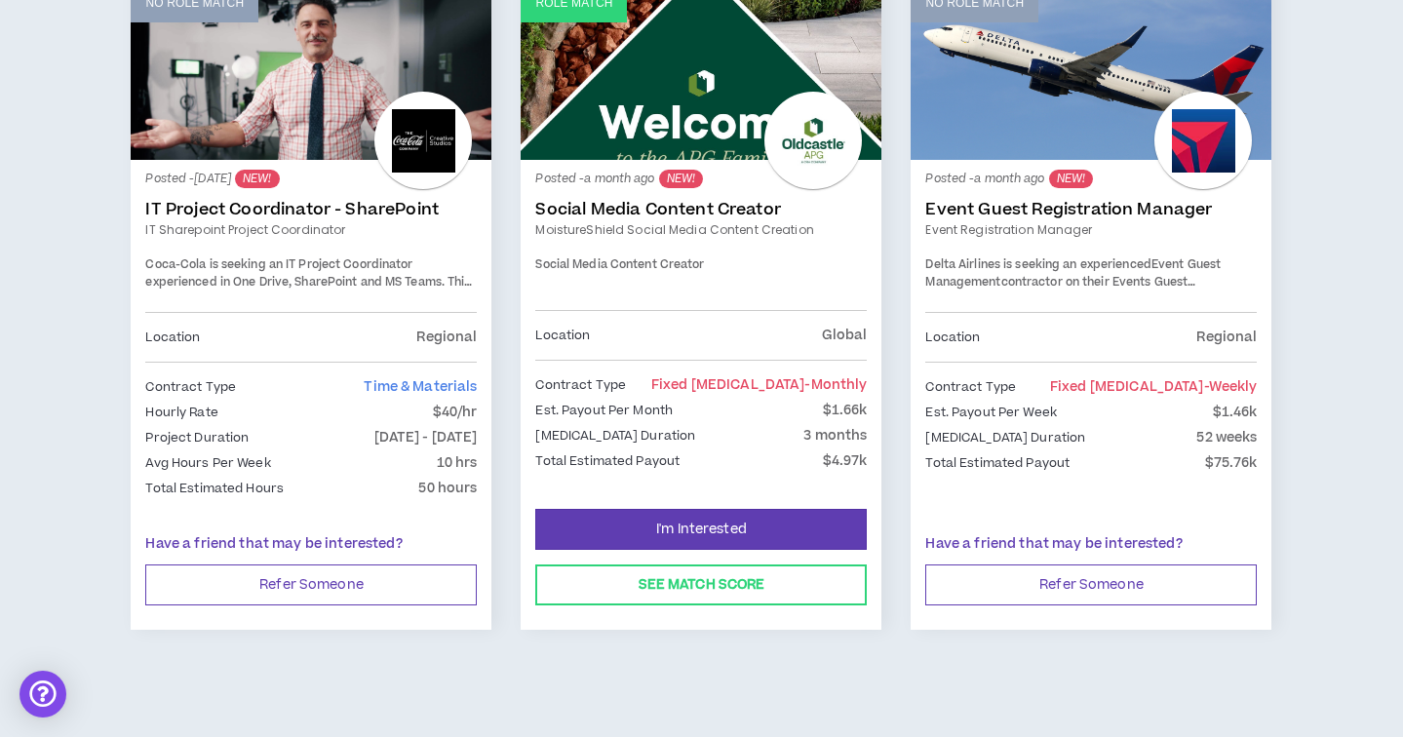
click at [683, 135] on link "Role Match" at bounding box center [701, 71] width 361 height 175
